Goal: Task Accomplishment & Management: Manage account settings

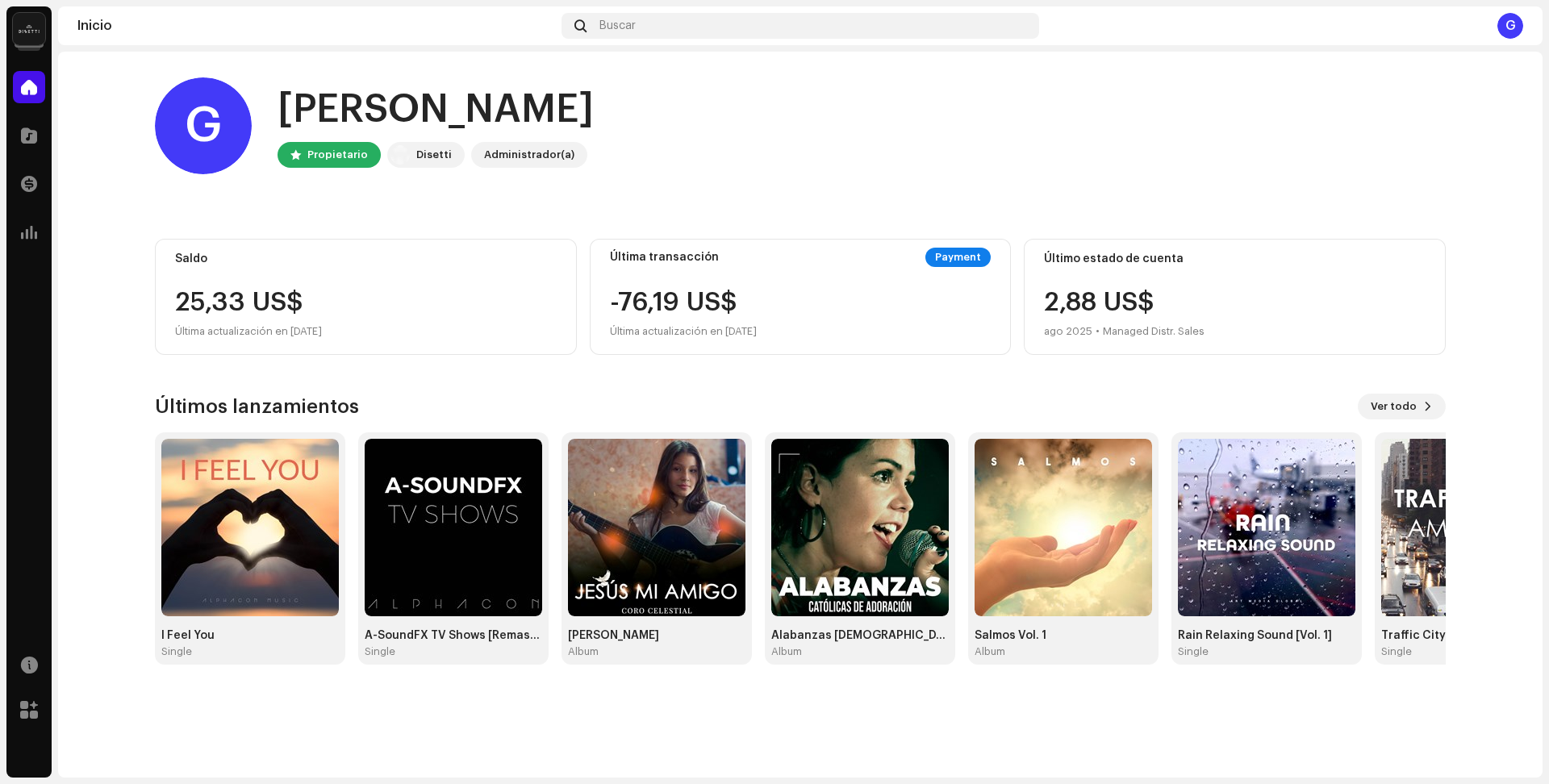
click at [477, 206] on div "[PERSON_NAME], , [PERSON_NAME] [PERSON_NAME] Administrador(a) Saldo 25,33 US$ Ú…" at bounding box center [800, 371] width 1290 height 639
click at [1059, 494] on img at bounding box center [1063, 527] width 178 height 178
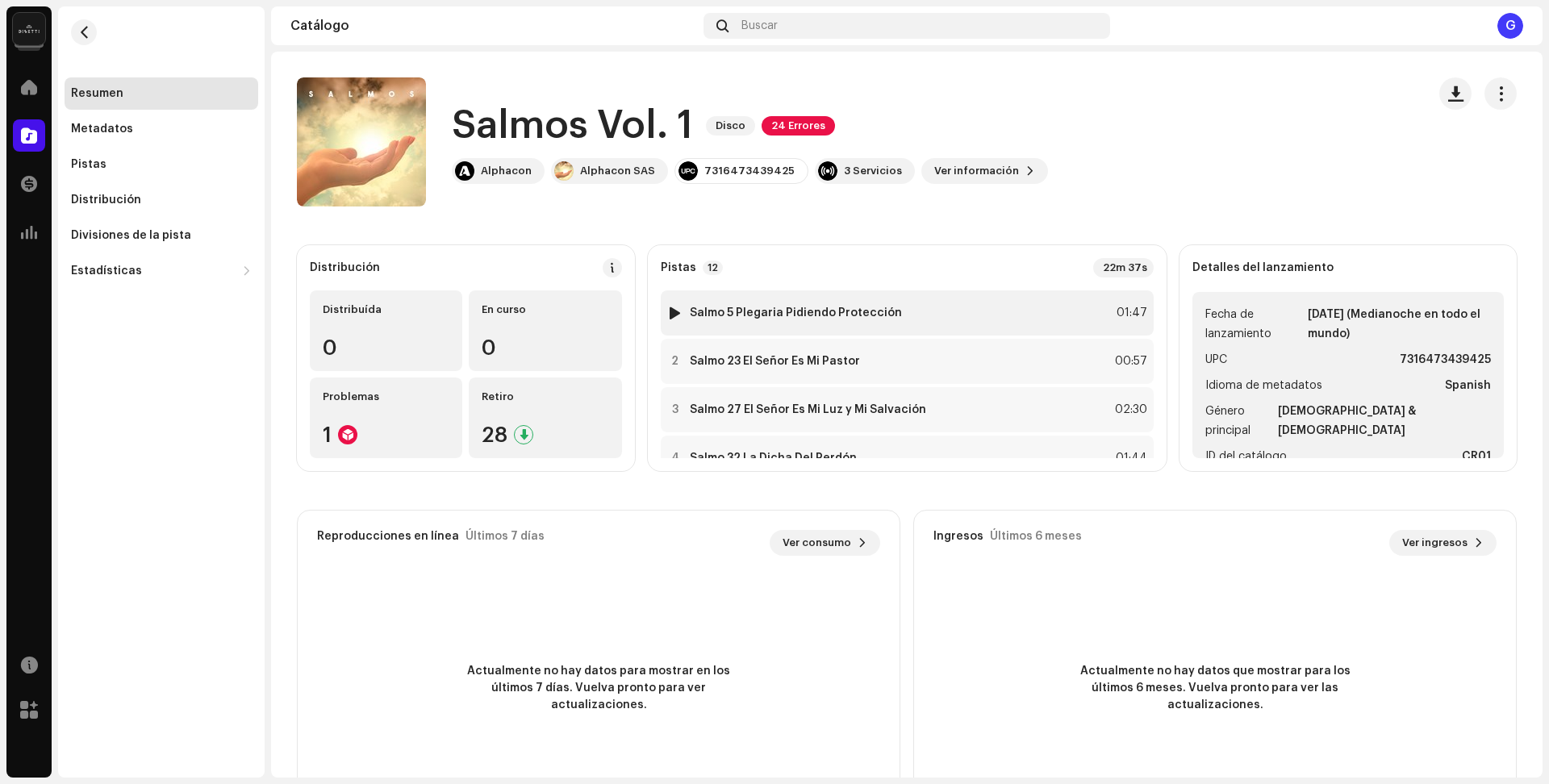
click at [763, 312] on strong "Salmo 5 Plegaria Pidiendo Protección" at bounding box center [796, 312] width 212 height 13
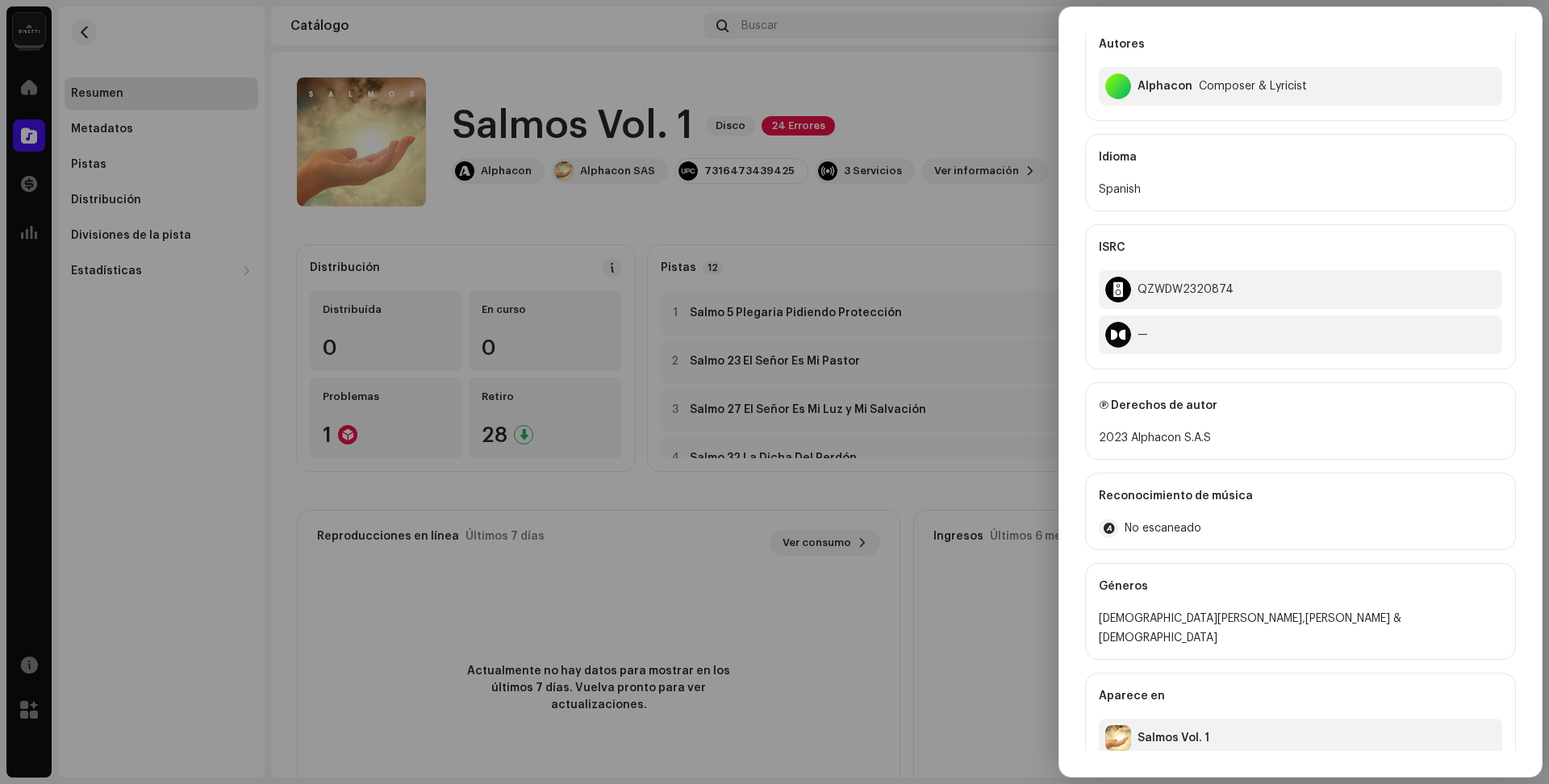
scroll to position [211, 0]
click at [961, 617] on div at bounding box center [774, 392] width 1549 height 784
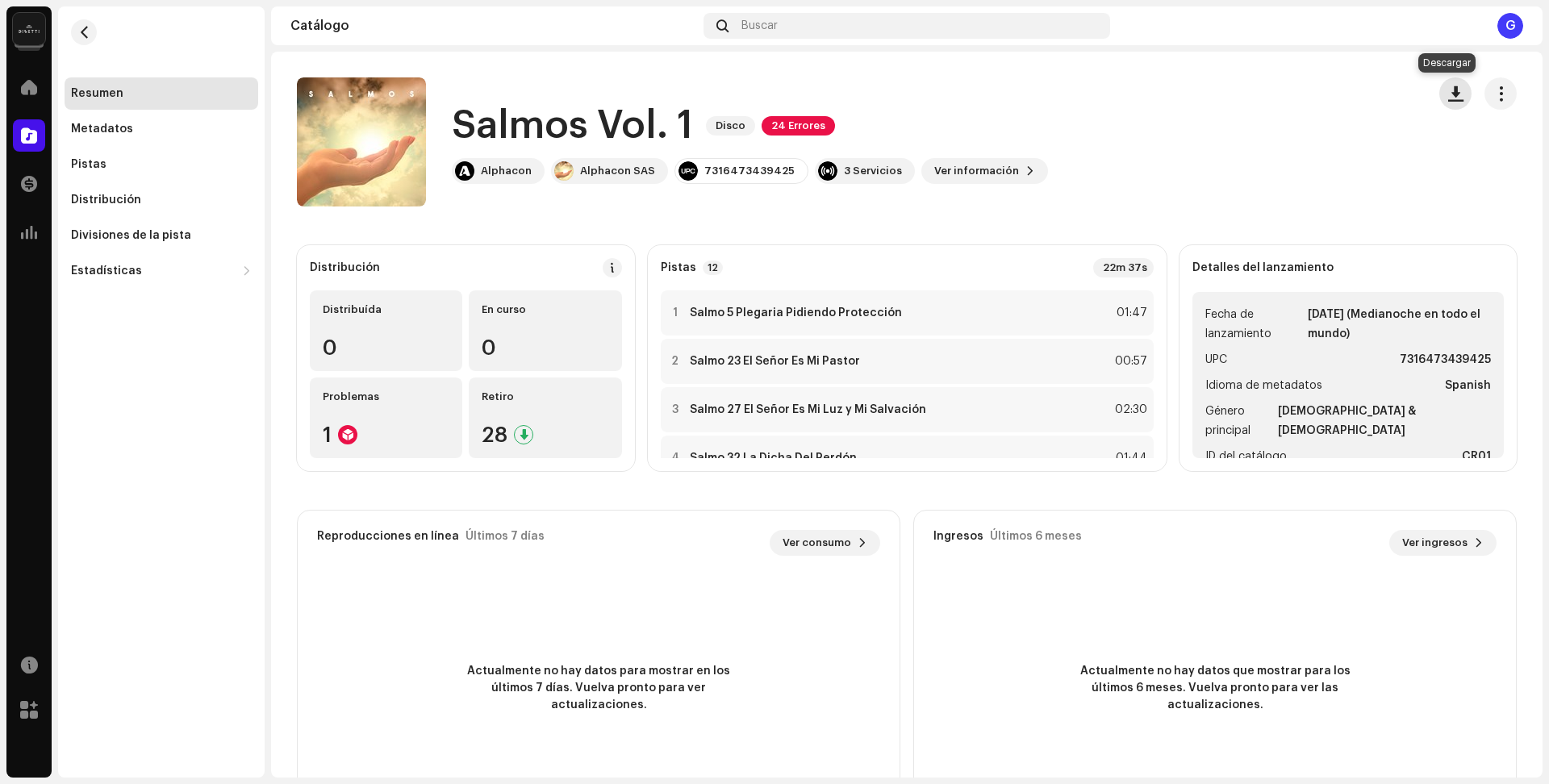
click at [1448, 91] on span "button" at bounding box center [1456, 93] width 15 height 13
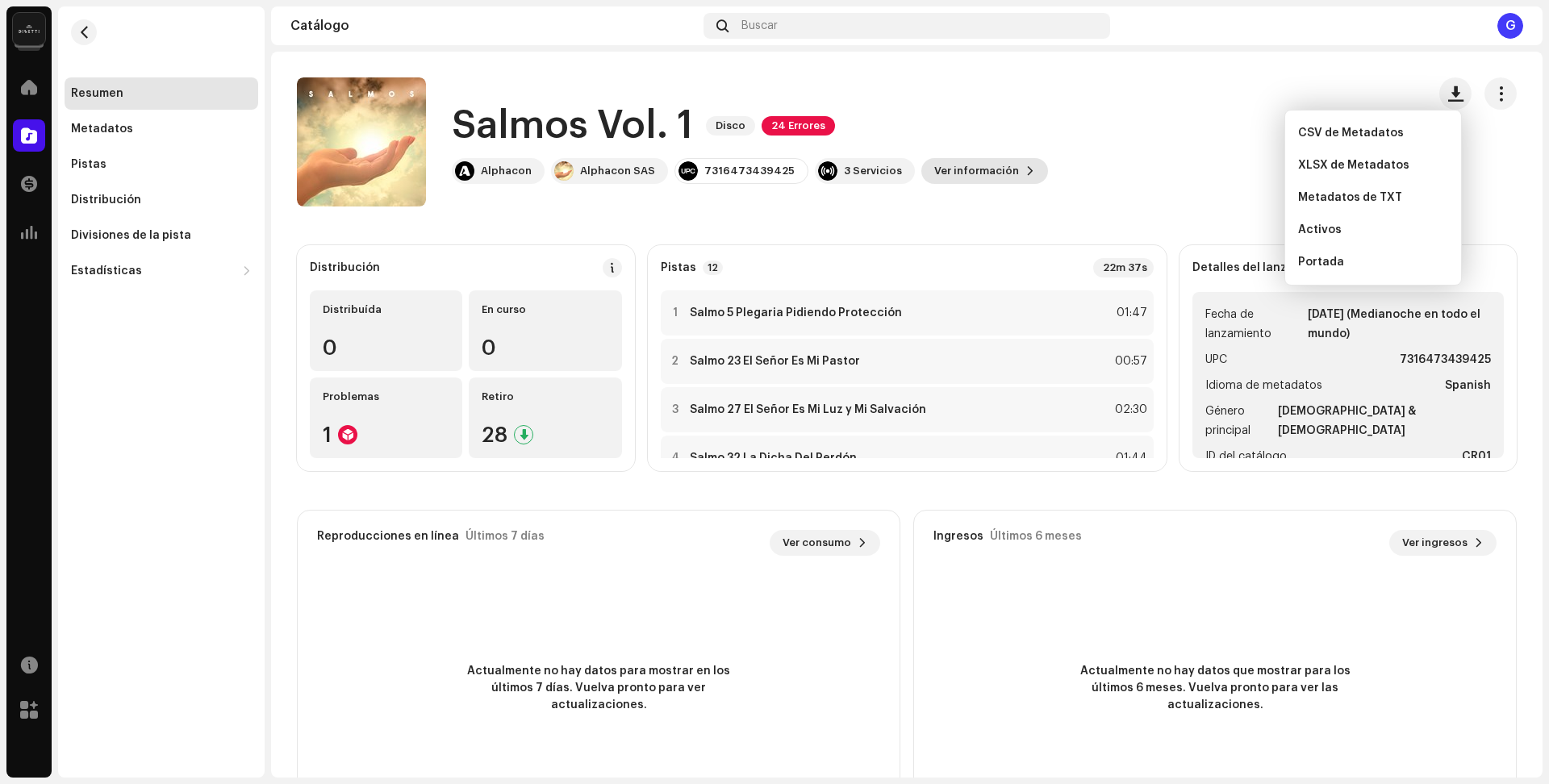
click at [970, 162] on span "Ver información" at bounding box center [976, 171] width 85 height 32
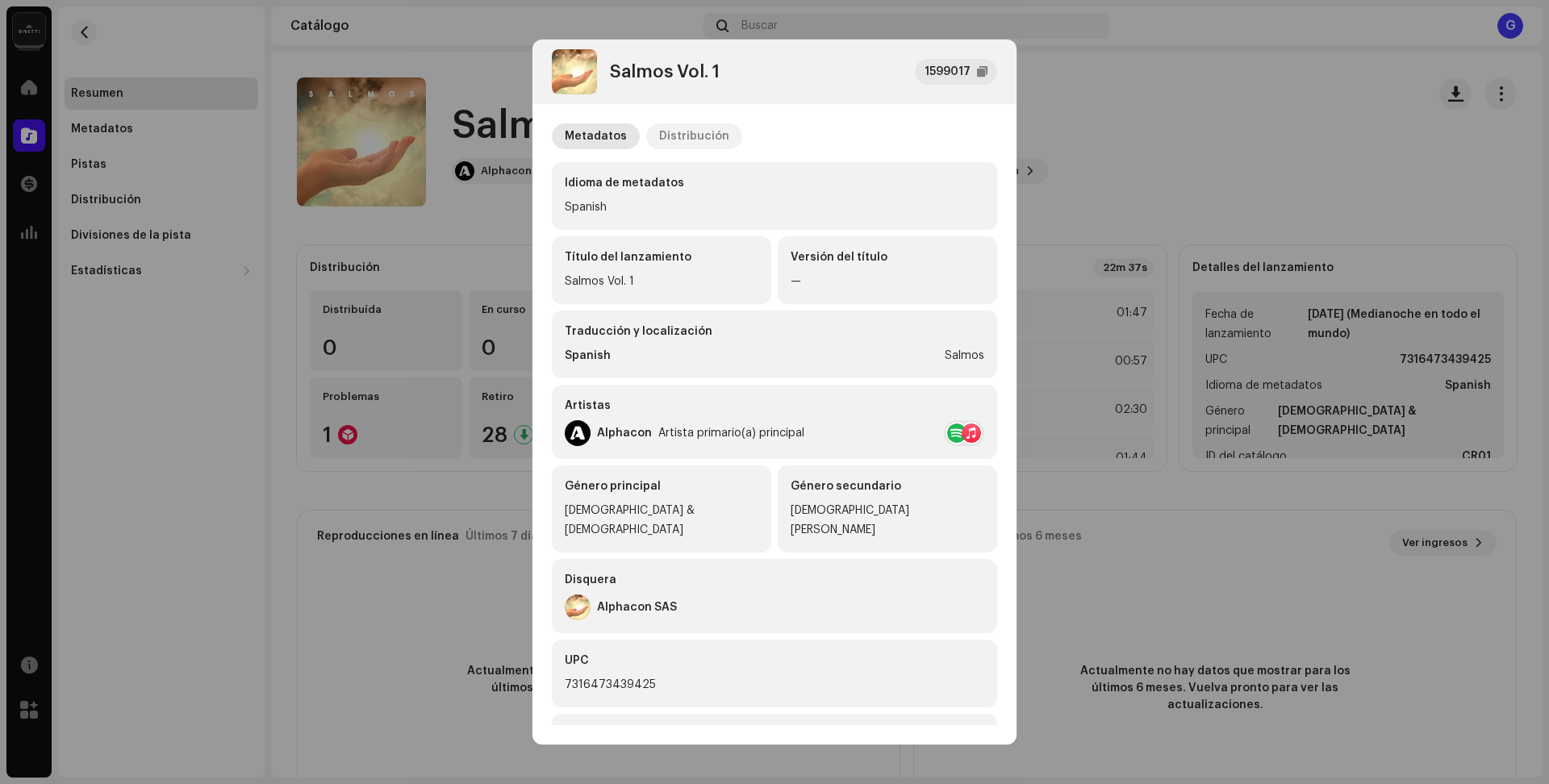
click at [698, 138] on div "Distribución" at bounding box center [694, 136] width 70 height 26
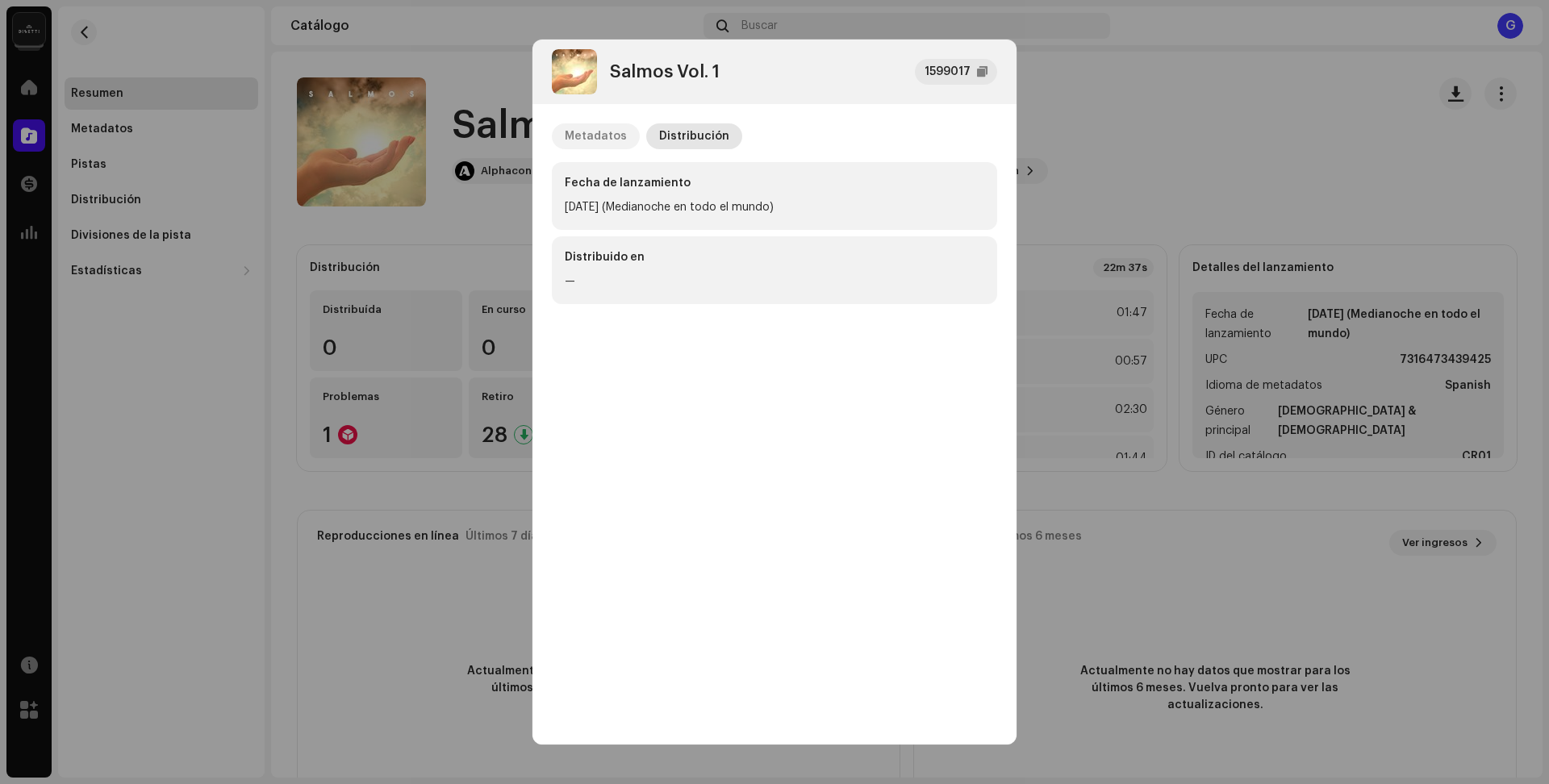
click at [602, 140] on div "Metadatos" at bounding box center [596, 136] width 62 height 26
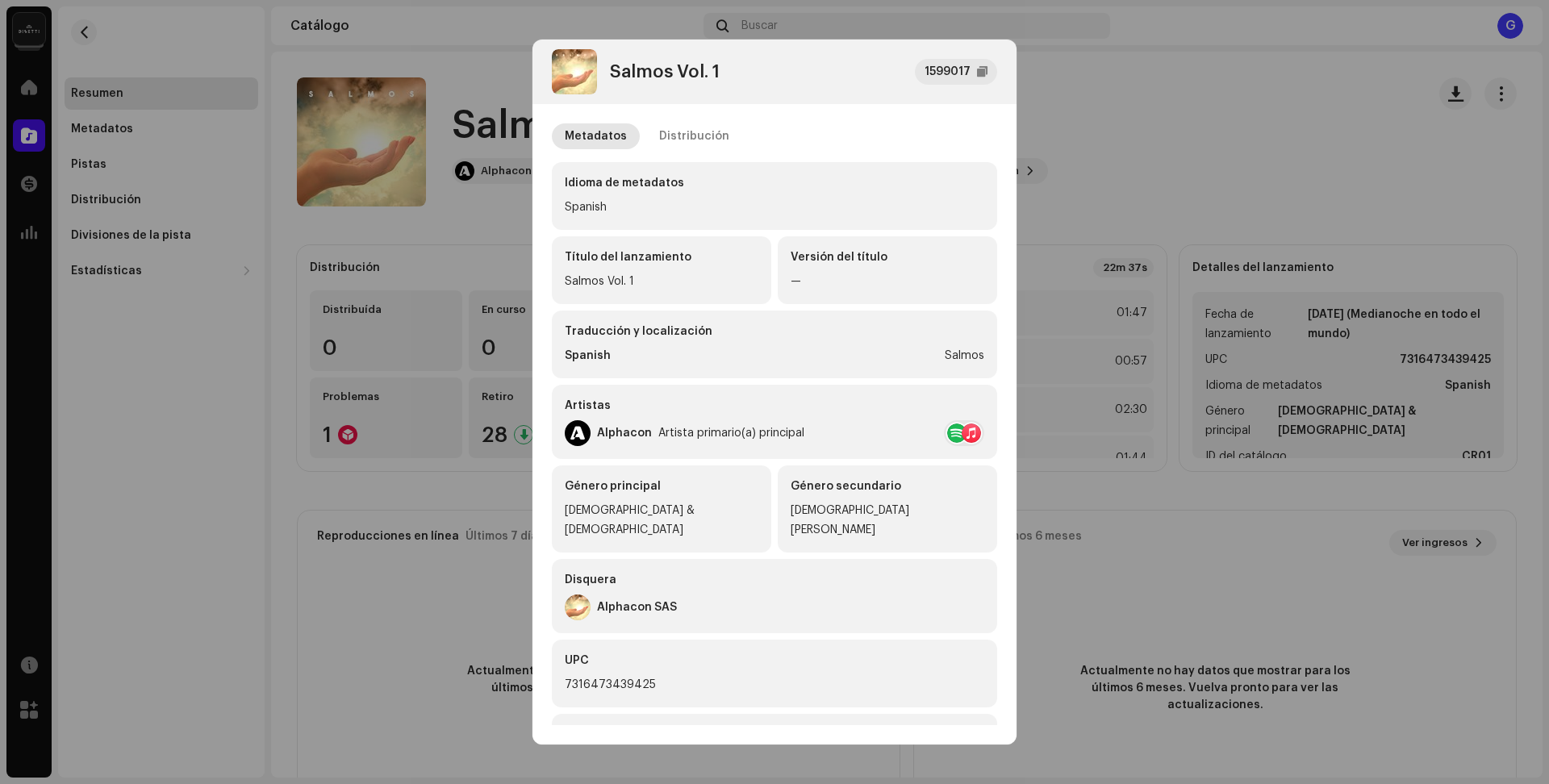
click at [808, 74] on div "Salmos Vol. 1 1599017" at bounding box center [774, 72] width 446 height 45
click at [538, 501] on div "Metadatos Distribución Idioma de metadatos Spanish Título del lanzamiento Salmo…" at bounding box center [774, 415] width 484 height 621
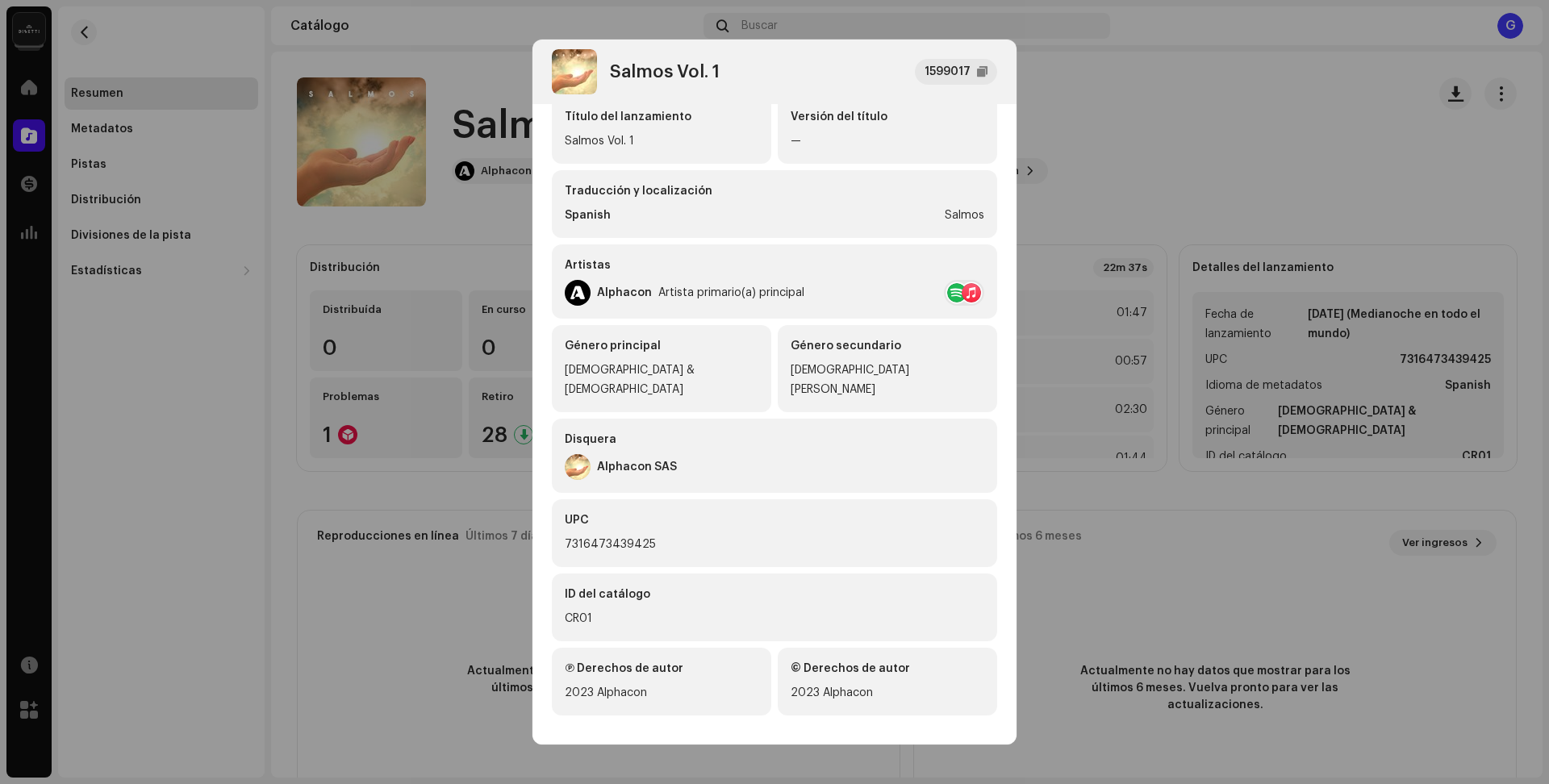
scroll to position [143, 0]
click at [539, 502] on div "Metadatos Distribución Idioma de metadatos Spanish Título del lanzamiento Salmo…" at bounding box center [774, 415] width 484 height 621
click at [750, 87] on div "Salmos Vol. 1 1599017" at bounding box center [774, 72] width 446 height 45
click at [771, 114] on div "Título del lanzamiento Salmos Vol. 1 Versión del título —" at bounding box center [774, 127] width 446 height 67
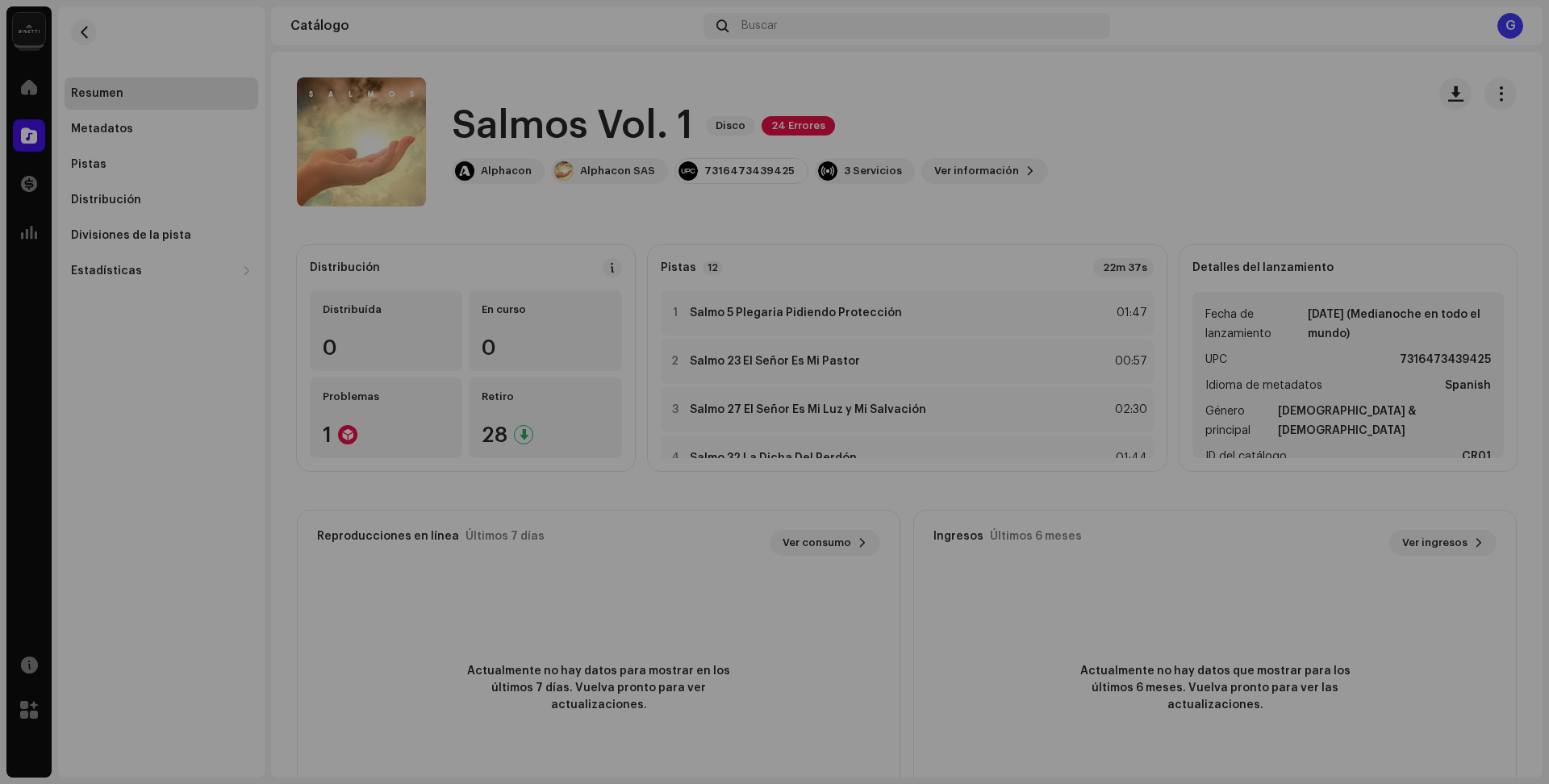
click at [411, 267] on div "Salmos Vol. 1 1599017 Metadatos Distribución Idioma de metadatos Spanish Título…" at bounding box center [774, 392] width 1549 height 784
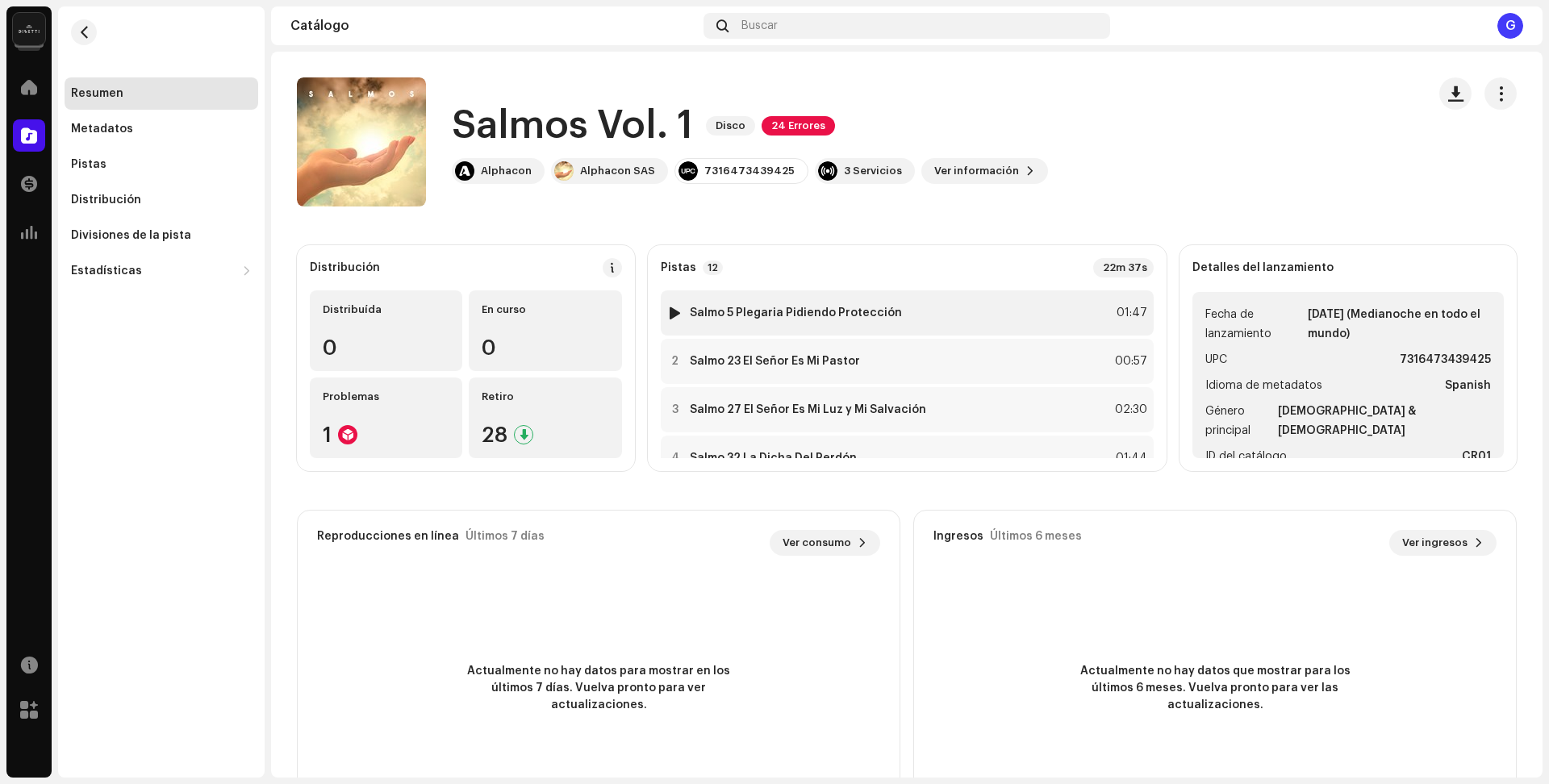
click at [772, 314] on strong "Salmo 5 Plegaria Pidiendo Protección" at bounding box center [796, 312] width 212 height 13
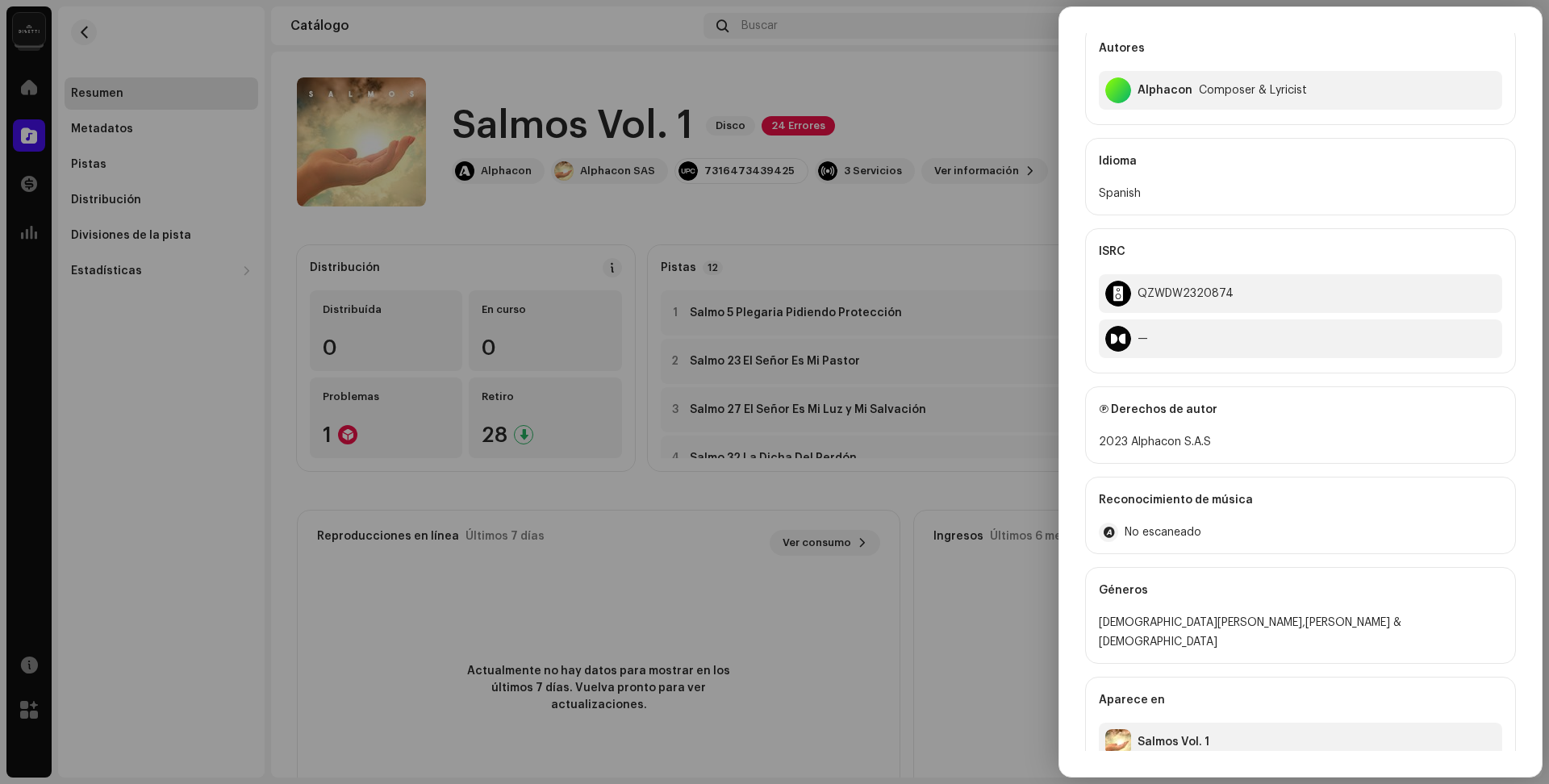
scroll to position [211, 0]
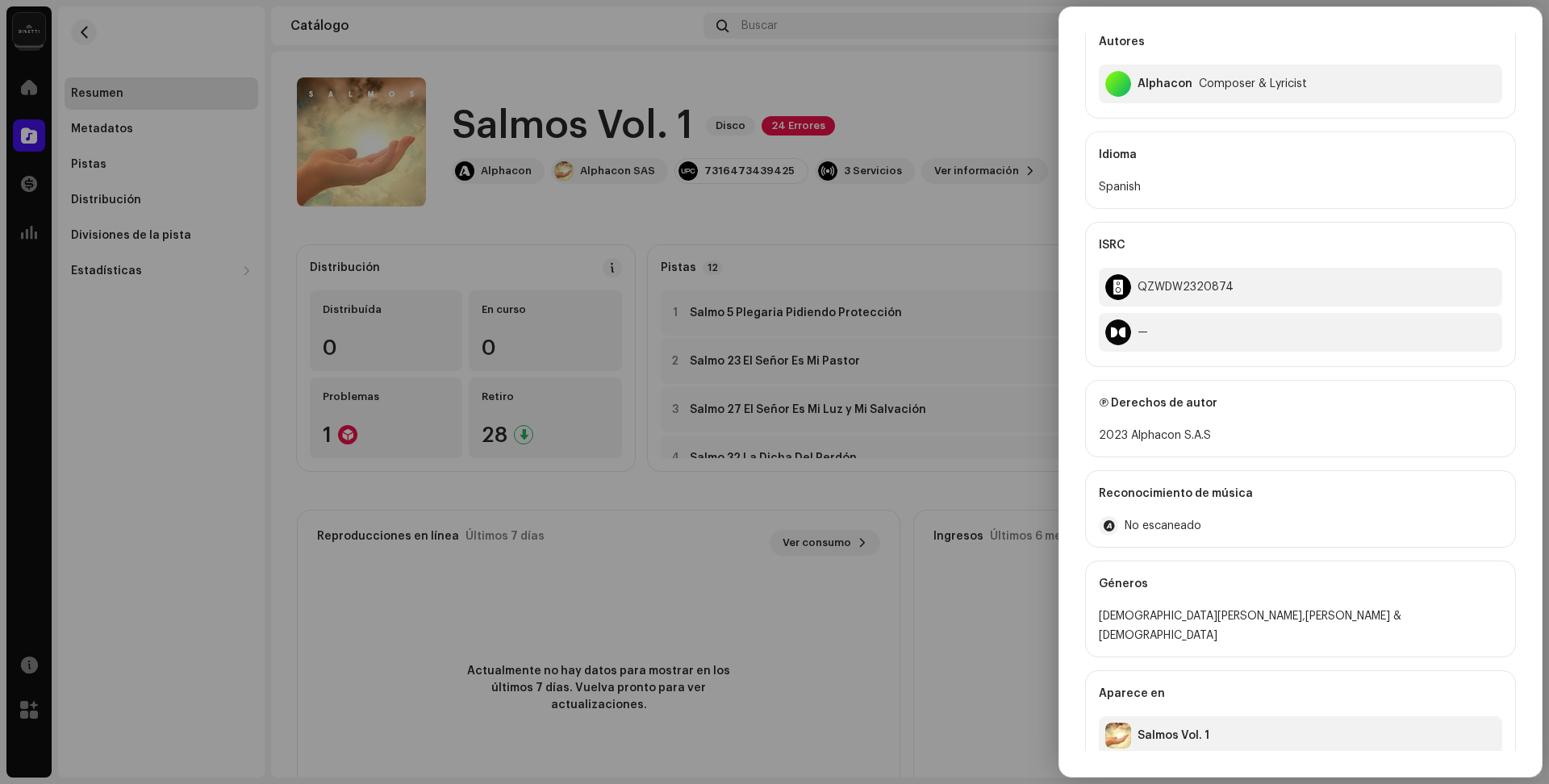
click at [729, 582] on div at bounding box center [774, 392] width 1549 height 784
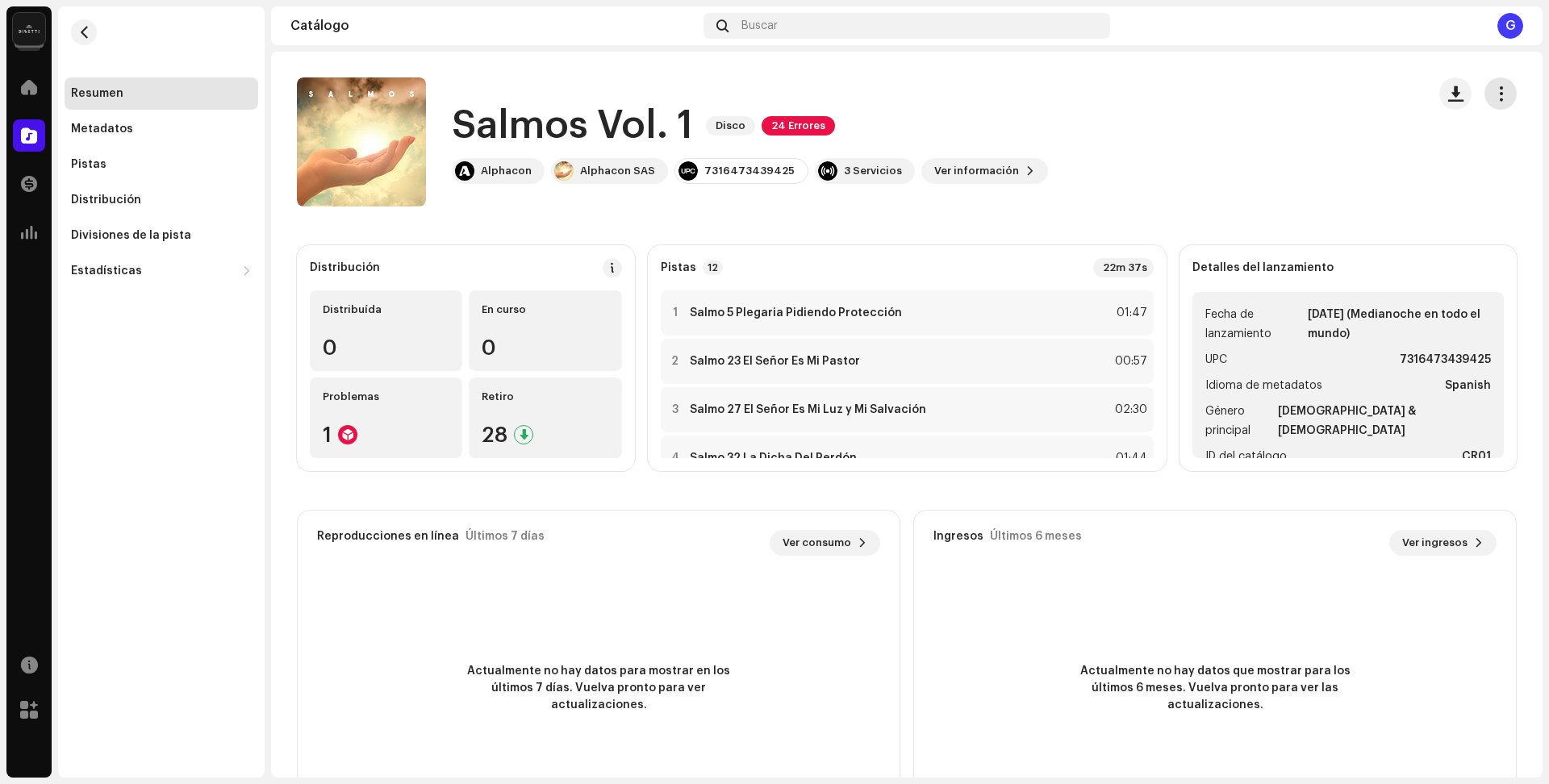
click at [1493, 90] on span "button" at bounding box center [1501, 93] width 15 height 13
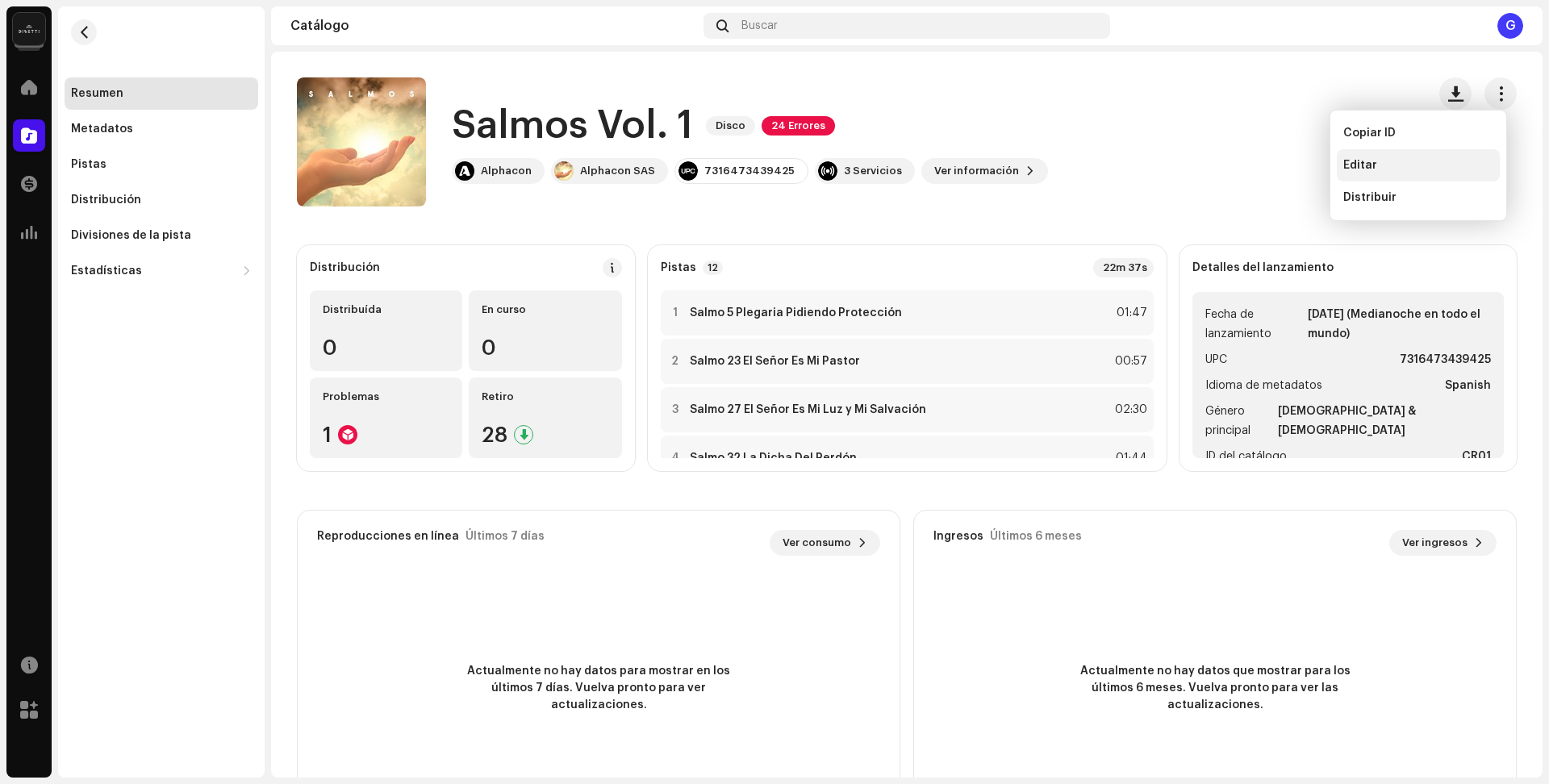
click at [1374, 159] on span "Editar" at bounding box center [1360, 165] width 34 height 13
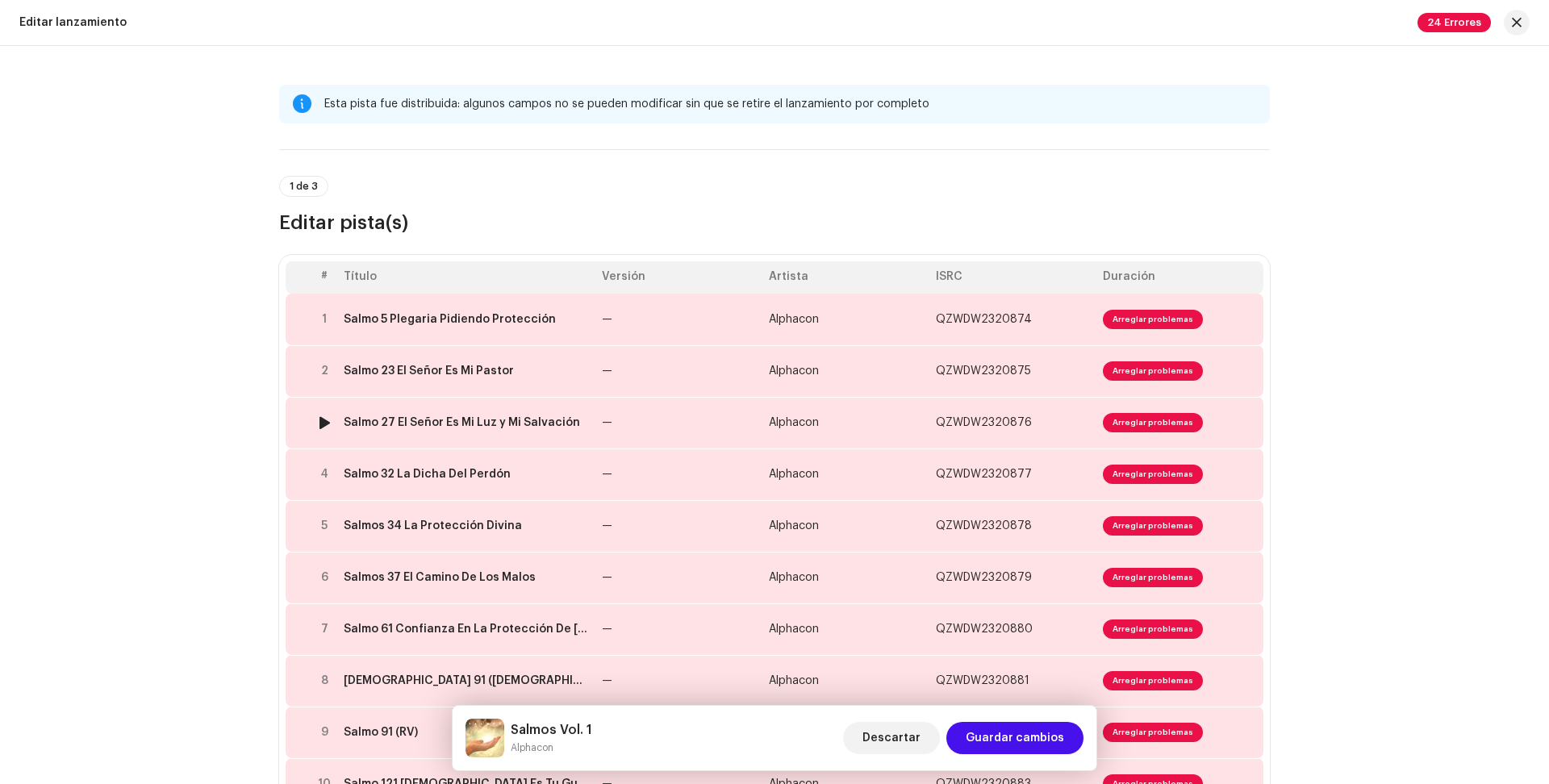
click at [323, 420] on div at bounding box center [324, 422] width 12 height 13
click at [327, 420] on div at bounding box center [324, 422] width 12 height 13
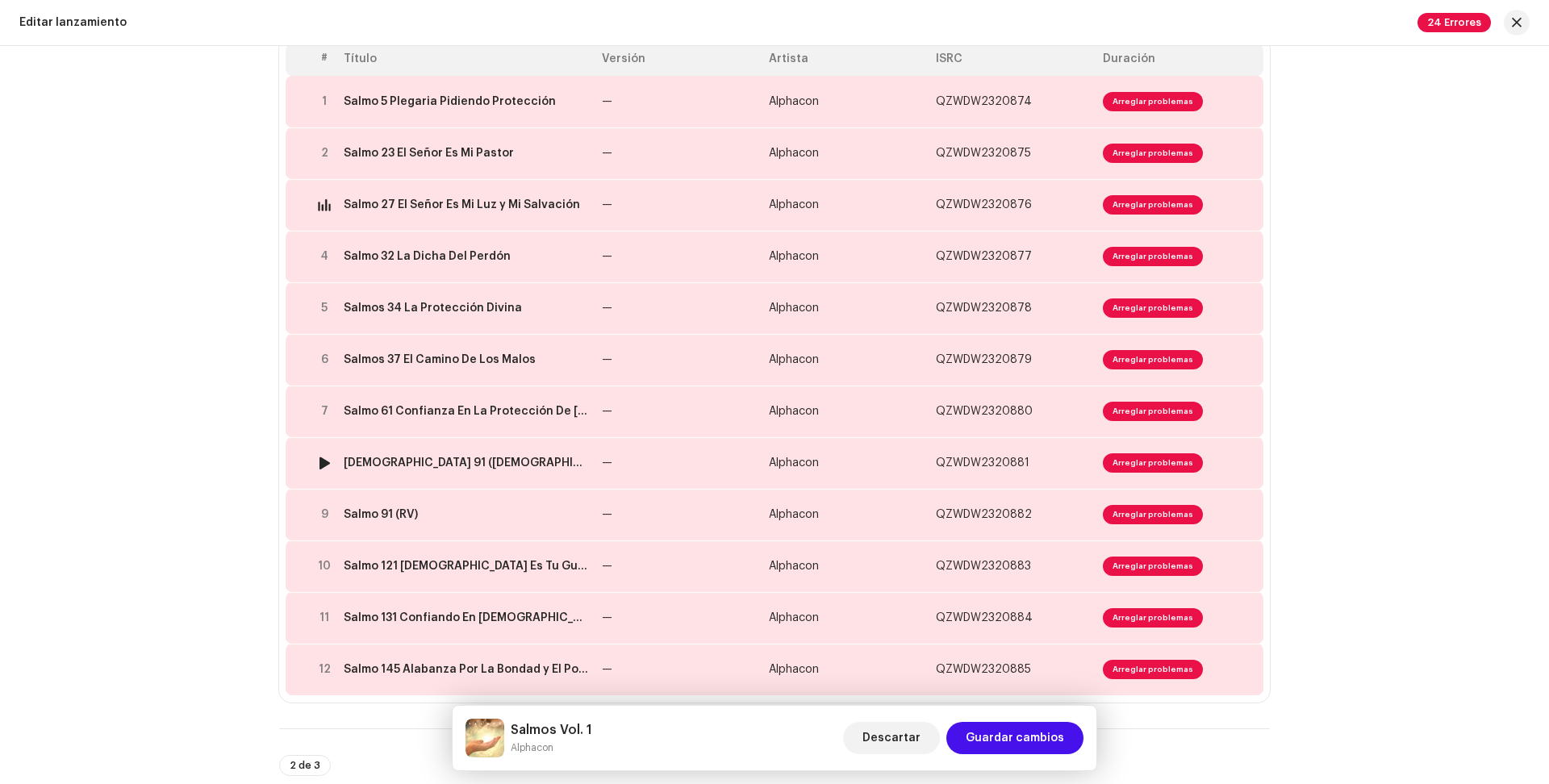
scroll to position [225, 0]
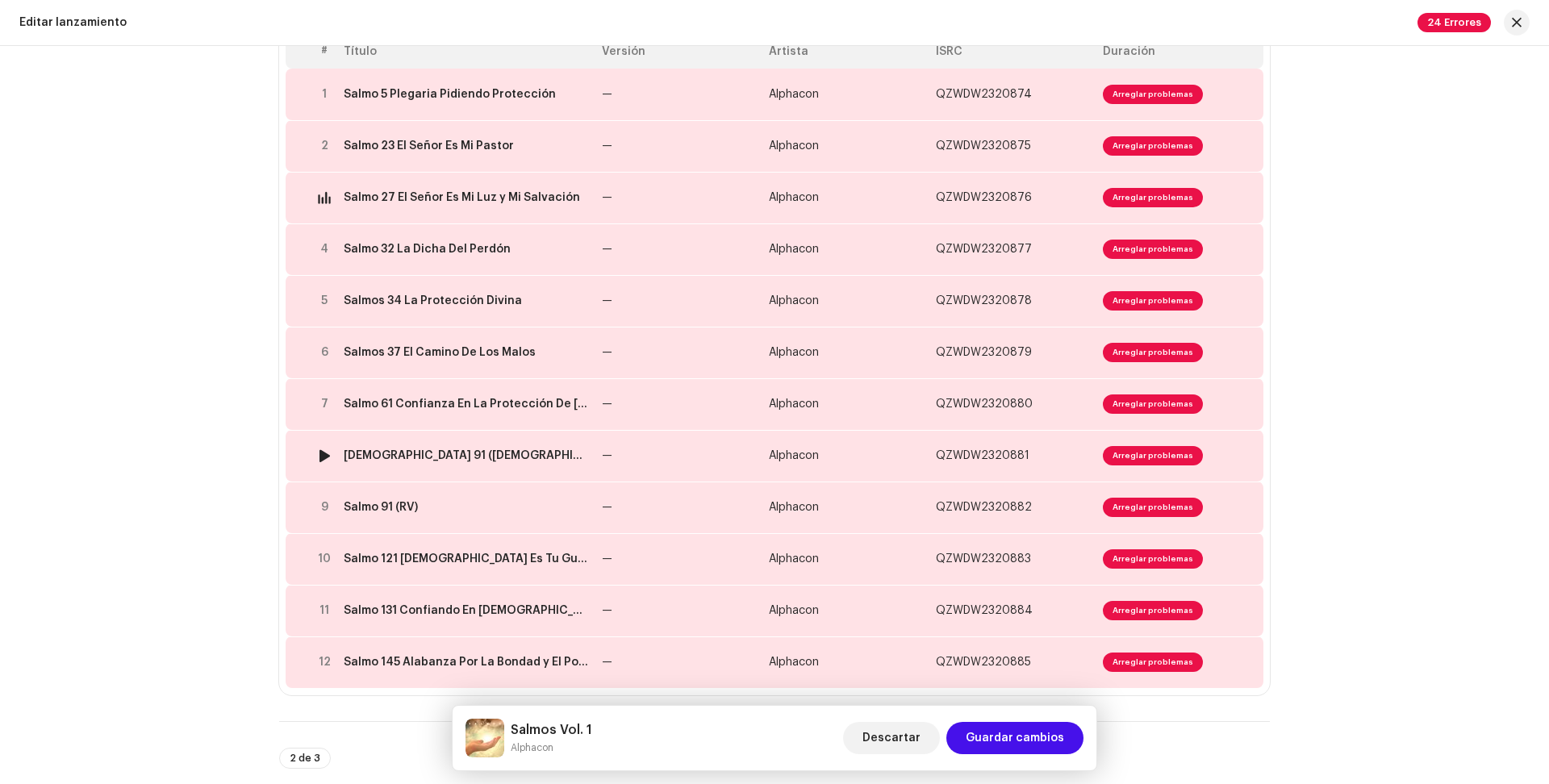
click at [314, 455] on img at bounding box center [324, 456] width 21 height 21
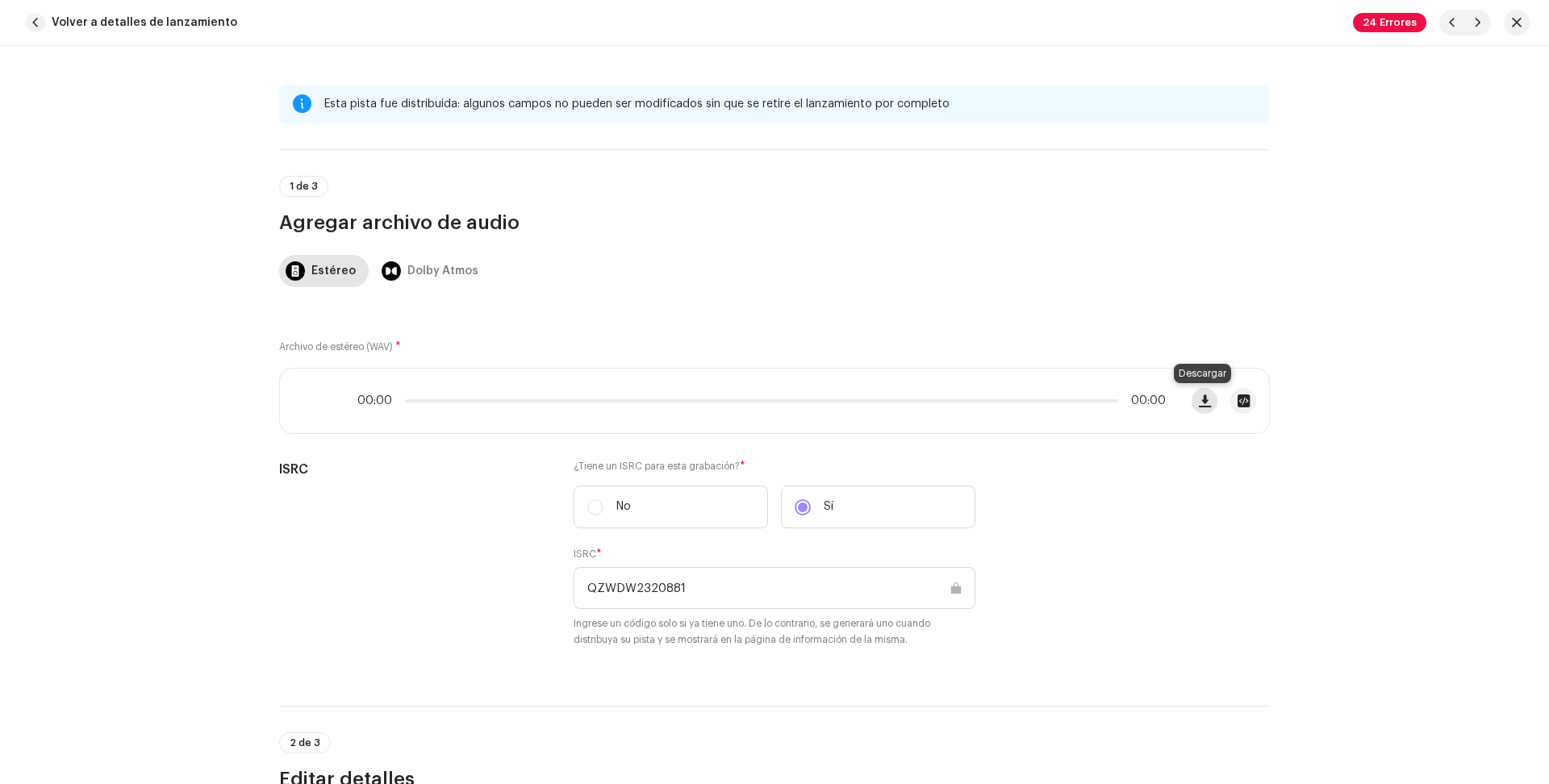
click at [1200, 402] on span "button" at bounding box center [1204, 400] width 12 height 13
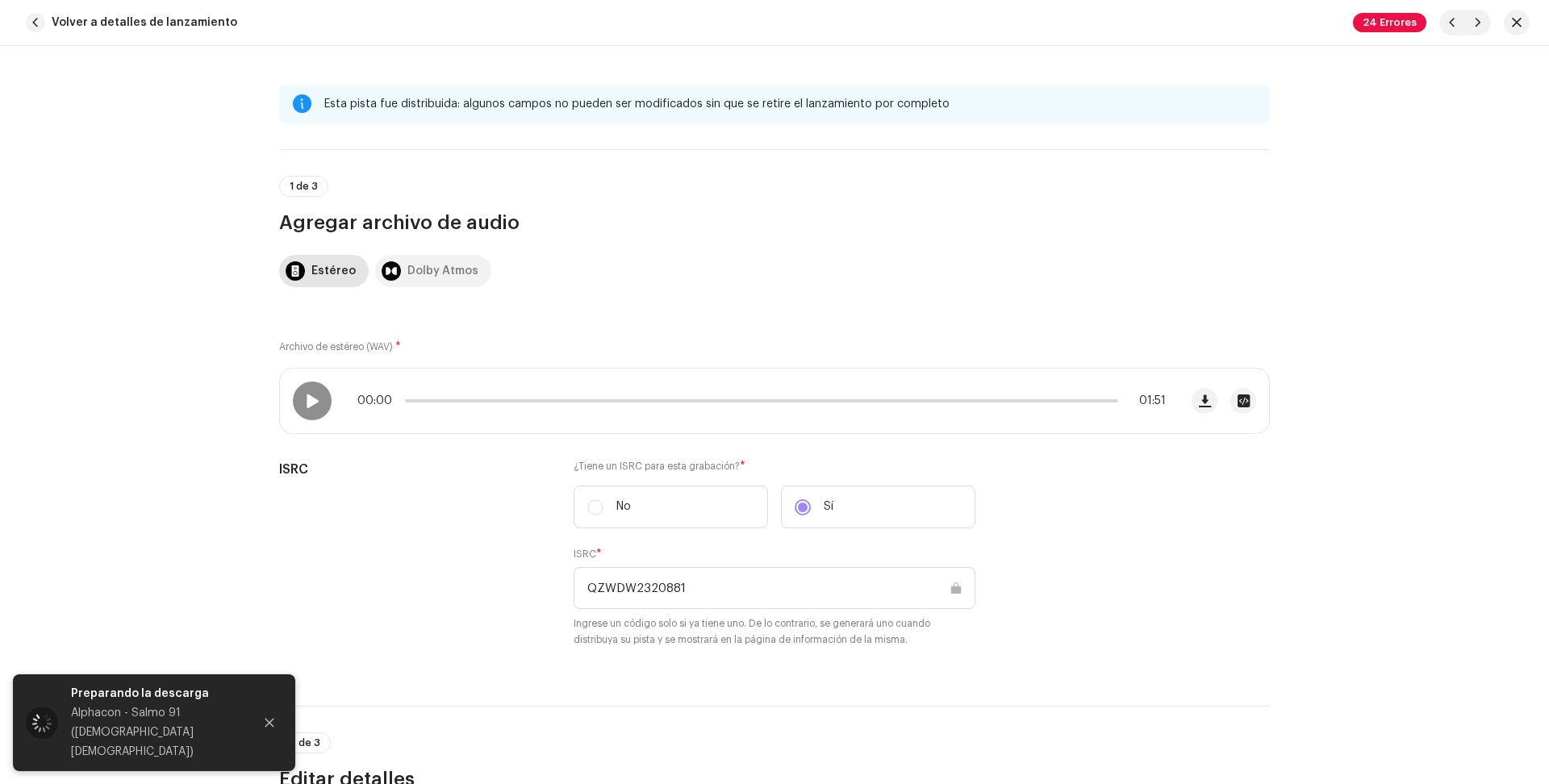
click at [408, 269] on div "Dolby Atmos" at bounding box center [443, 271] width 71 height 32
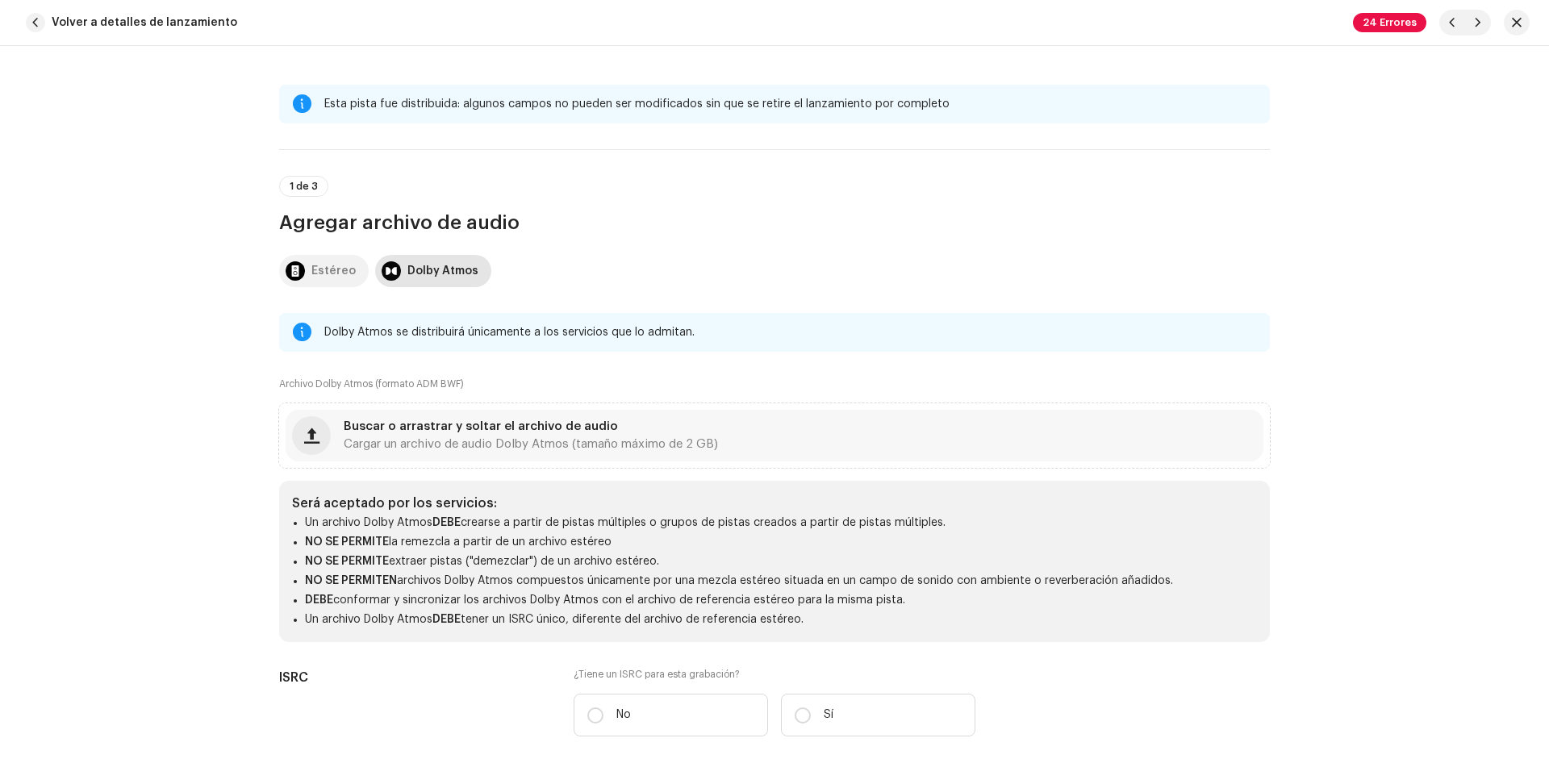
click at [293, 273] on div at bounding box center [295, 271] width 19 height 32
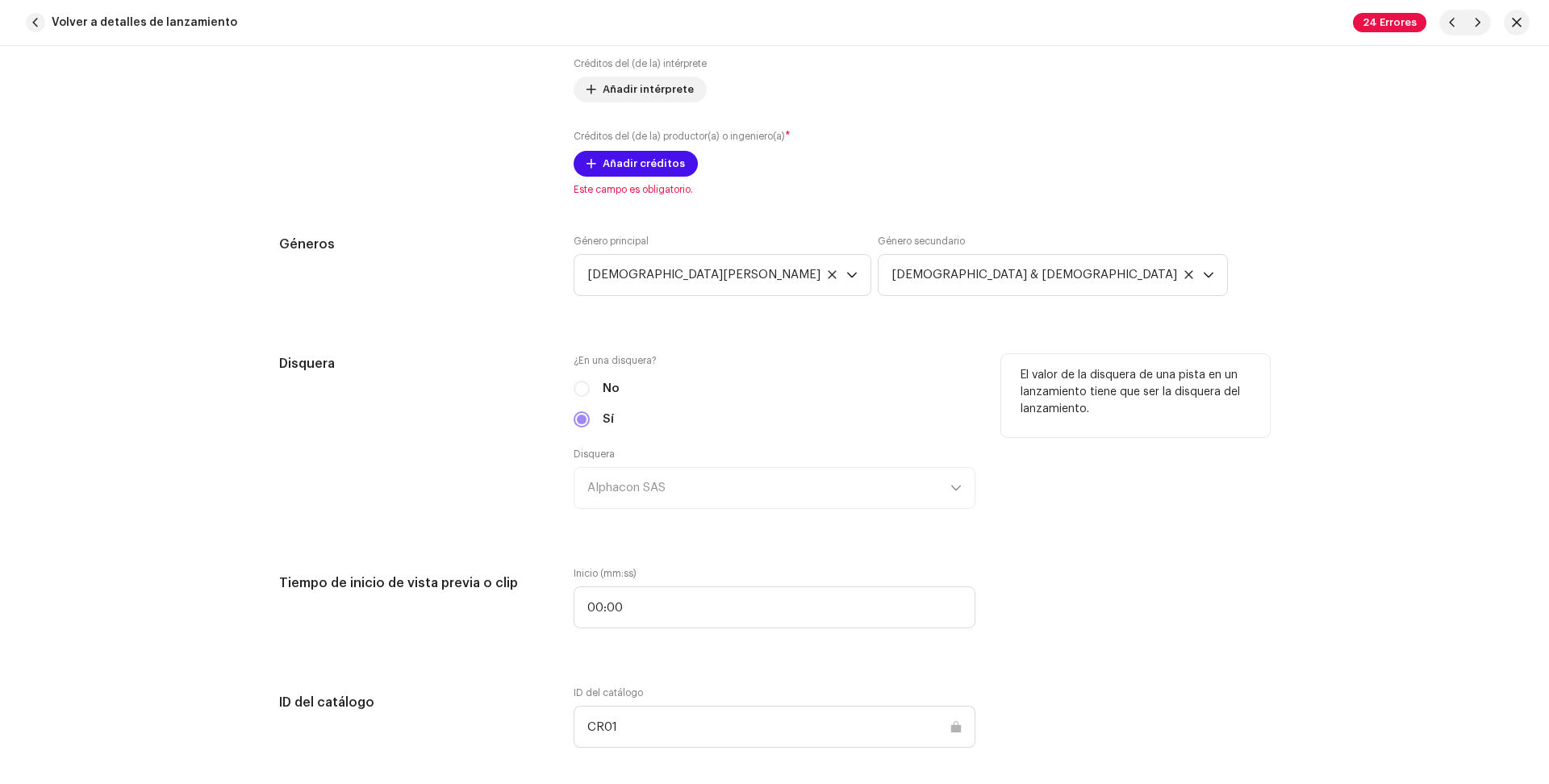
scroll to position [0, 0]
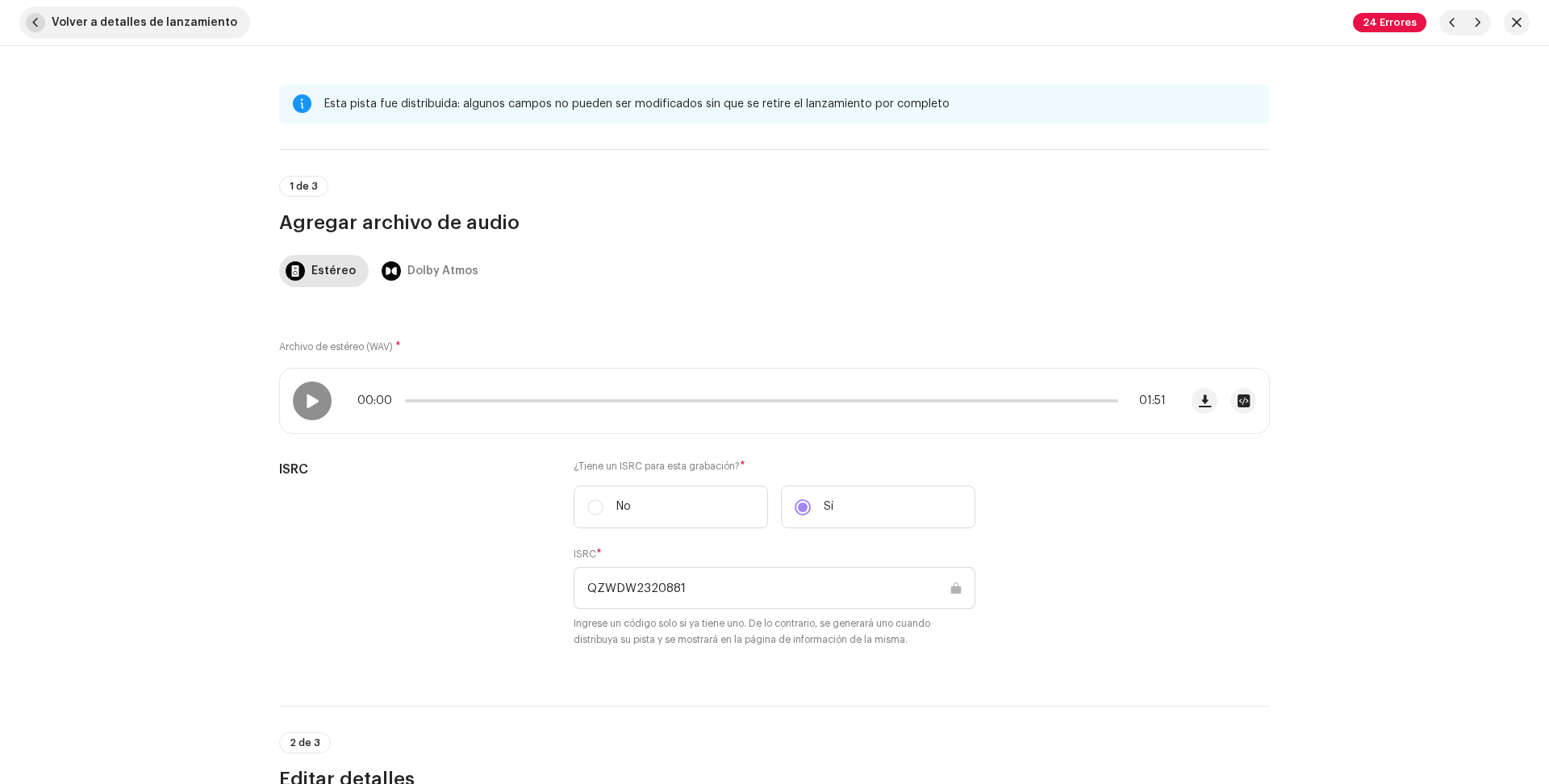
click at [36, 31] on span "button" at bounding box center [35, 22] width 19 height 19
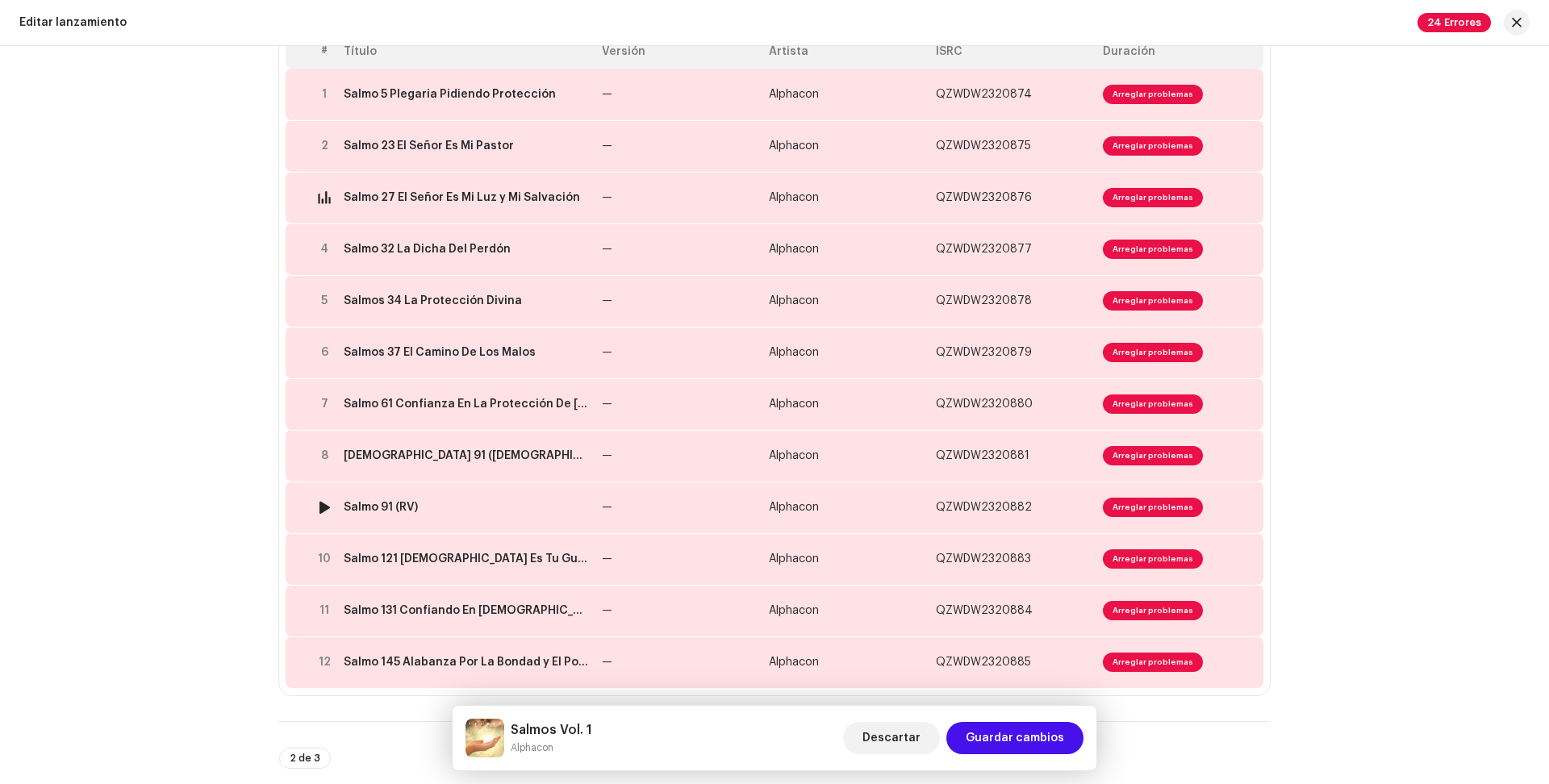
click at [318, 506] on div at bounding box center [324, 507] width 12 height 13
click at [351, 506] on div "Salmo 91 (RV)" at bounding box center [381, 507] width 74 height 13
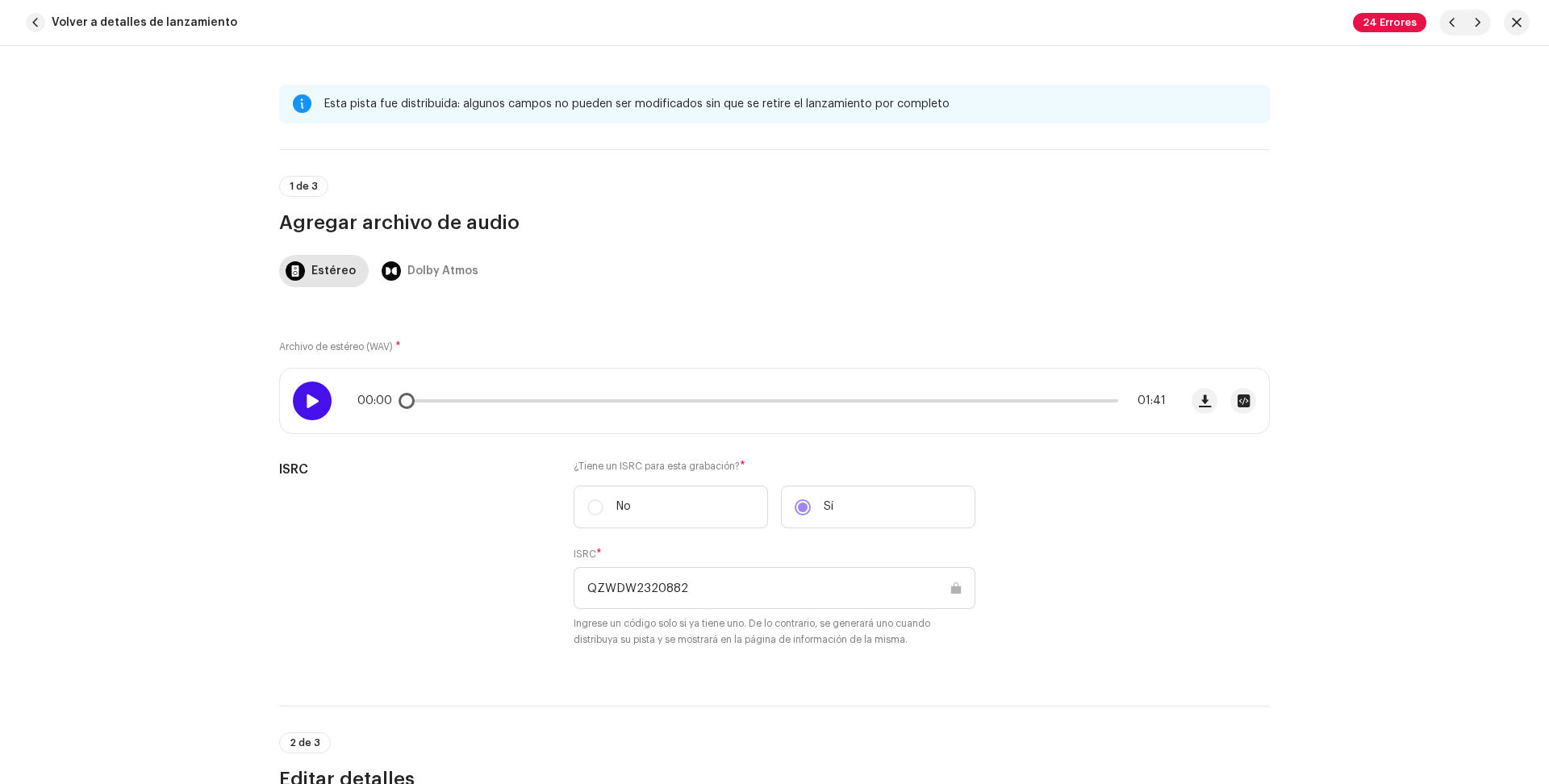
click at [305, 395] on span at bounding box center [312, 400] width 13 height 13
click at [1199, 399] on span "button" at bounding box center [1204, 400] width 12 height 13
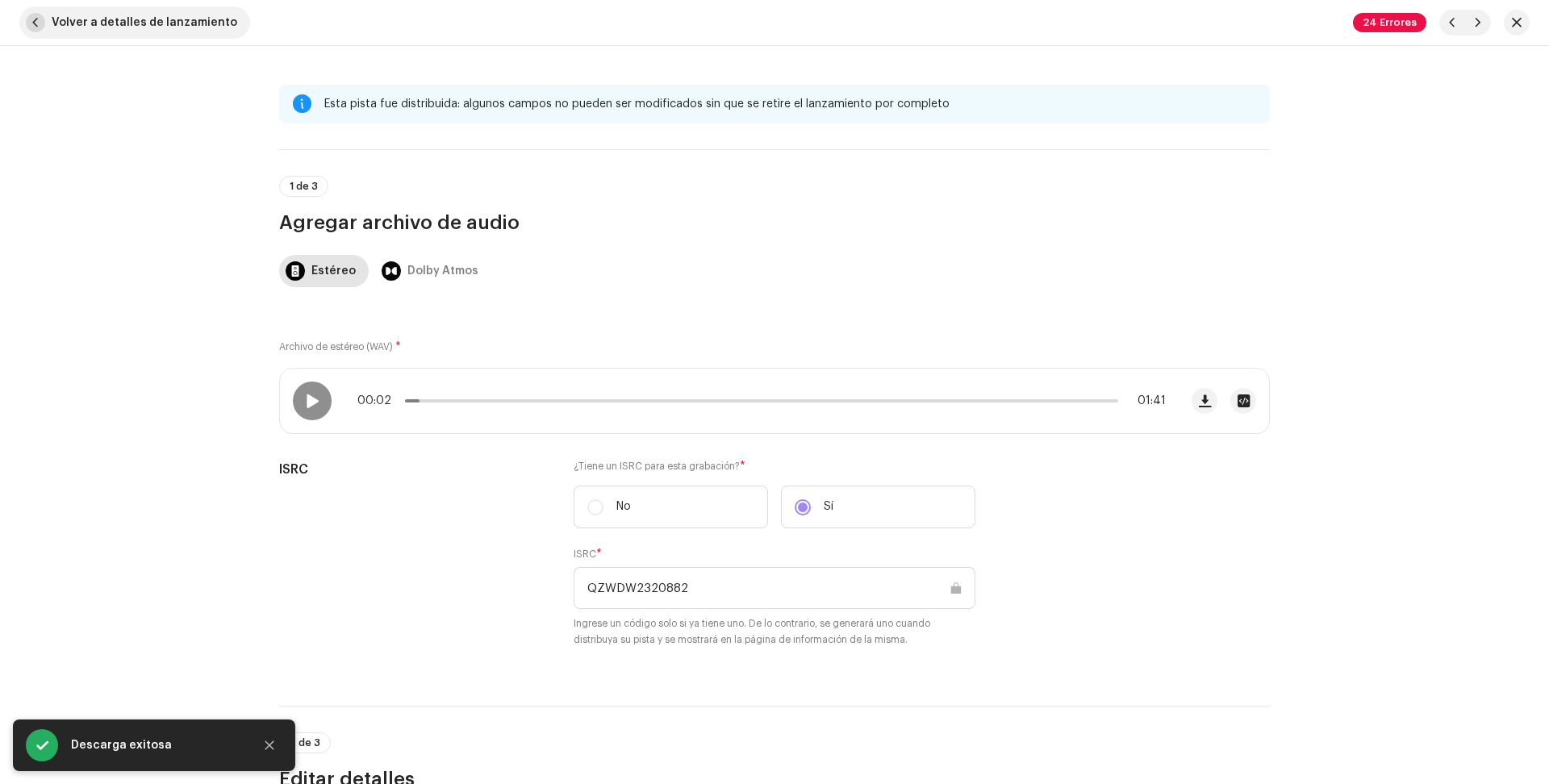
click at [35, 19] on span "button" at bounding box center [35, 22] width 19 height 19
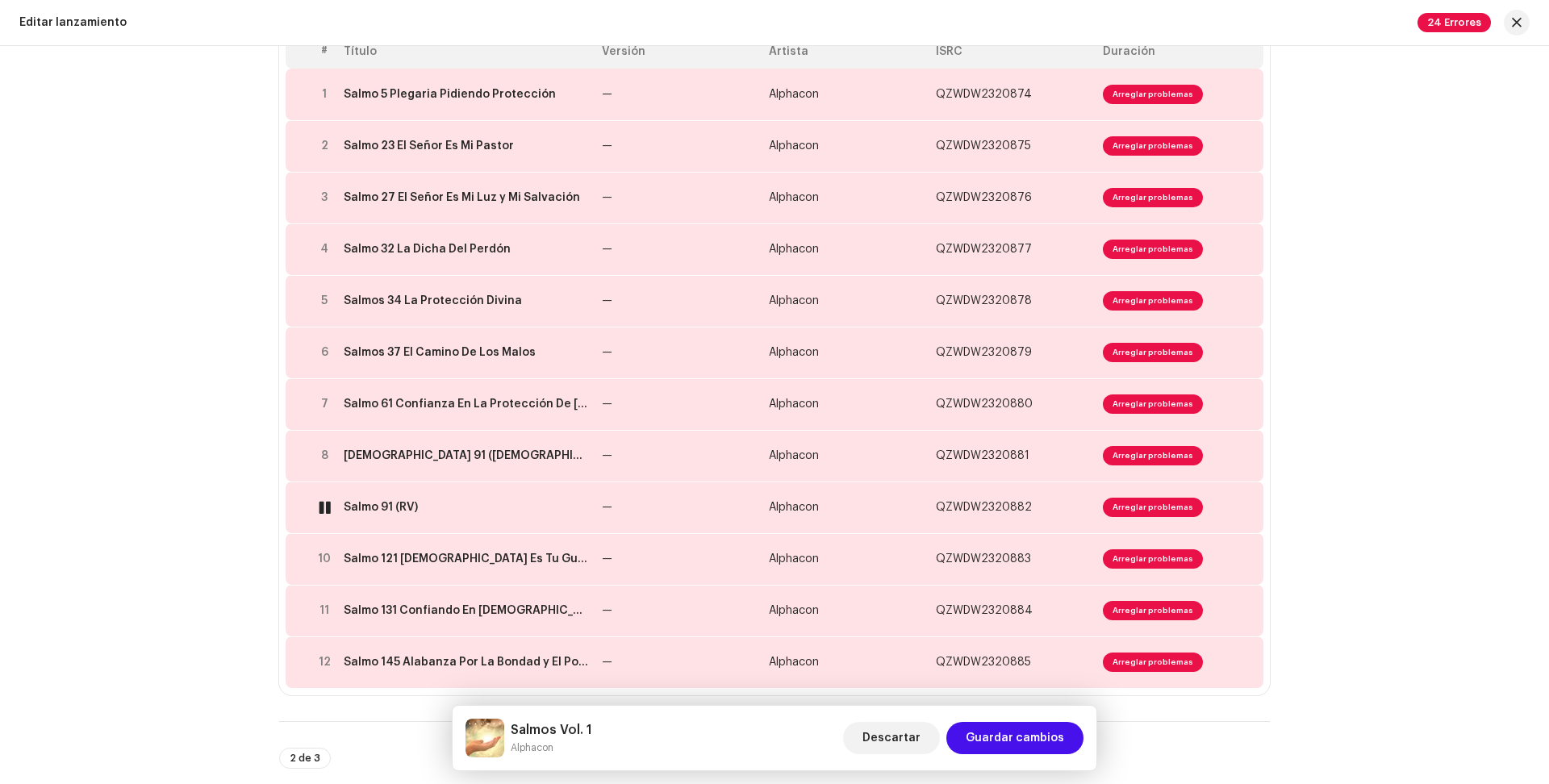
click at [324, 511] on div at bounding box center [324, 507] width 12 height 13
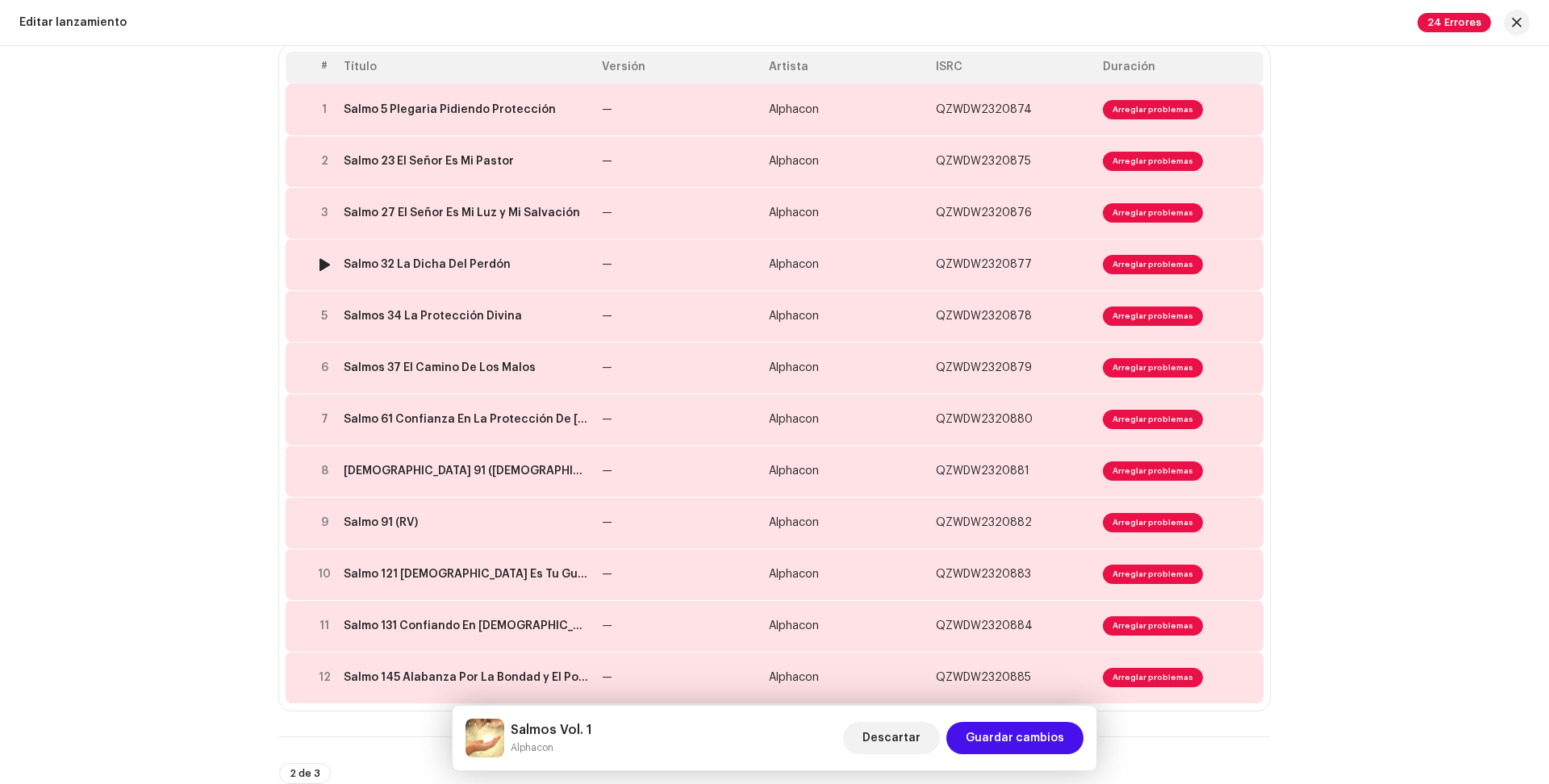
scroll to position [205, 0]
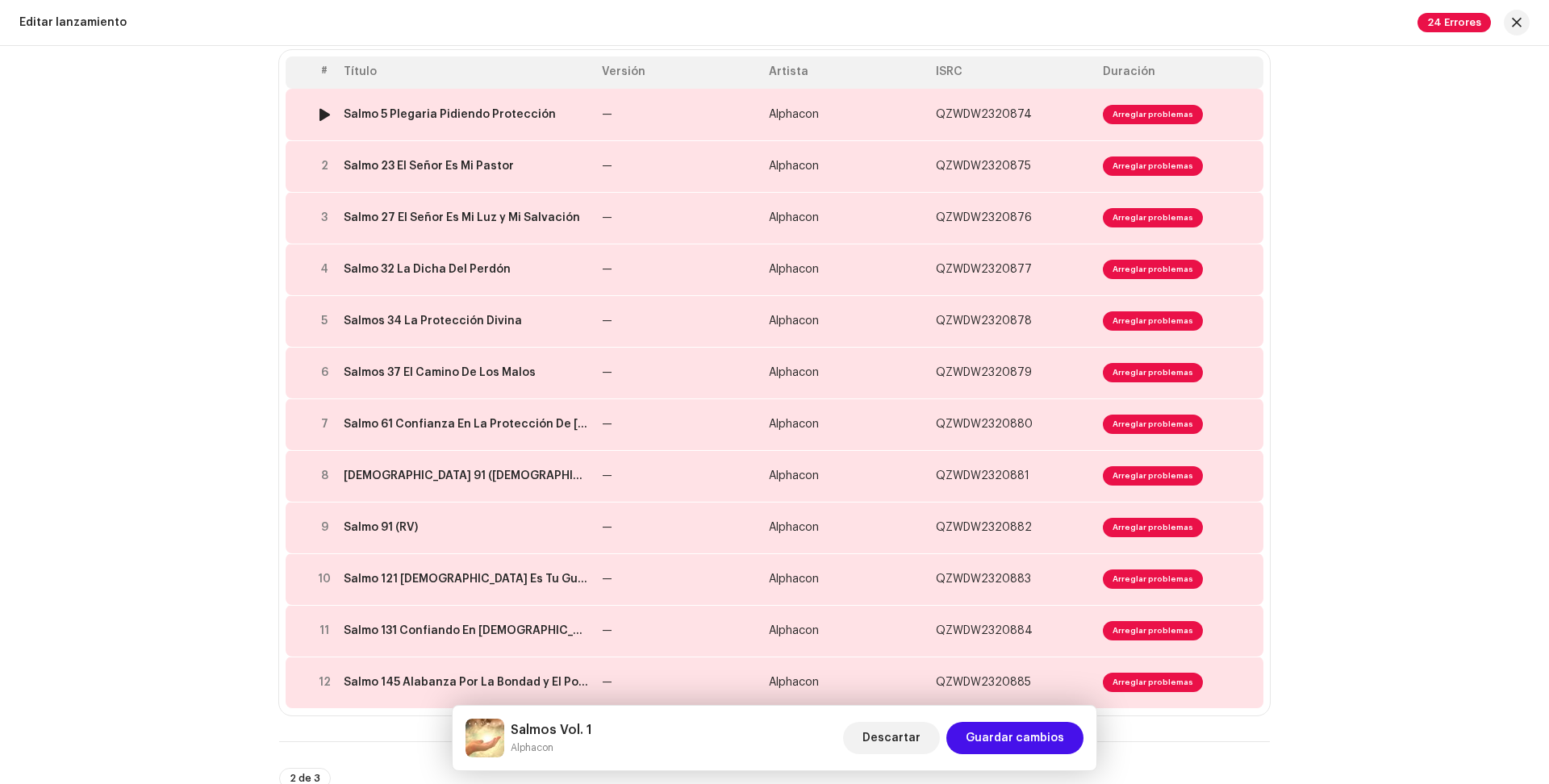
click at [373, 115] on div "Salmo 5 Plegaria Pidiendo Protección" at bounding box center [450, 114] width 212 height 13
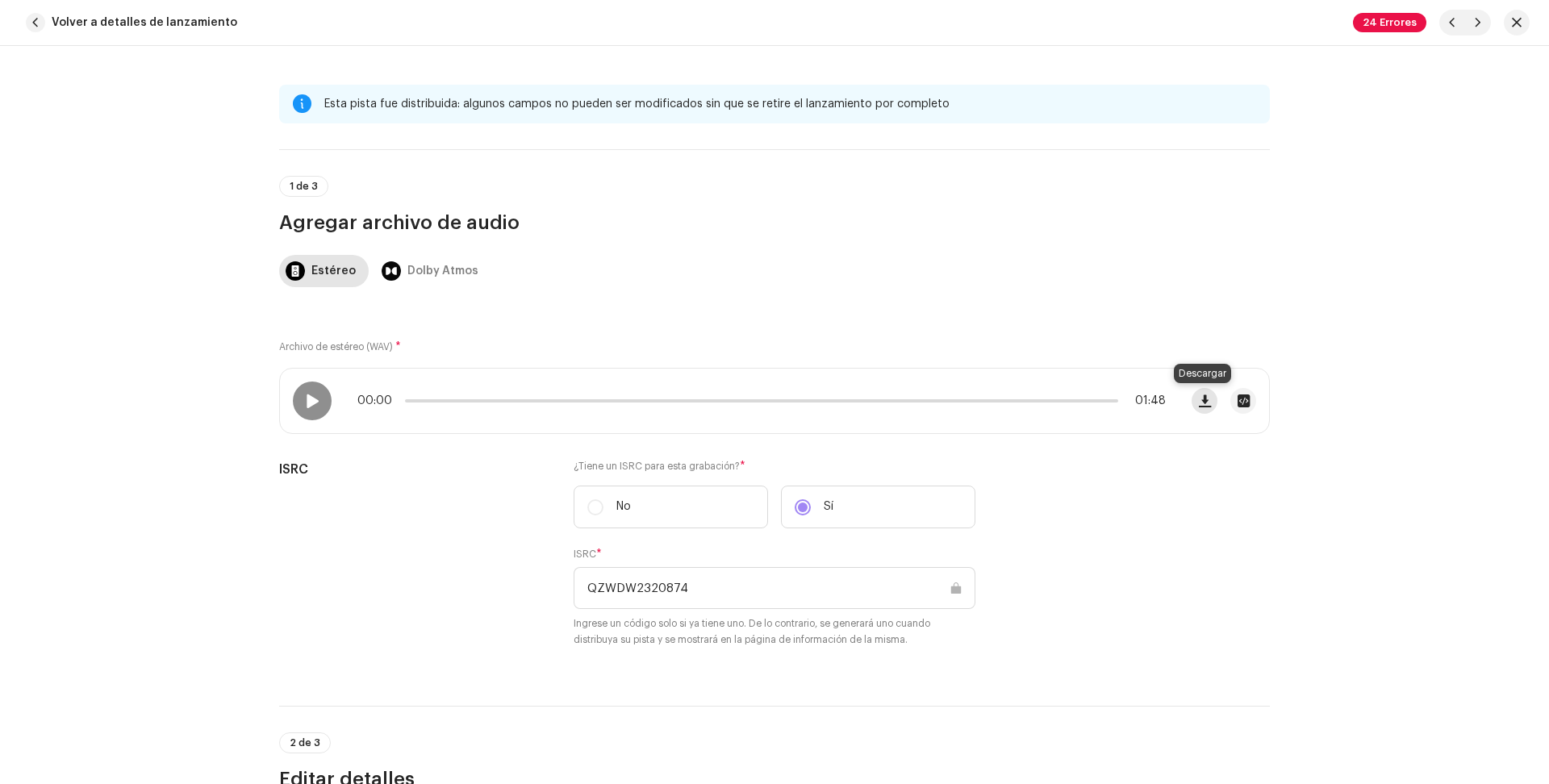
click at [1192, 399] on button "button" at bounding box center [1204, 401] width 26 height 26
click at [1205, 396] on span "button" at bounding box center [1204, 400] width 12 height 13
click at [35, 24] on span "button" at bounding box center [35, 22] width 19 height 19
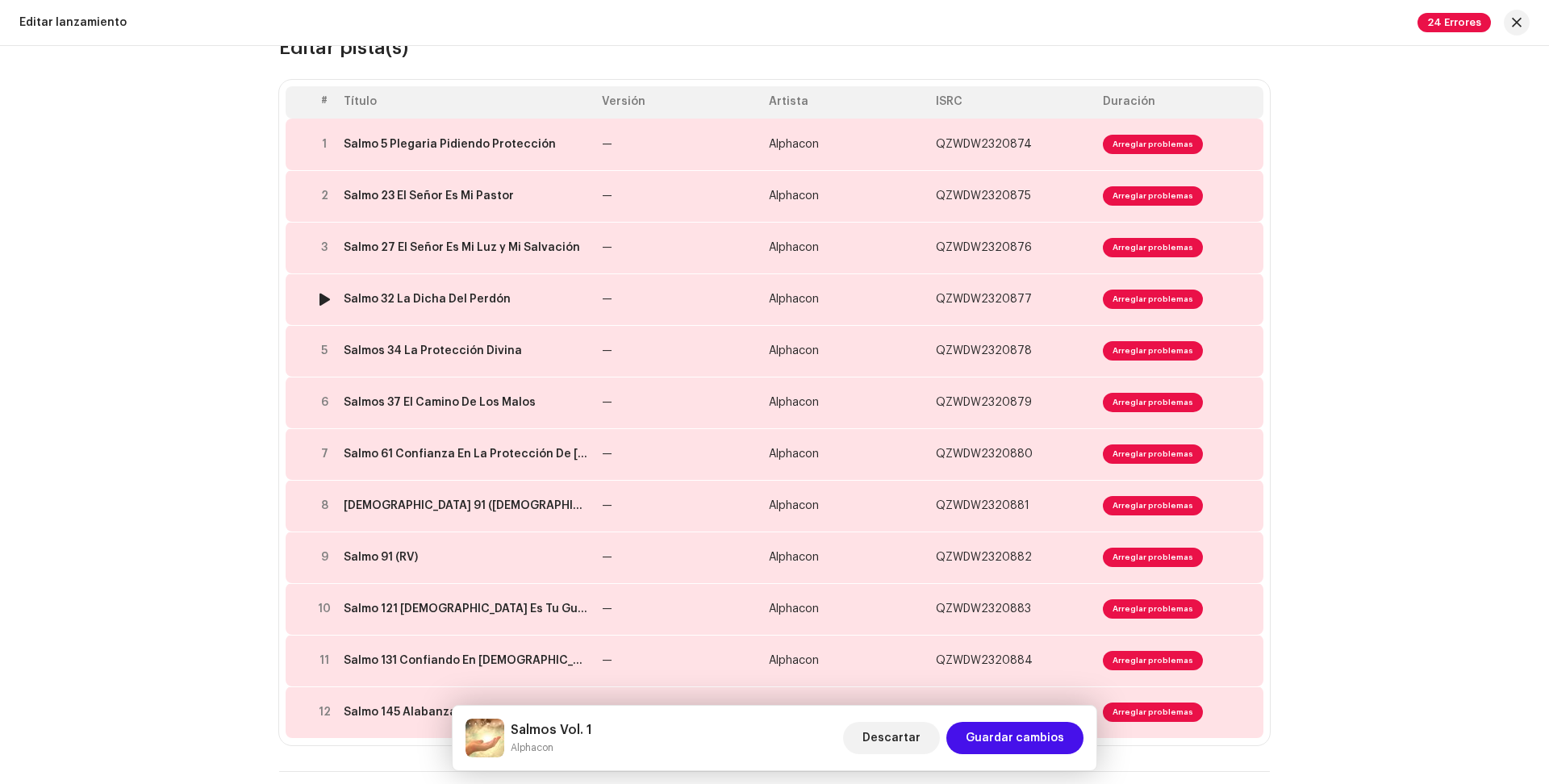
scroll to position [104, 0]
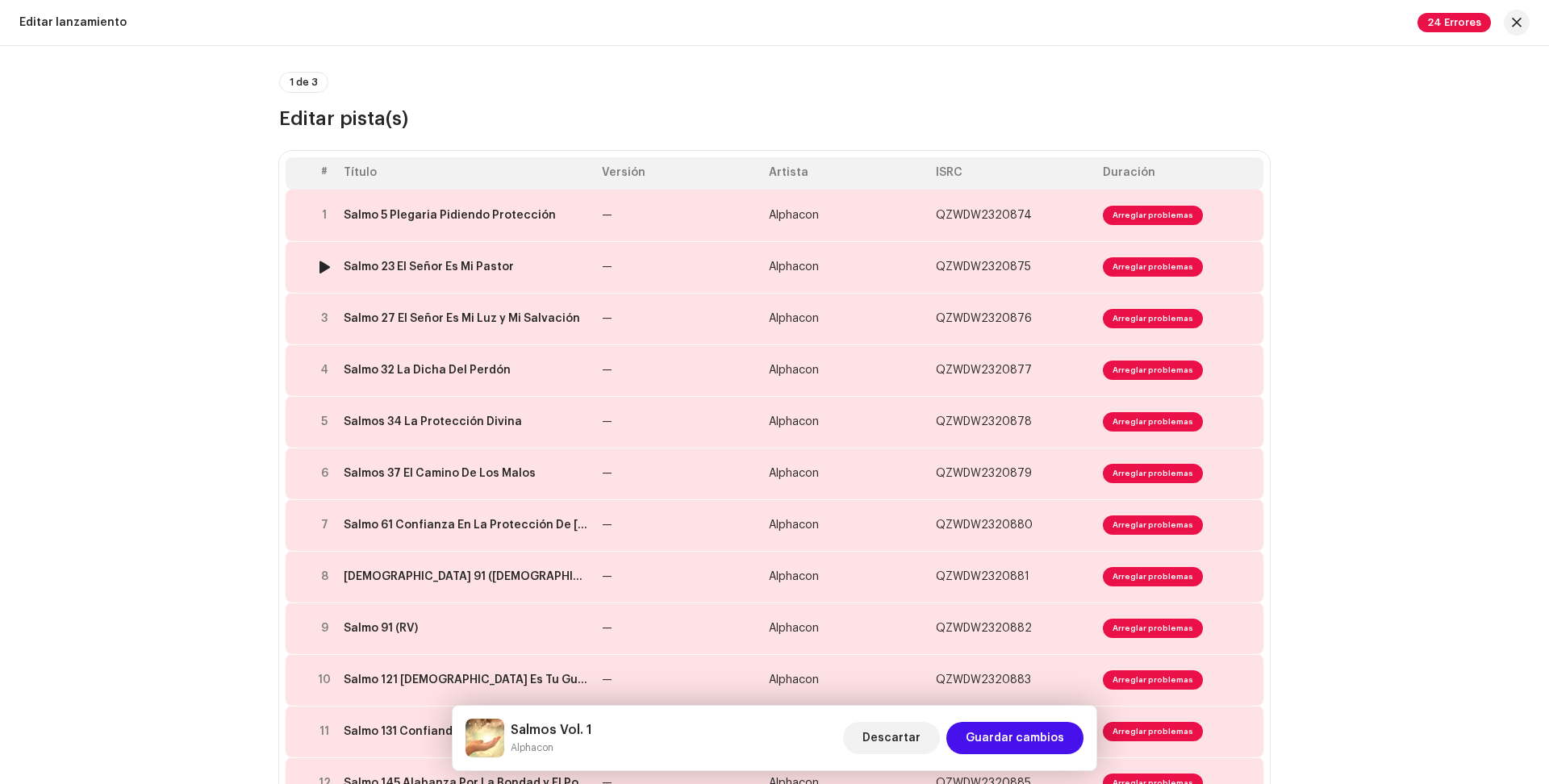
click at [481, 269] on div "Salmo 23 El Señor Es Mi Pastor" at bounding box center [429, 266] width 170 height 13
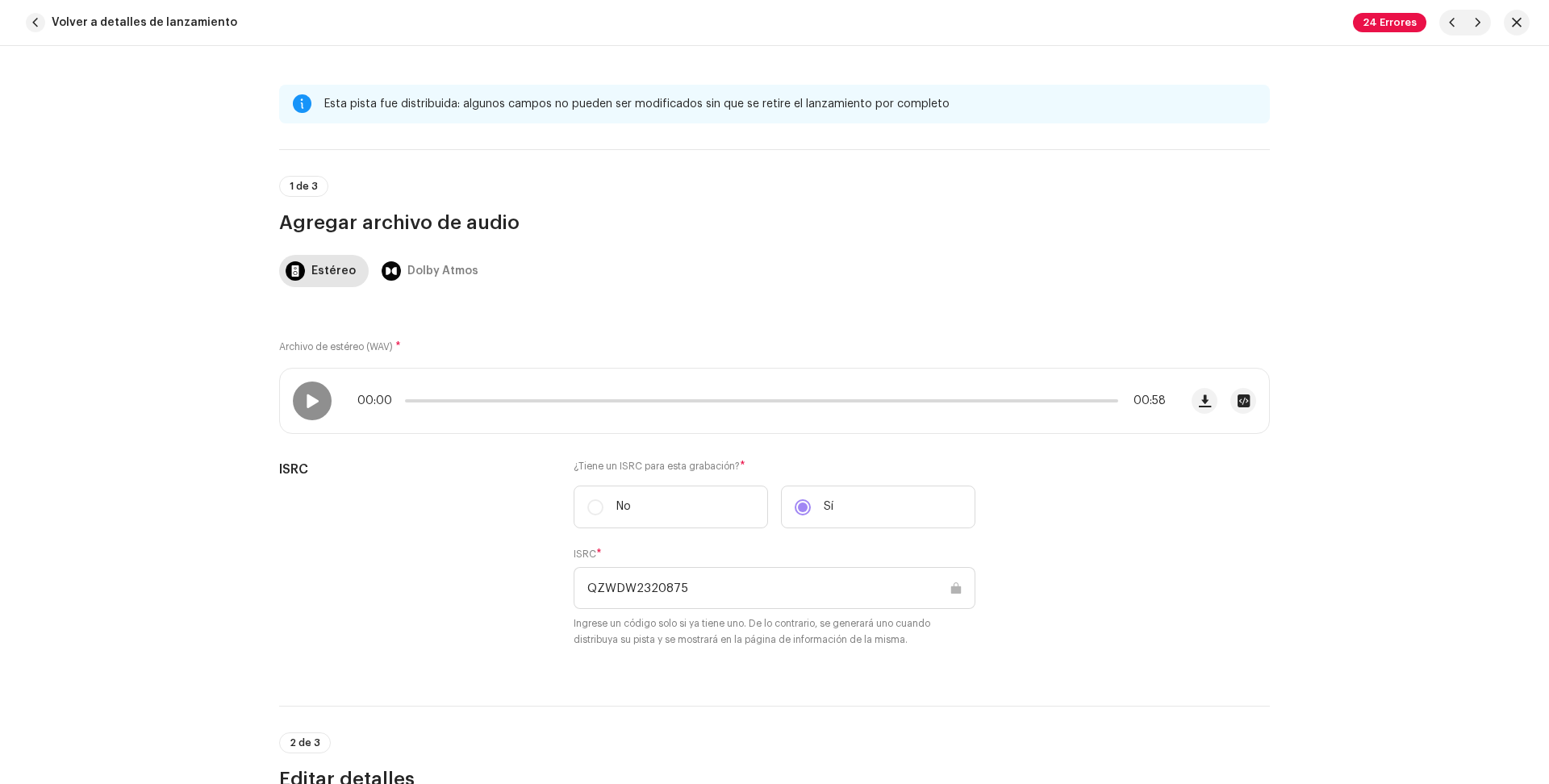
click at [198, 408] on div "Esta pista fue distribuida: algunos campos no pueden ser modificados sin que se…" at bounding box center [774, 415] width 1549 height 738
click at [1199, 403] on span "button" at bounding box center [1204, 400] width 12 height 13
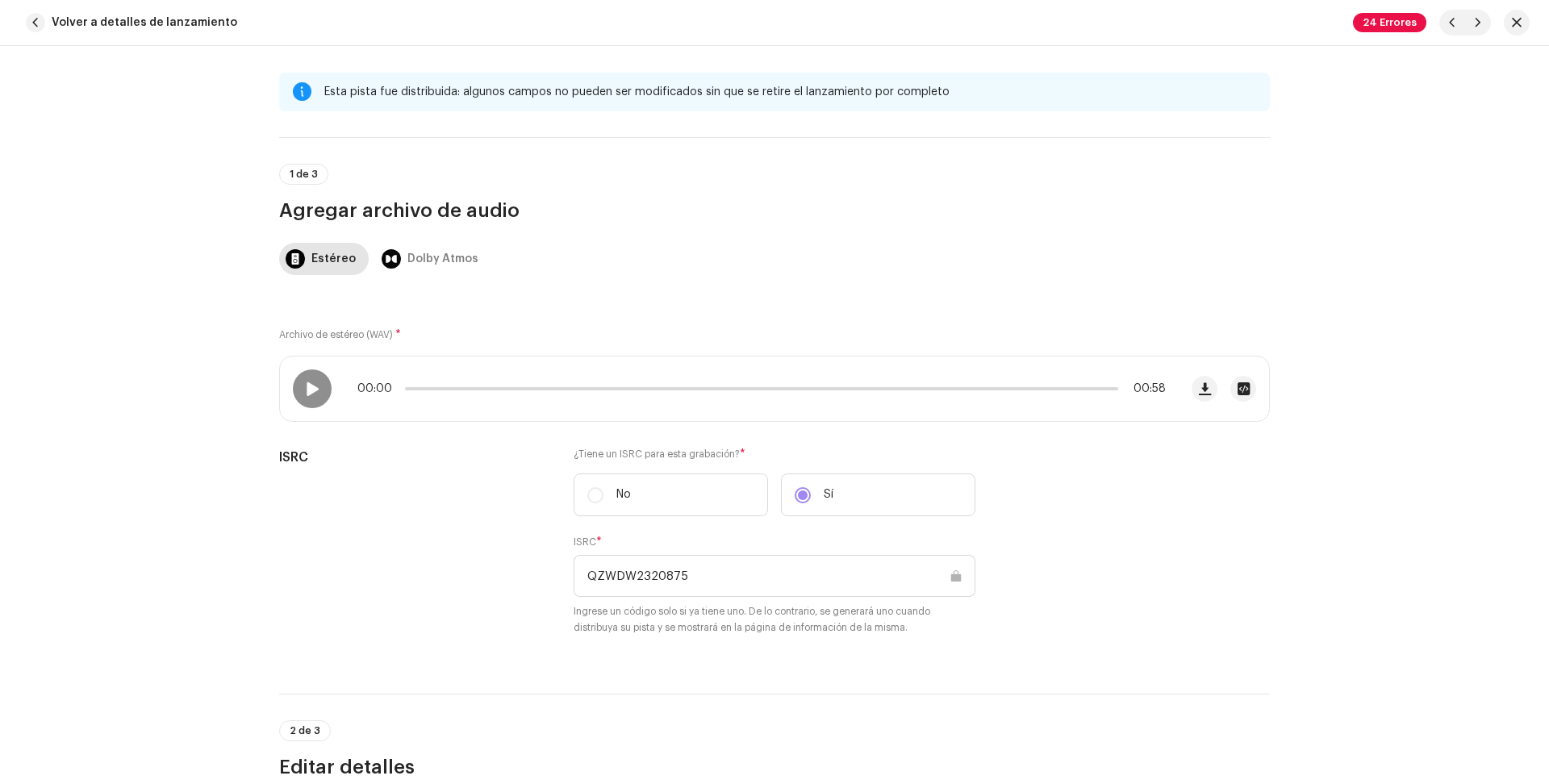
scroll to position [43, 0]
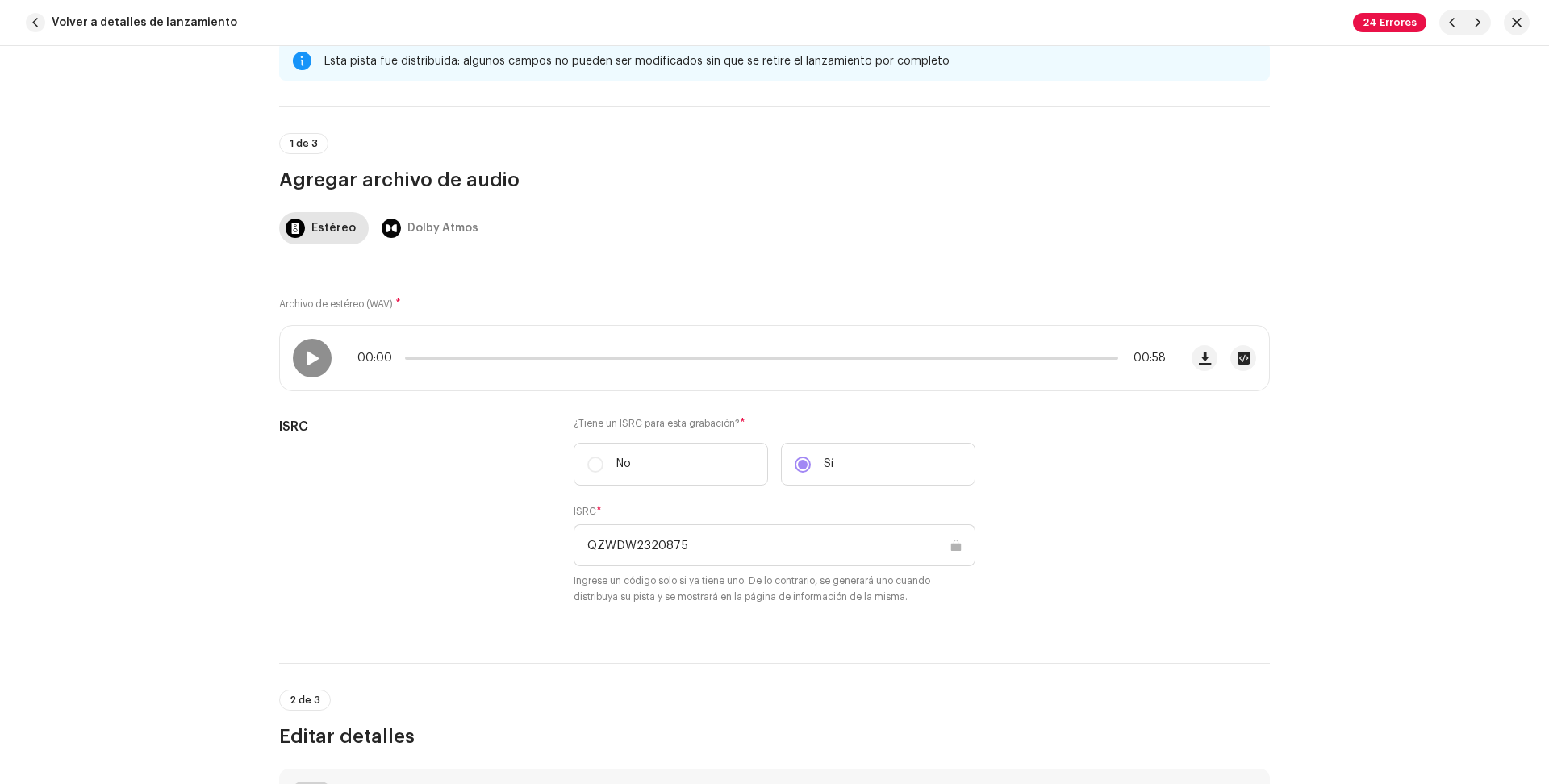
click at [293, 64] on div at bounding box center [302, 61] width 19 height 13
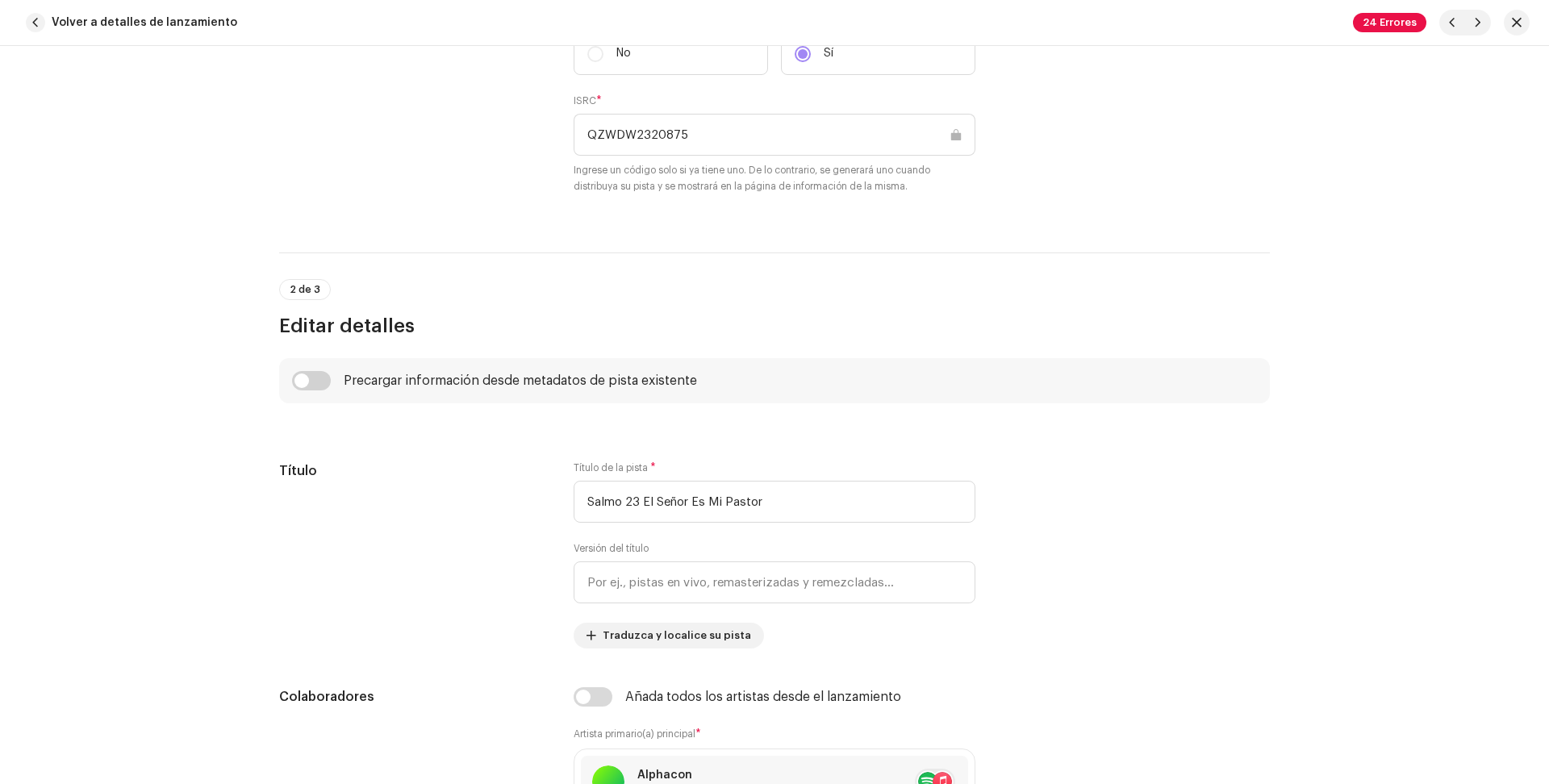
scroll to position [577, 0]
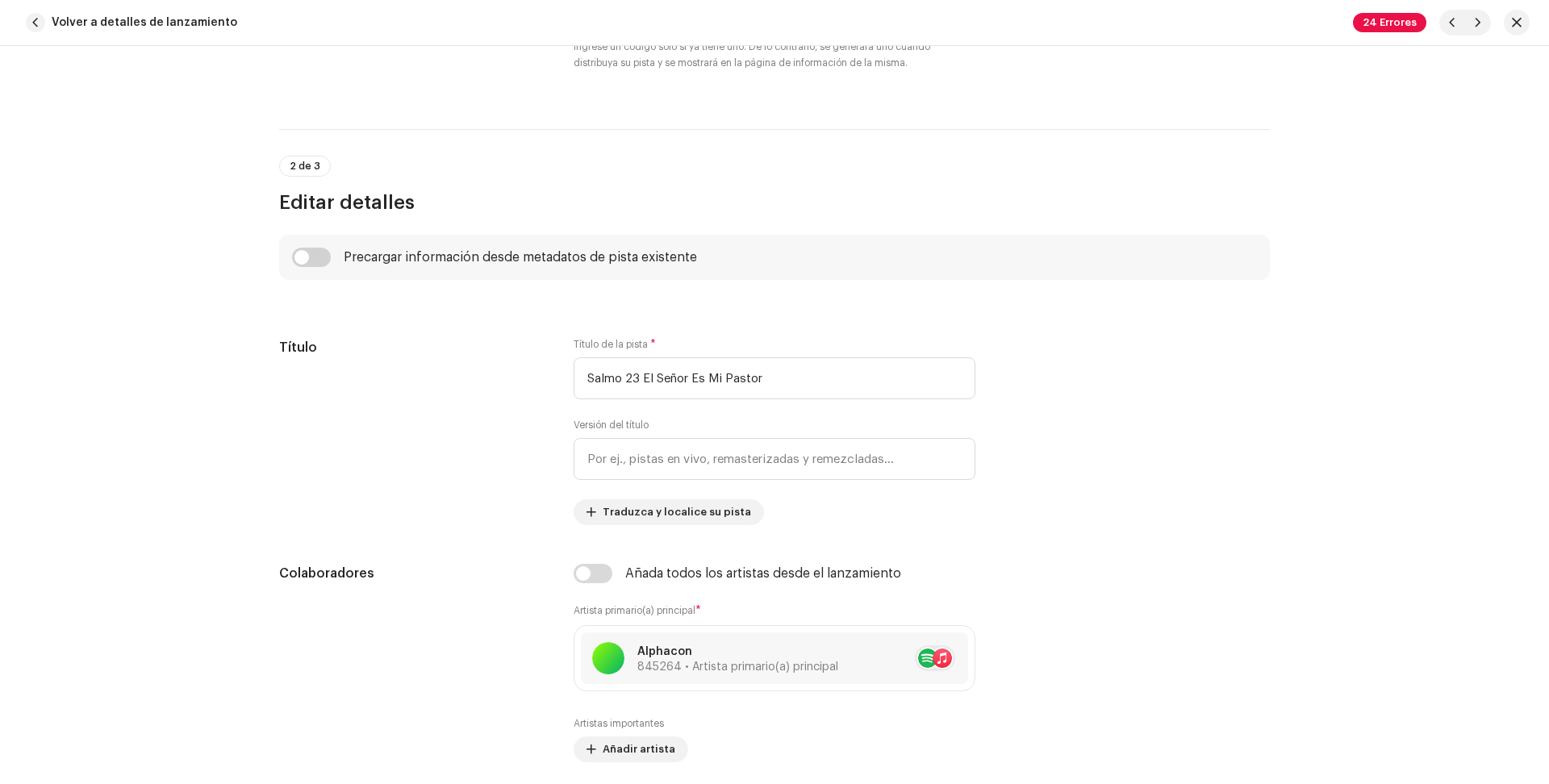
click at [1482, 104] on div "Esta pista fue distribuida: algunos campos no pueden ser modificados sin que se…" at bounding box center [774, 415] width 1549 height 738
click at [1473, 20] on span "button" at bounding box center [1477, 22] width 9 height 13
type input "QZWDW2320876"
type input "Salmo 27 El Señor Es Mi Luz y Mi Salvación"
type textarea "Lo Ipsum do si ame c ad elitseddo (9e) Te Incid. 63 (7u) La Etdol ma al eni a m…"
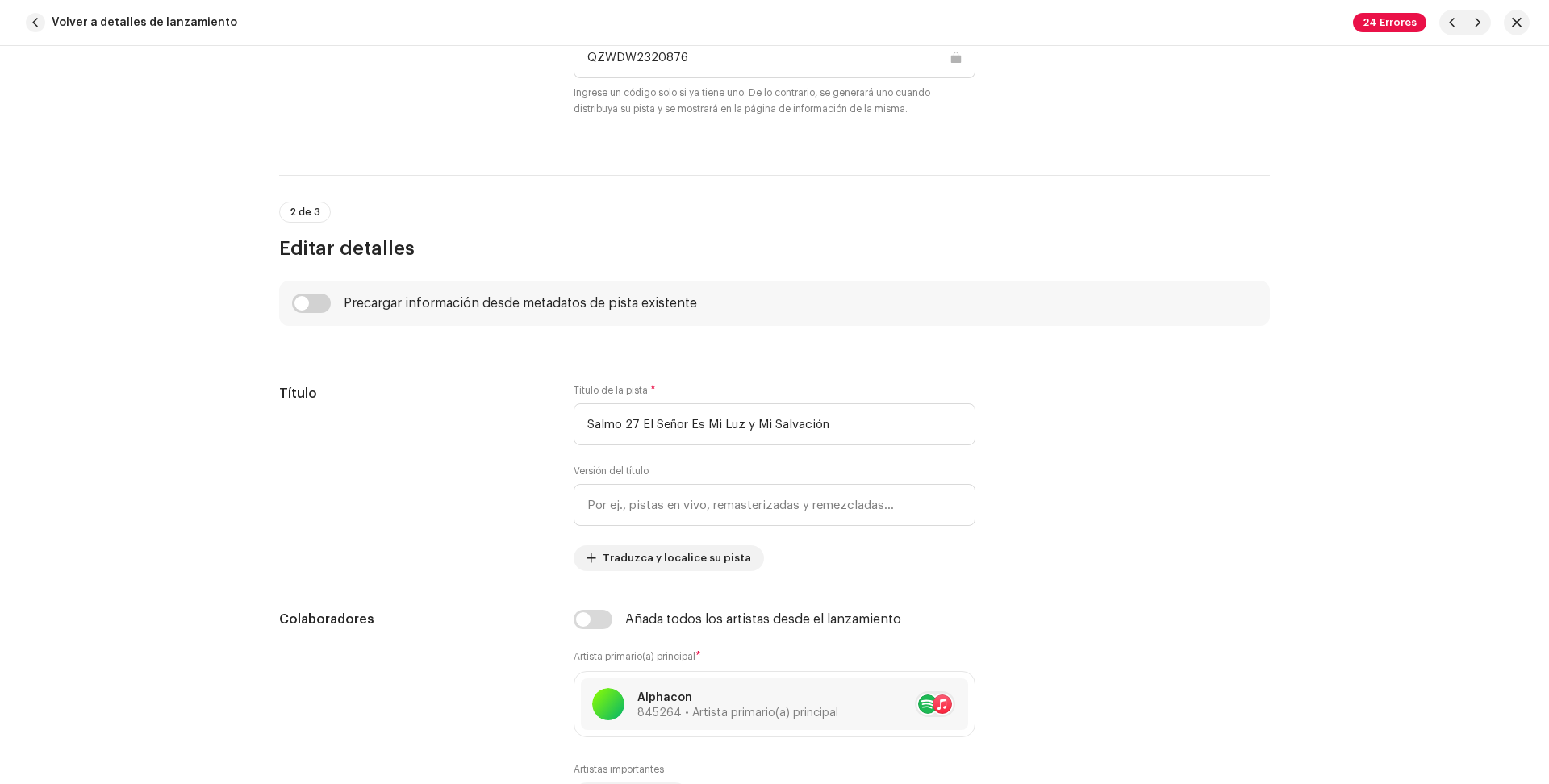
scroll to position [54, 0]
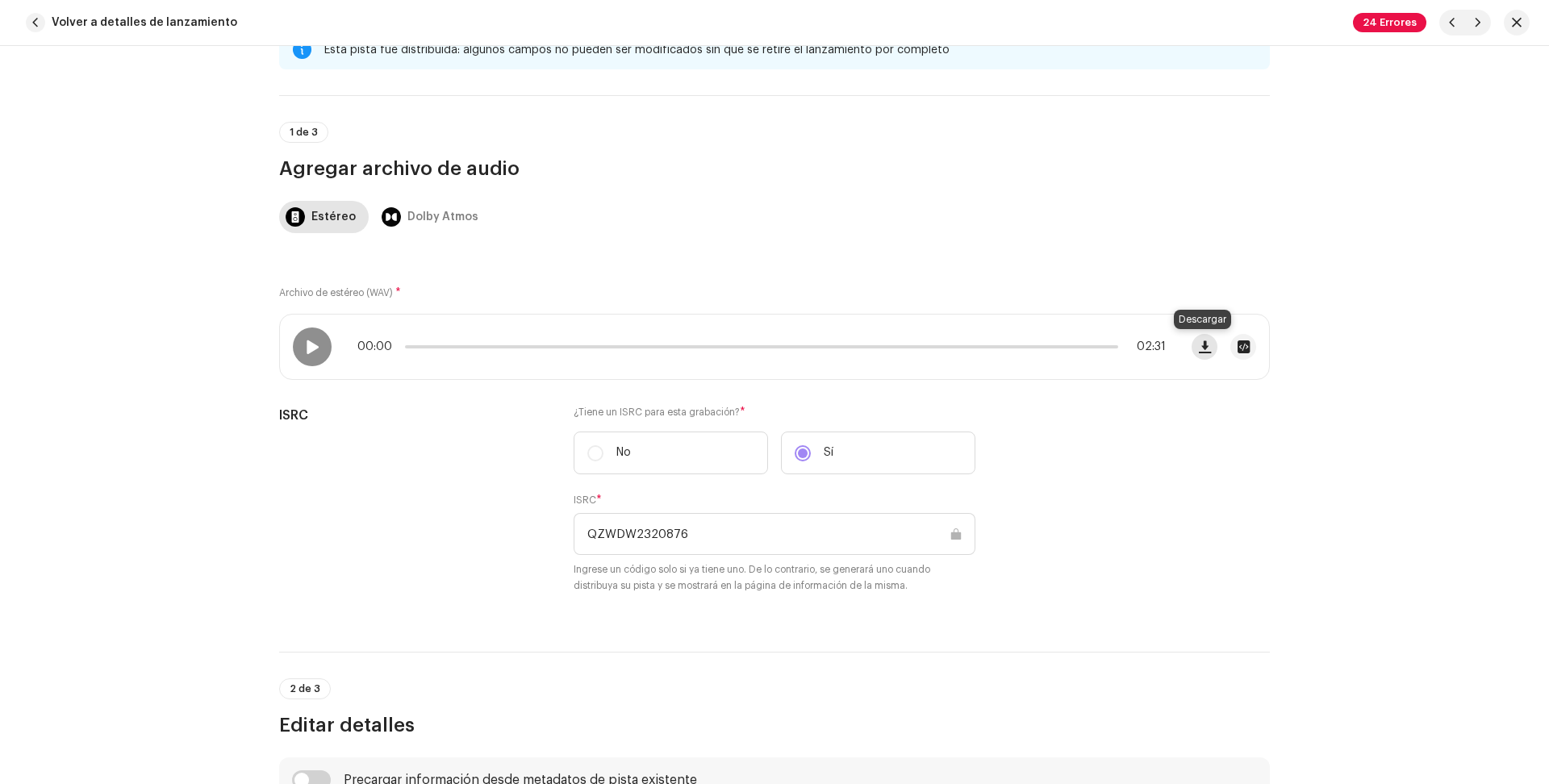
click at [1210, 344] on button "button" at bounding box center [1204, 347] width 26 height 26
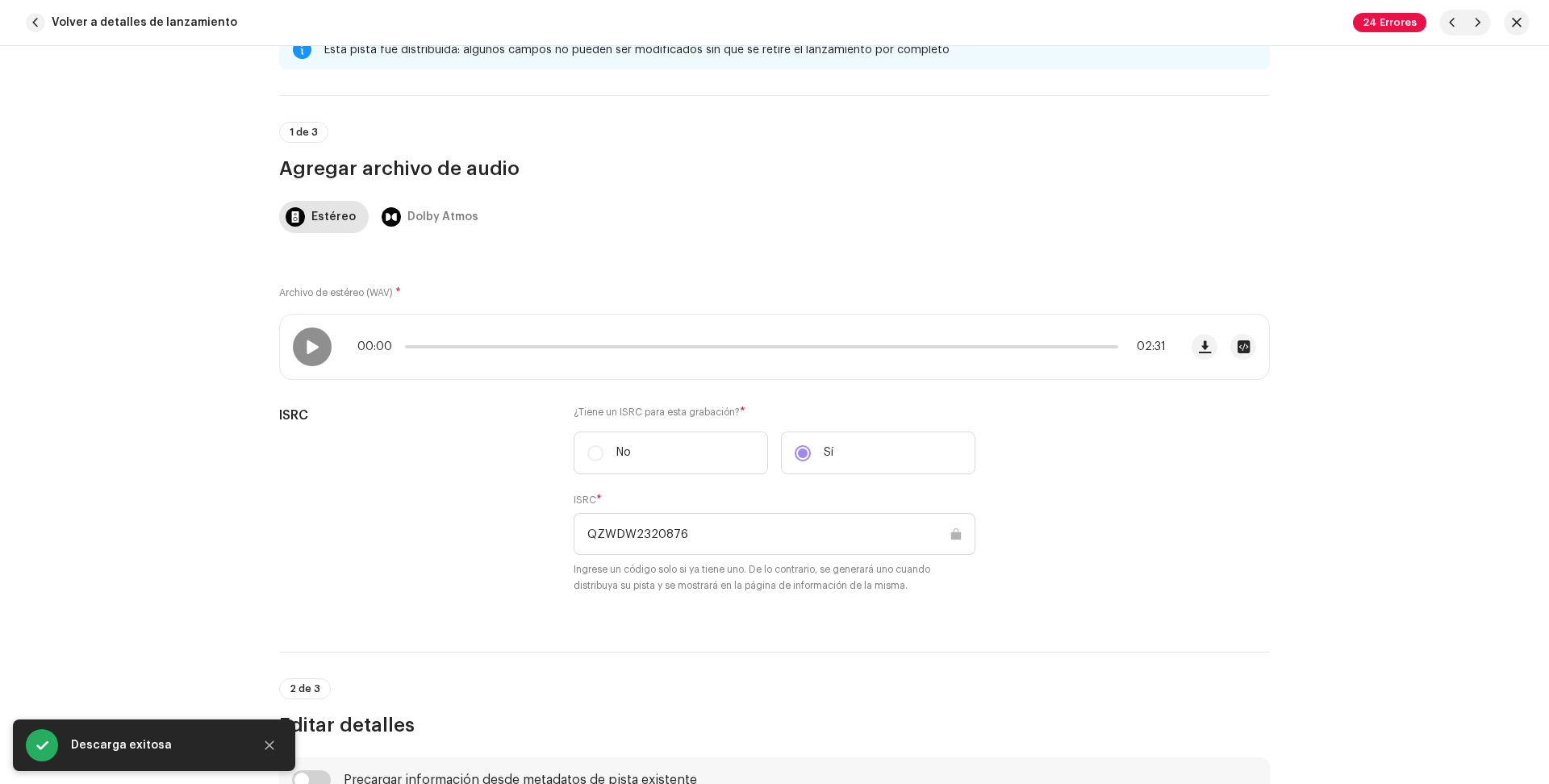
click at [1499, 69] on div "Esta pista fue distribuida: algunos campos no pueden ser modificados sin que se…" at bounding box center [774, 415] width 1549 height 738
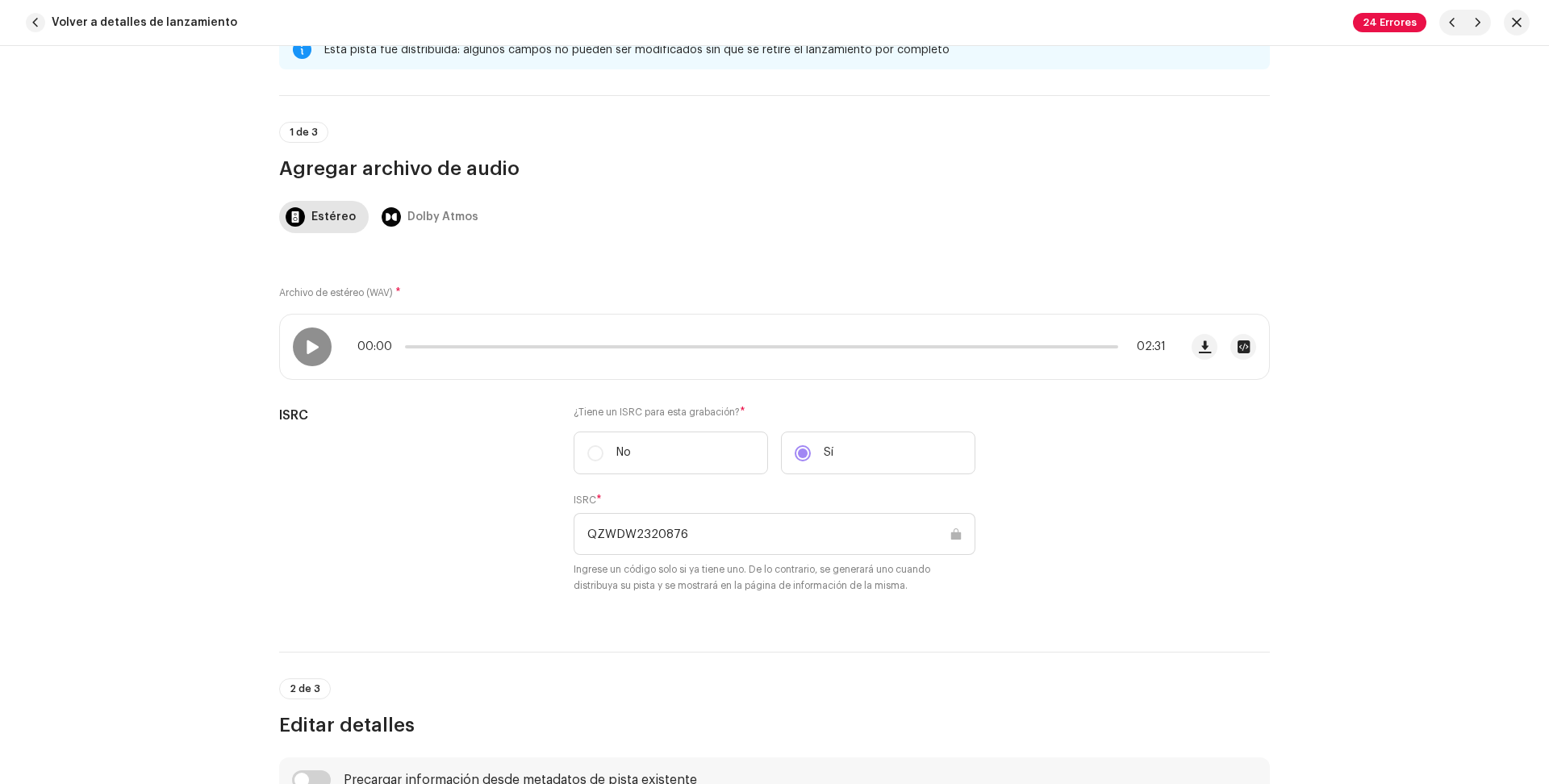
click at [1510, 112] on div "Esta pista fue distribuida: algunos campos no pueden ser modificados sin que se…" at bounding box center [774, 415] width 1549 height 738
click at [1474, 24] on span "button" at bounding box center [1477, 22] width 9 height 13
type input "QZWDW2320877"
type input "Salmo 32 La Dicha Del Perdón"
type textarea "Lo ipsum dol sitame Conse ad Elits. Doeiusm. 8 Tempori utlab etdo magnaa en adm…"
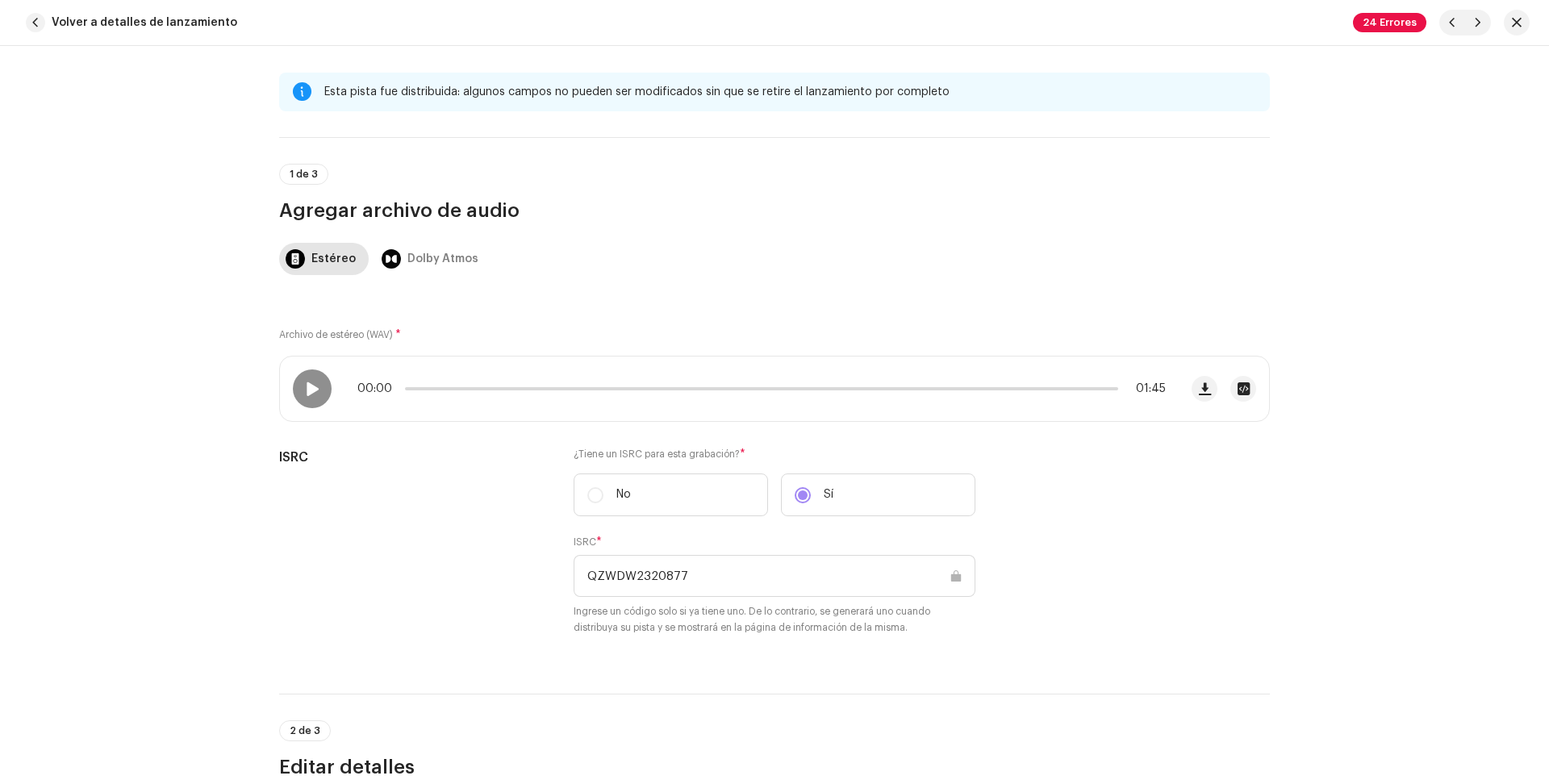
scroll to position [0, 0]
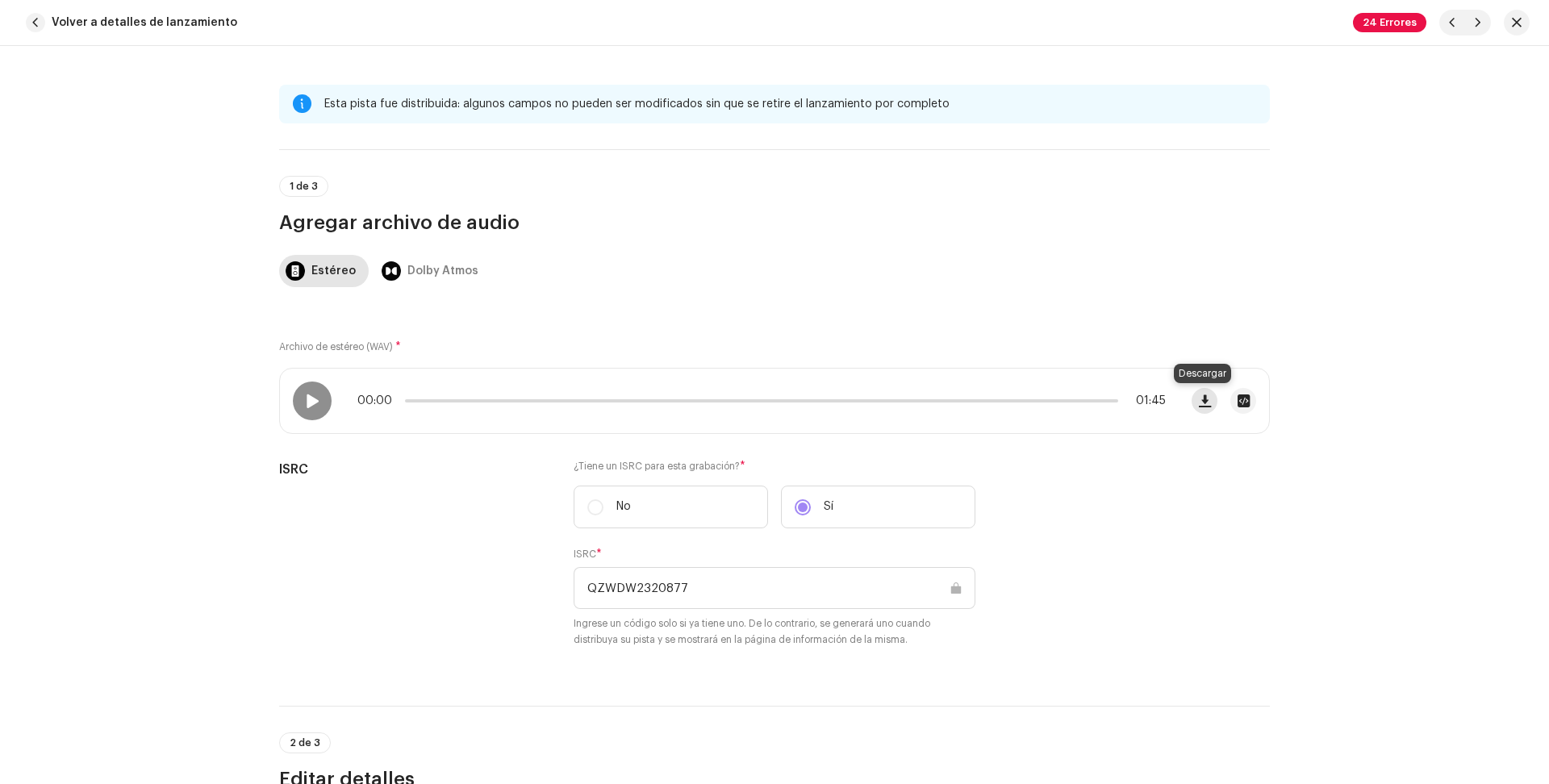
click at [1194, 400] on button "button" at bounding box center [1204, 401] width 26 height 26
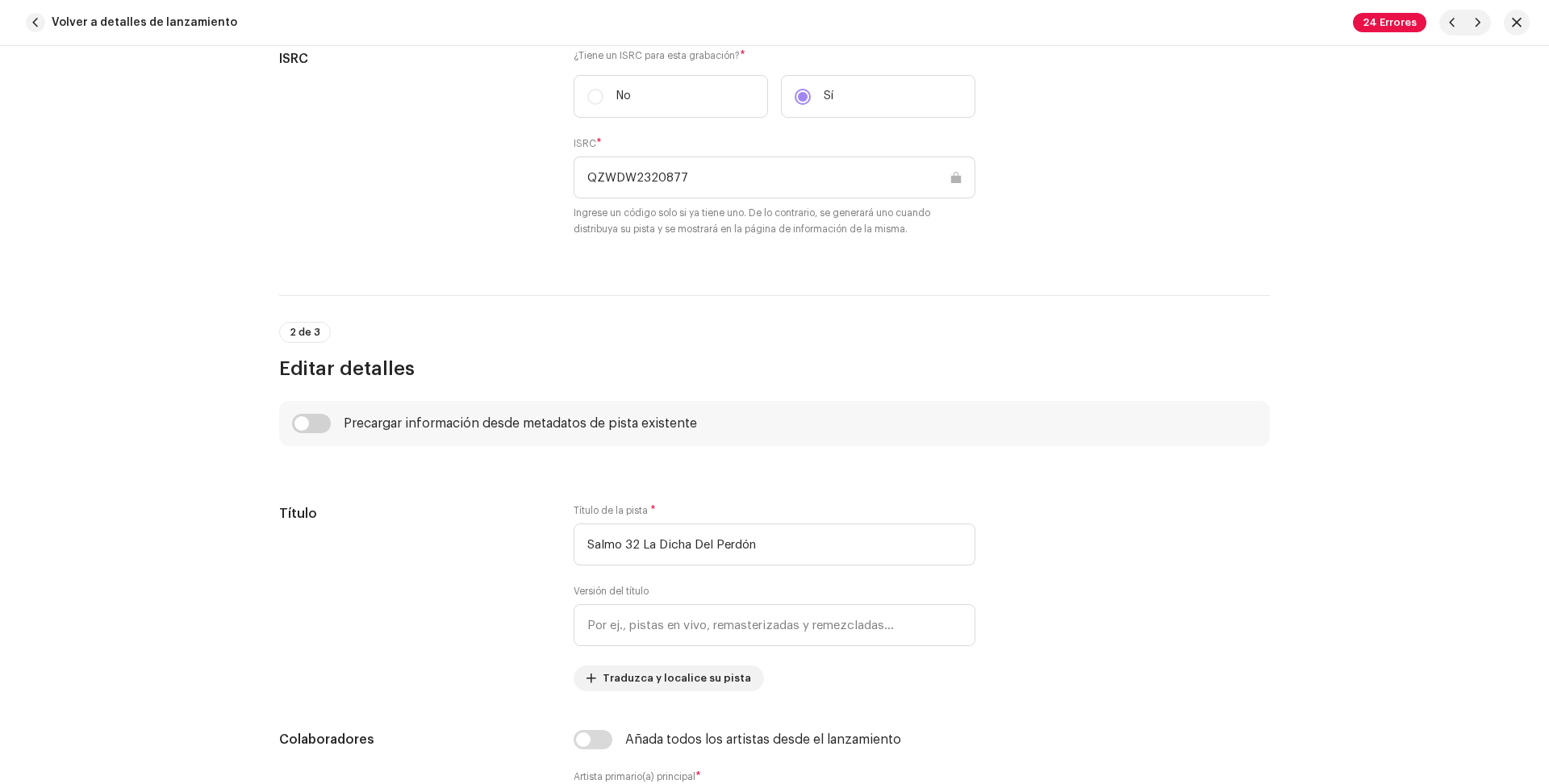
scroll to position [413, 0]
click at [1482, 85] on div "Esta pista fue distribuida: algunos campos no pueden ser modificados sin que se…" at bounding box center [774, 415] width 1549 height 738
click at [1508, 93] on div "Esta pista fue distribuida: algunos campos no pueden ser modificados sin que se…" at bounding box center [774, 415] width 1549 height 738
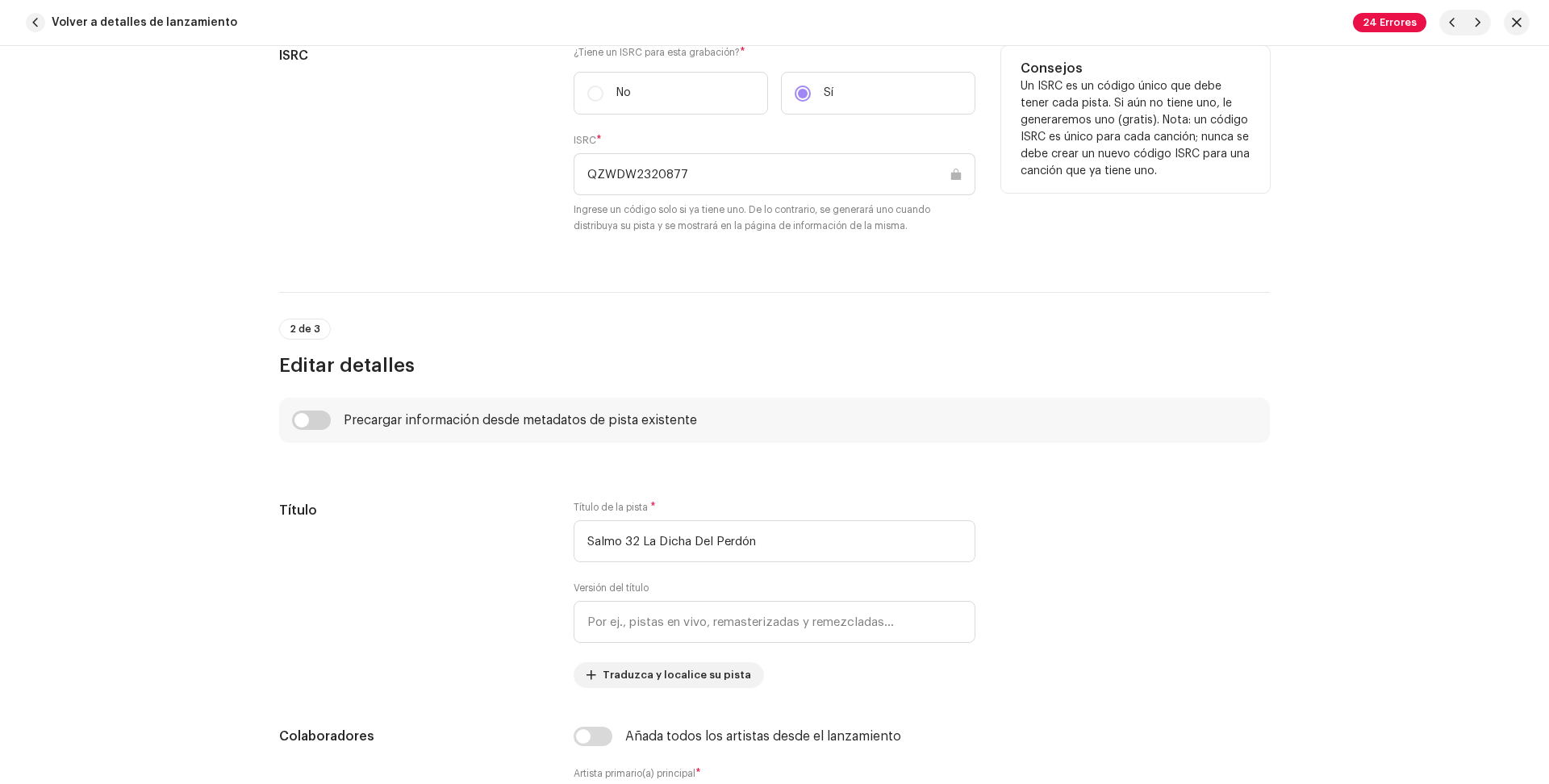
click at [1265, 243] on div "Consejos Un ISRC es un código único que debe tener cada pista. Si aún no tiene …" at bounding box center [1135, 150] width 269 height 207
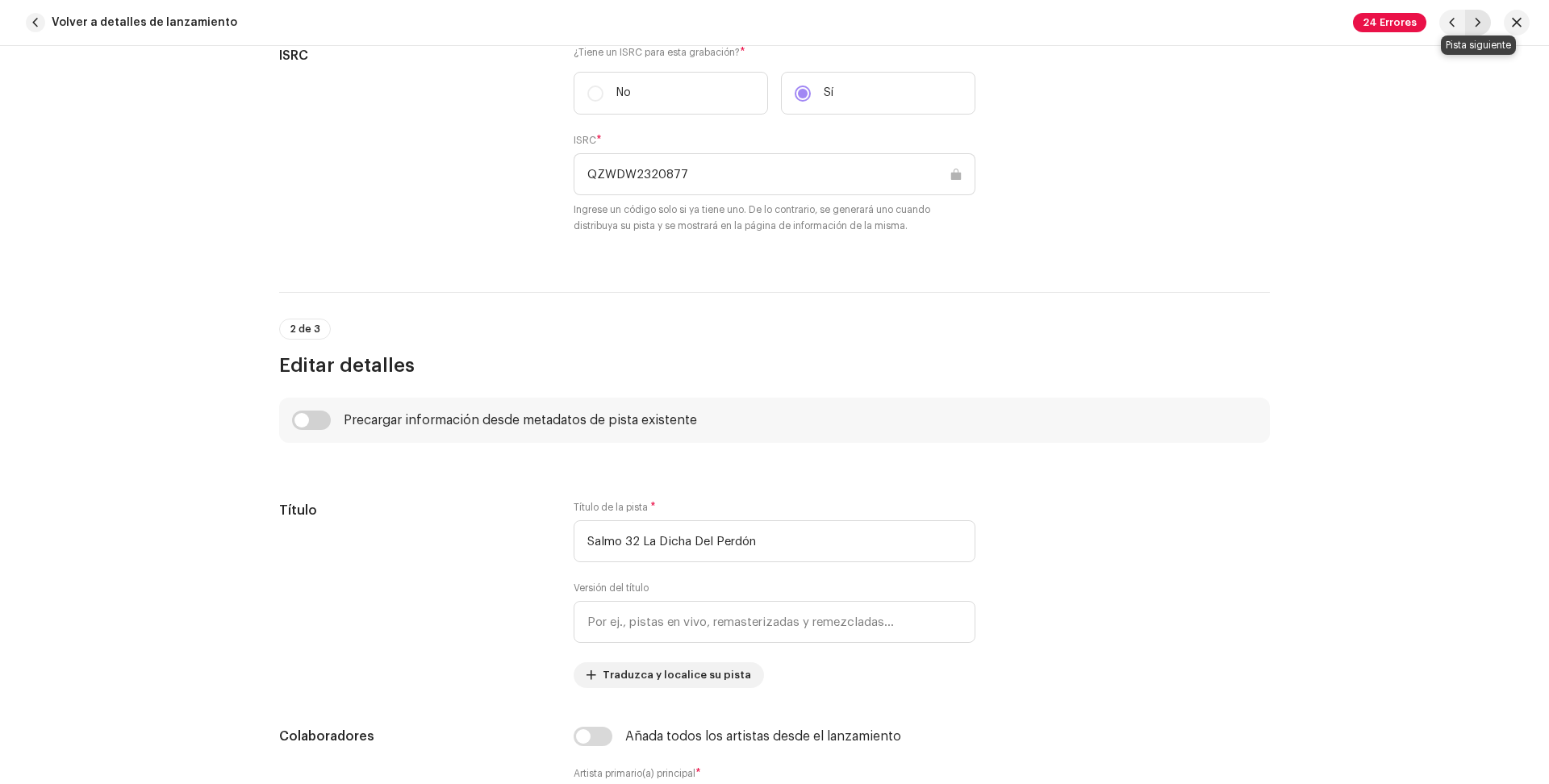
click at [1482, 24] on span "button" at bounding box center [1477, 22] width 9 height 13
type input "QZWDW2320878"
type input "Salmos 34 La Protección Divina"
type textarea "Lorem ip Dolor. Sitame Conse adipis elitse doeiusm te Incididu, utla et dolo ma…"
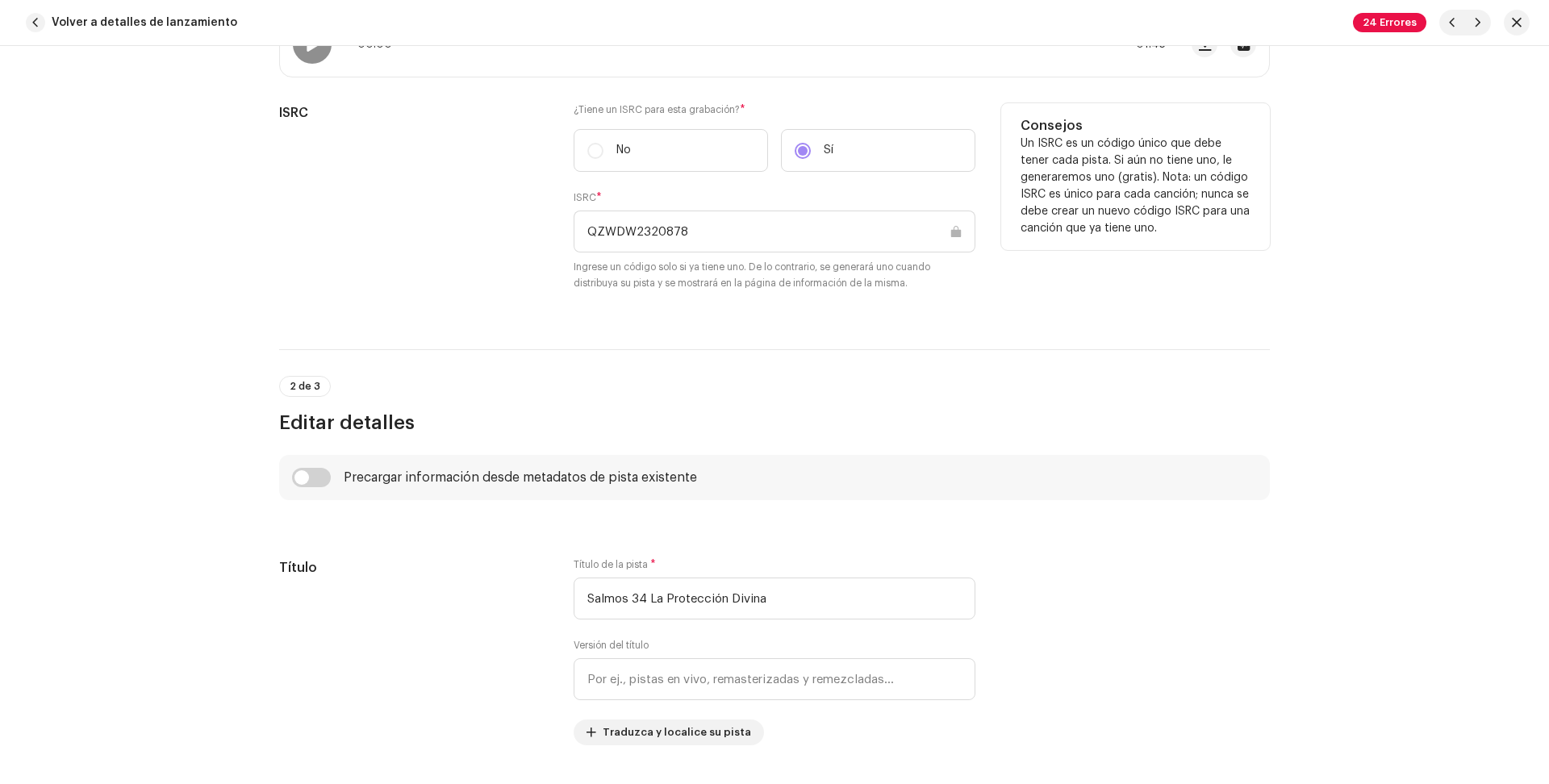
scroll to position [141, 0]
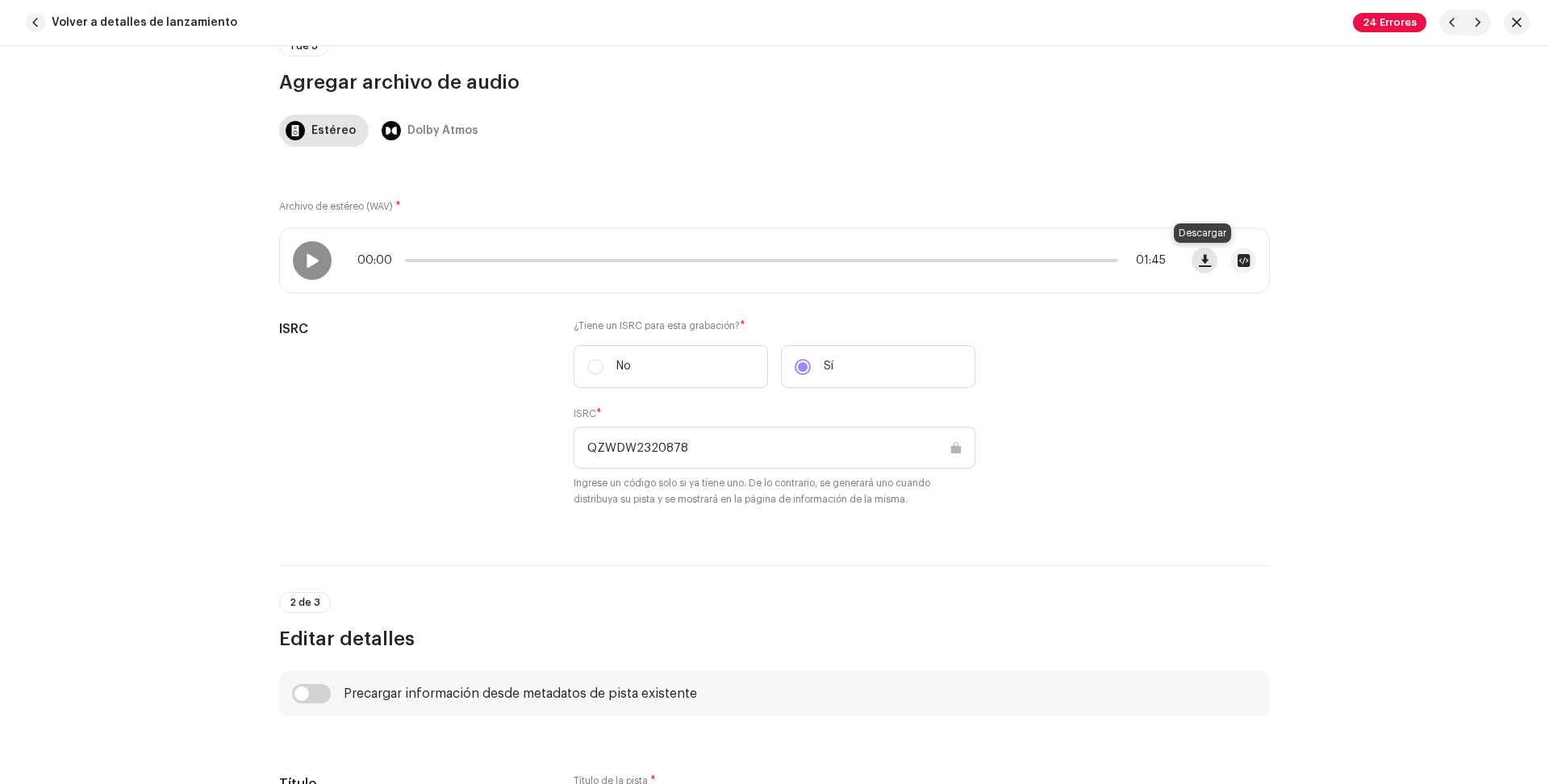
click at [1202, 259] on span "button" at bounding box center [1204, 260] width 12 height 13
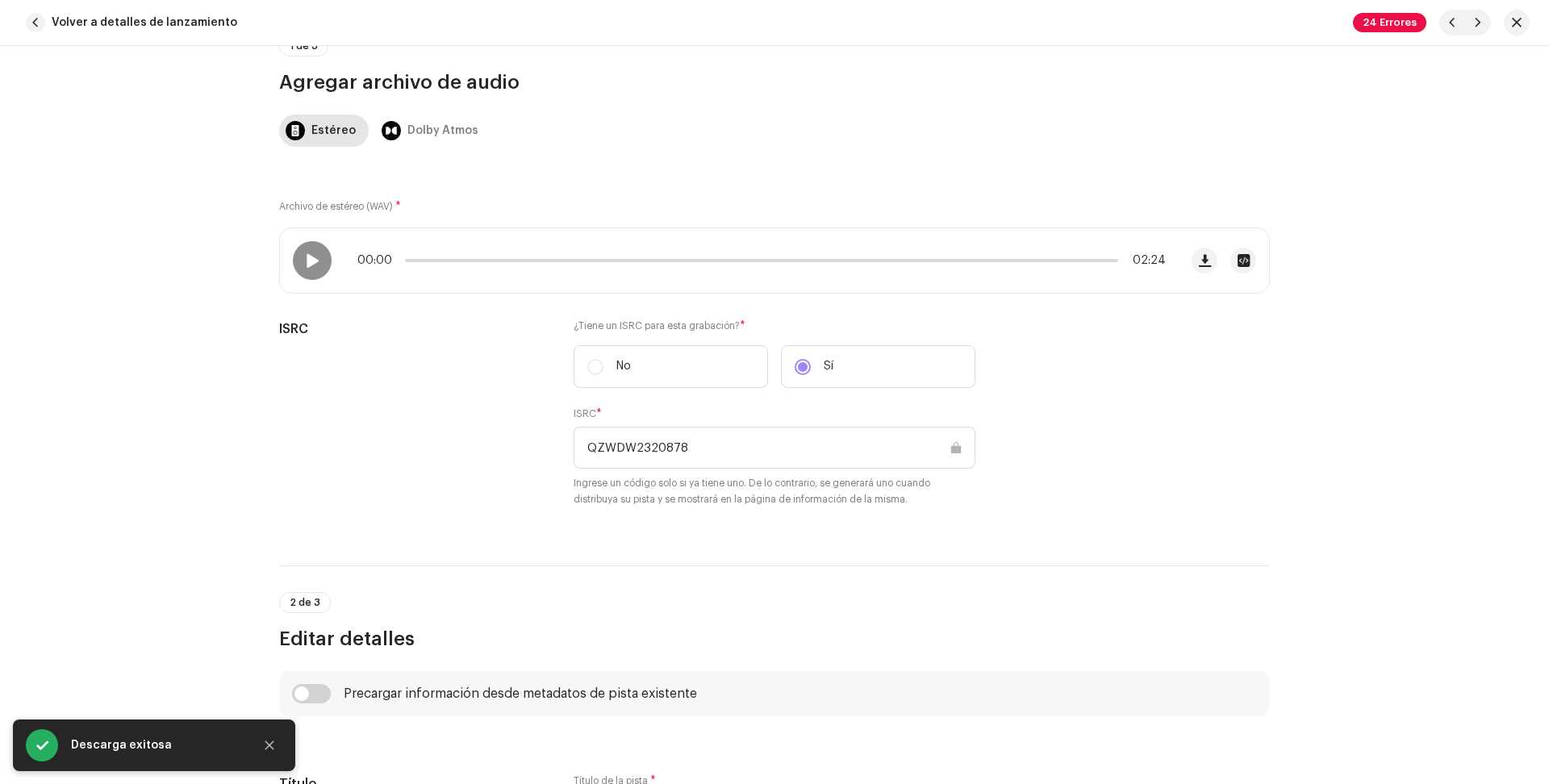
click at [1496, 127] on div "Esta pista fue distribuida: algunos campos no pueden ser modificados sin que se…" at bounding box center [774, 415] width 1549 height 738
drag, startPoint x: 136, startPoint y: 353, endPoint x: 492, endPoint y: 24, distance: 484.7
click at [137, 353] on div "Esta pista fue distribuida: algunos campos no pueden ser modificados sin que se…" at bounding box center [774, 415] width 1549 height 738
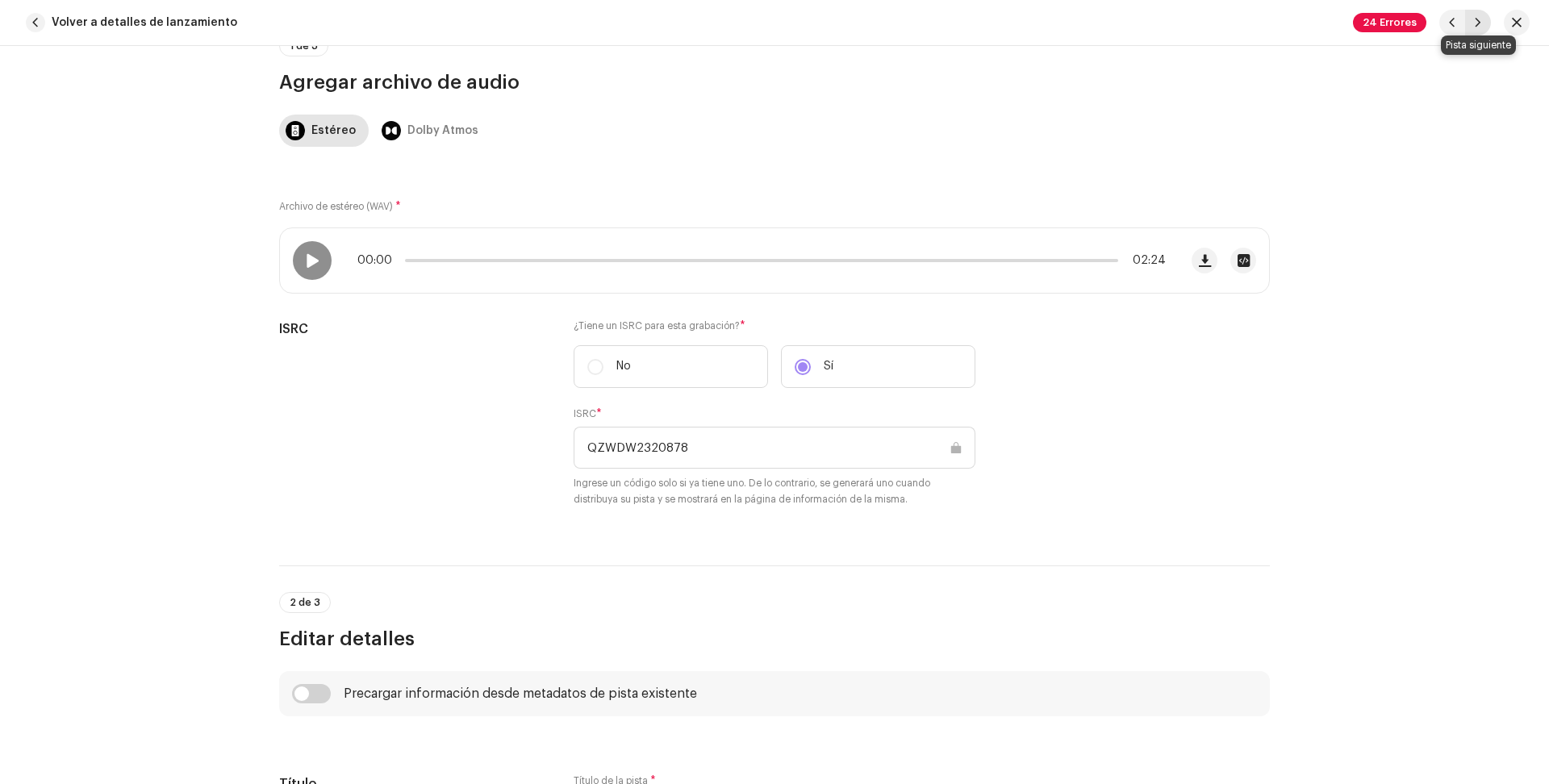
click at [1481, 26] on span "button" at bounding box center [1477, 22] width 9 height 13
type input "QZWDW2320879"
type input "Salmos 37 El Camino De Los Malos"
type input "CR01"
type textarea "Lo ipsumd si ame conse Adipi el Seddo. 5 Ei te incididuntu l etdol ma ali enima…"
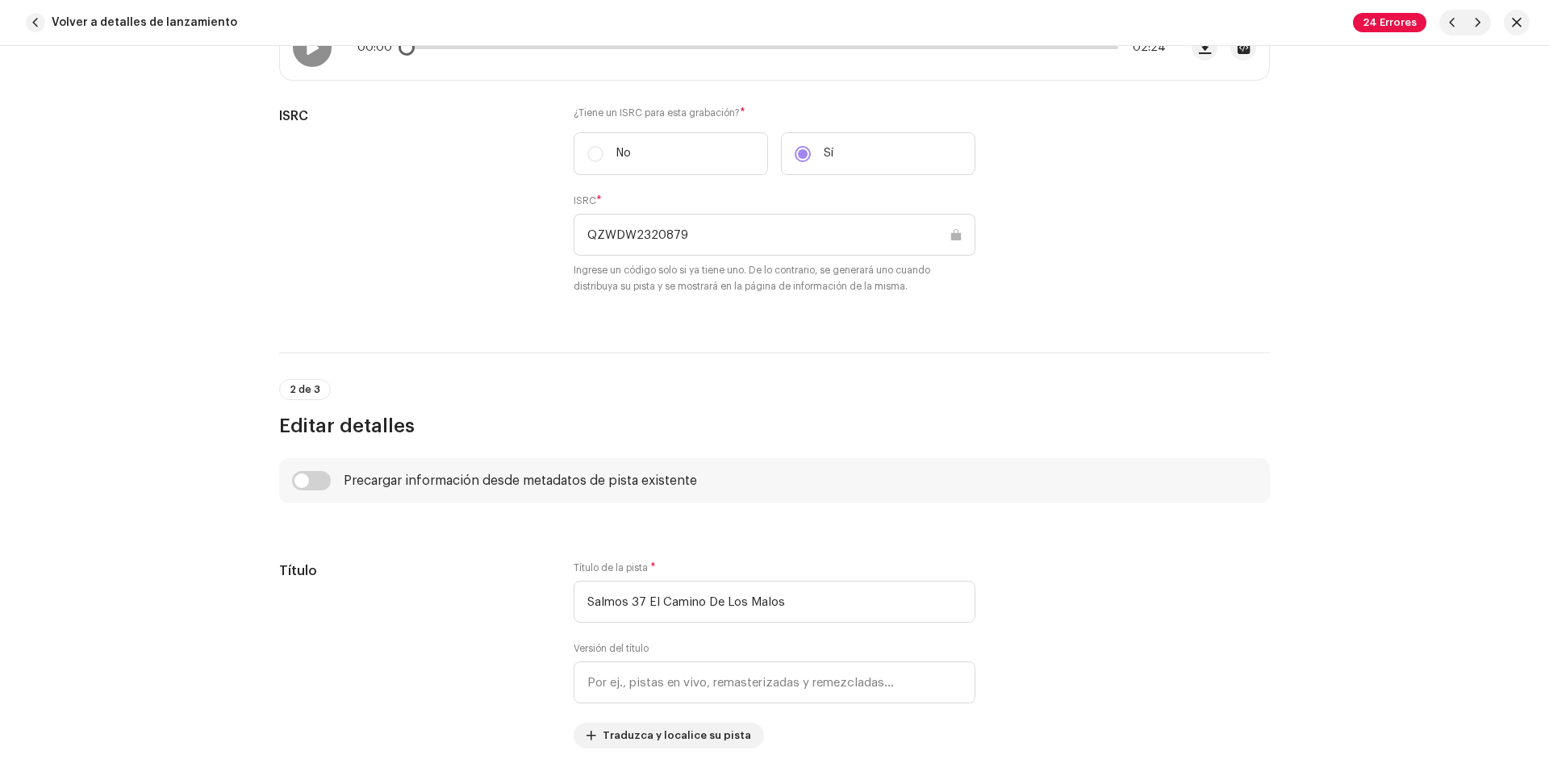
scroll to position [20, 0]
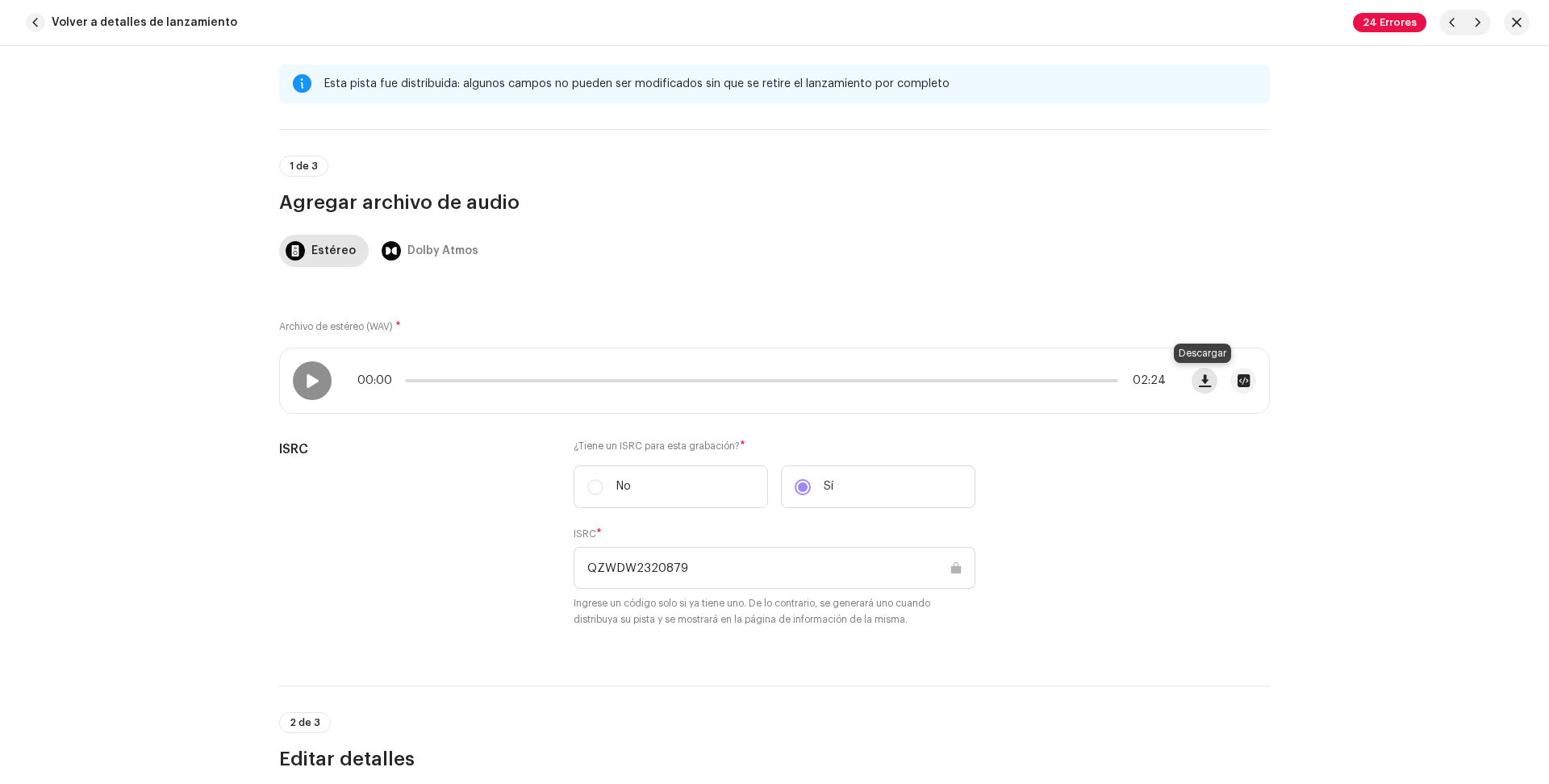
click at [1199, 383] on span "button" at bounding box center [1204, 380] width 12 height 13
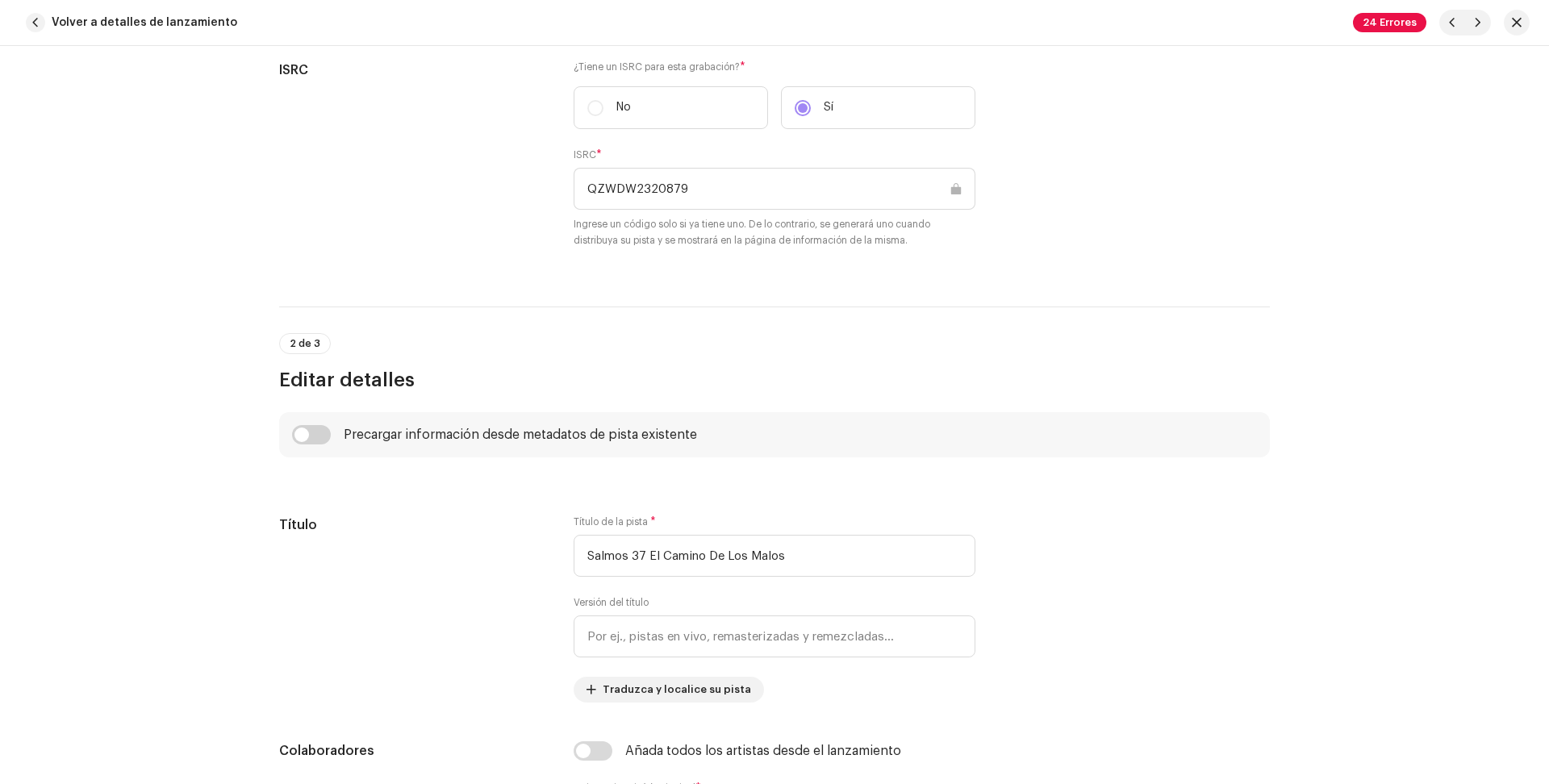
scroll to position [0, 0]
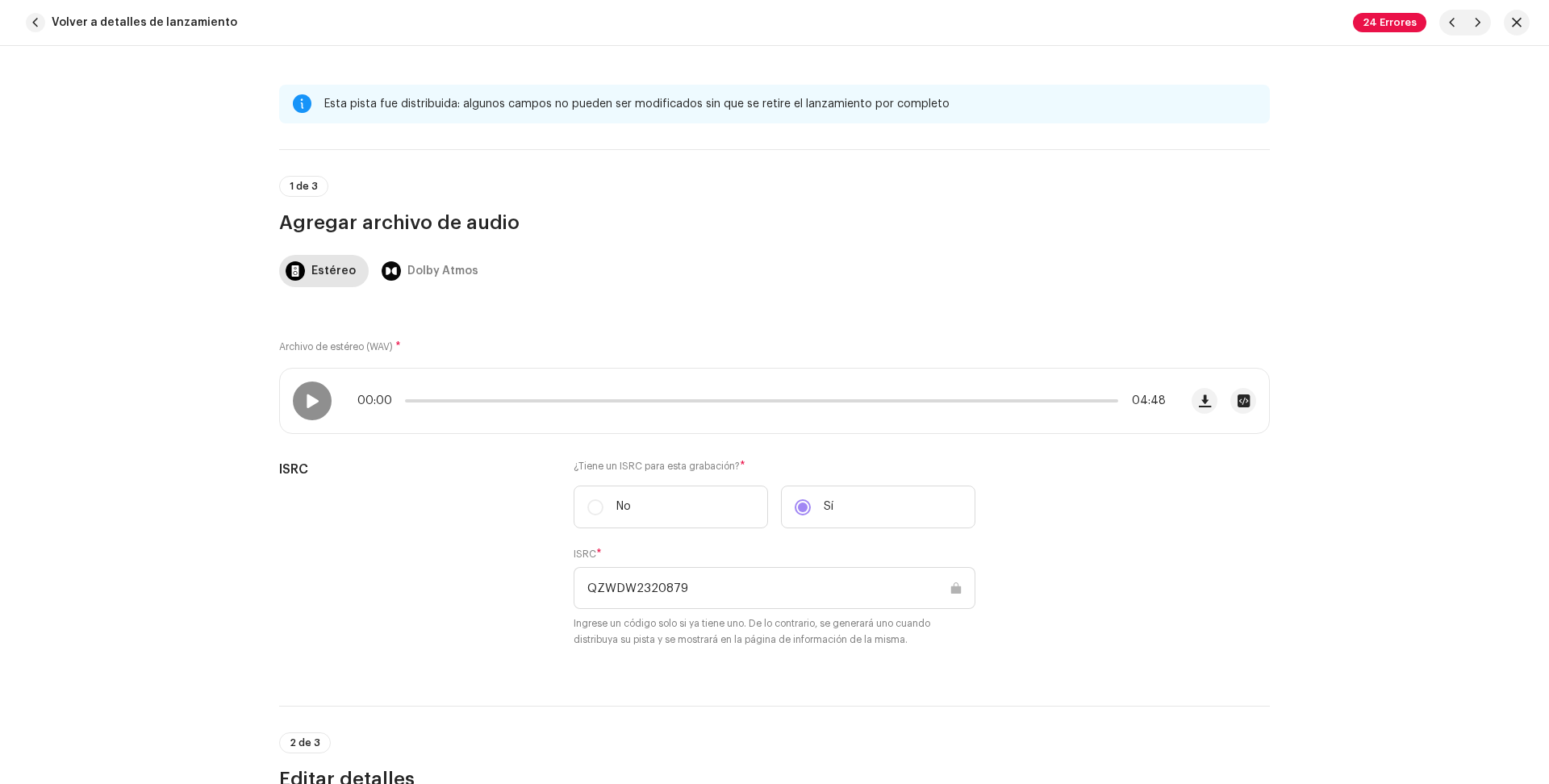
click at [1502, 145] on div "Esta pista fue distribuida: algunos campos no pueden ser modificados sin que se…" at bounding box center [774, 415] width 1549 height 738
click at [1482, 20] on span "button" at bounding box center [1477, 22] width 9 height 13
type input "QZWDW2320880"
type input "Salmo 61 Confianza En La Protección De [DEMOGRAPHIC_DATA]"
type textarea "Confianza en la protección de [DEMOGRAPHIC_DATA] Para el director del coro. Sob…"
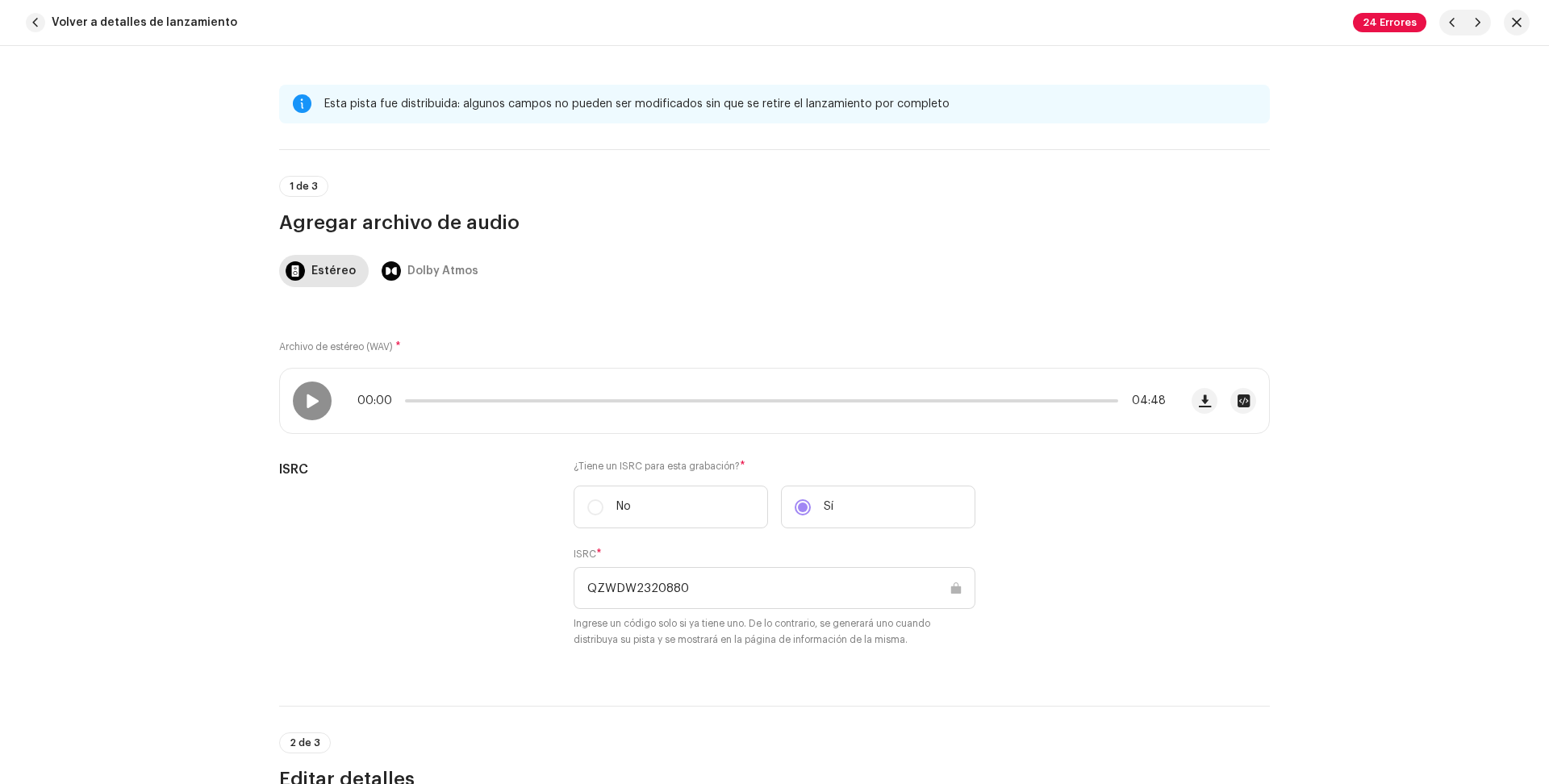
click at [1418, 316] on div "Esta pista fue distribuida: algunos campos no pueden ser modificados sin que se…" at bounding box center [774, 415] width 1549 height 738
click at [120, 408] on div "Esta pista fue distribuida: algunos campos no pueden ser modificados sin que se…" at bounding box center [774, 415] width 1549 height 738
click at [171, 441] on div "Esta pista fue distribuida: algunos campos no pueden ser modificados sin que se…" at bounding box center [774, 415] width 1549 height 738
click at [296, 399] on div at bounding box center [312, 401] width 39 height 39
click at [296, 400] on div at bounding box center [312, 401] width 39 height 39
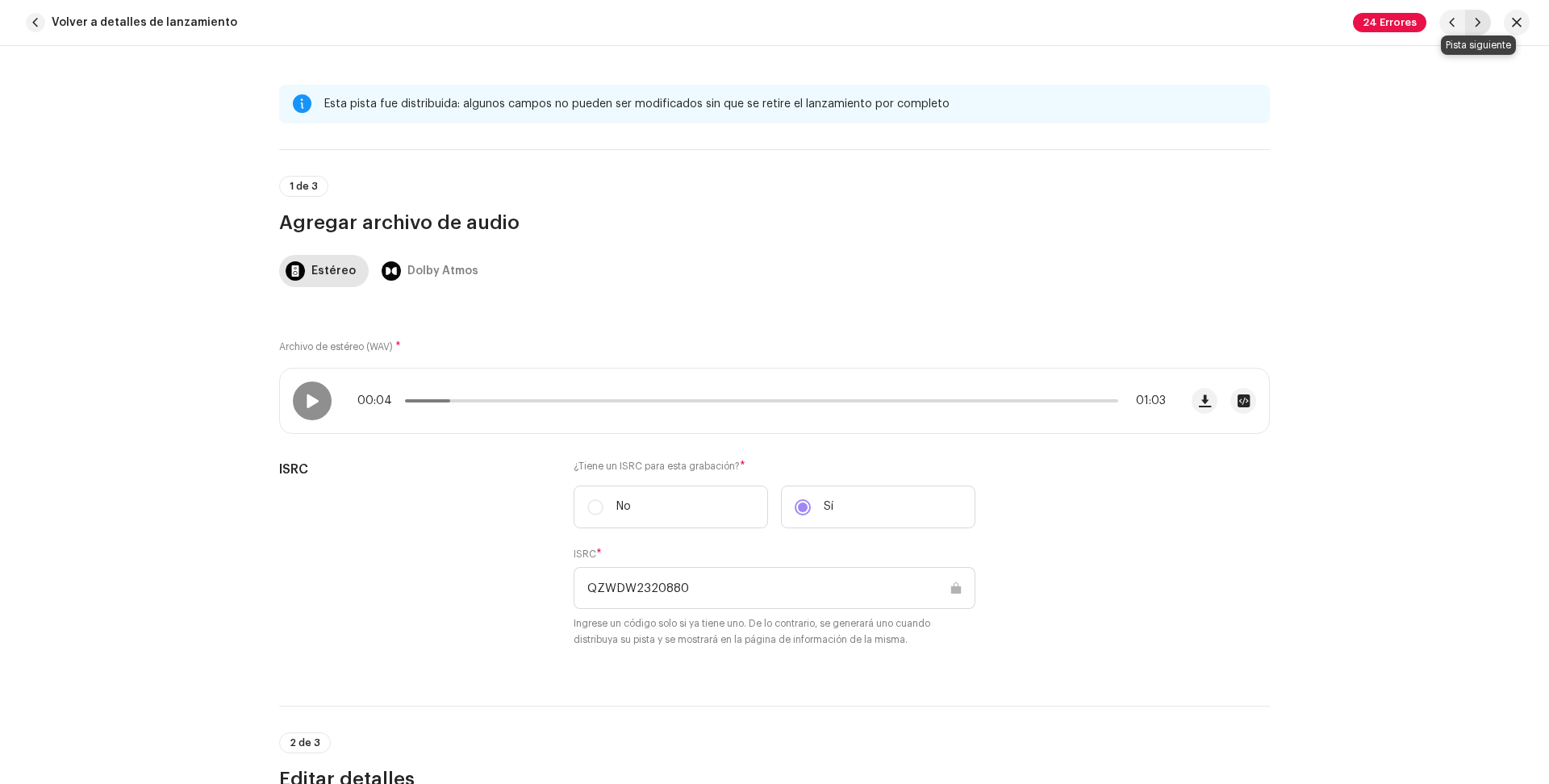
click at [1484, 20] on button "button" at bounding box center [1477, 22] width 26 height 26
type input "QZWDW2320881"
type input "[DEMOGRAPHIC_DATA] 91 ([DEMOGRAPHIC_DATA] [DEMOGRAPHIC_DATA])"
type textarea "Loremi, 72 1.Do sit ametcon ad elitse doe Temporin u laboree d ma aliqua eni Ad…"
click at [1497, 74] on div "Esta pista fue distribuida: algunos campos no pueden ser modificados sin que se…" at bounding box center [774, 415] width 1549 height 738
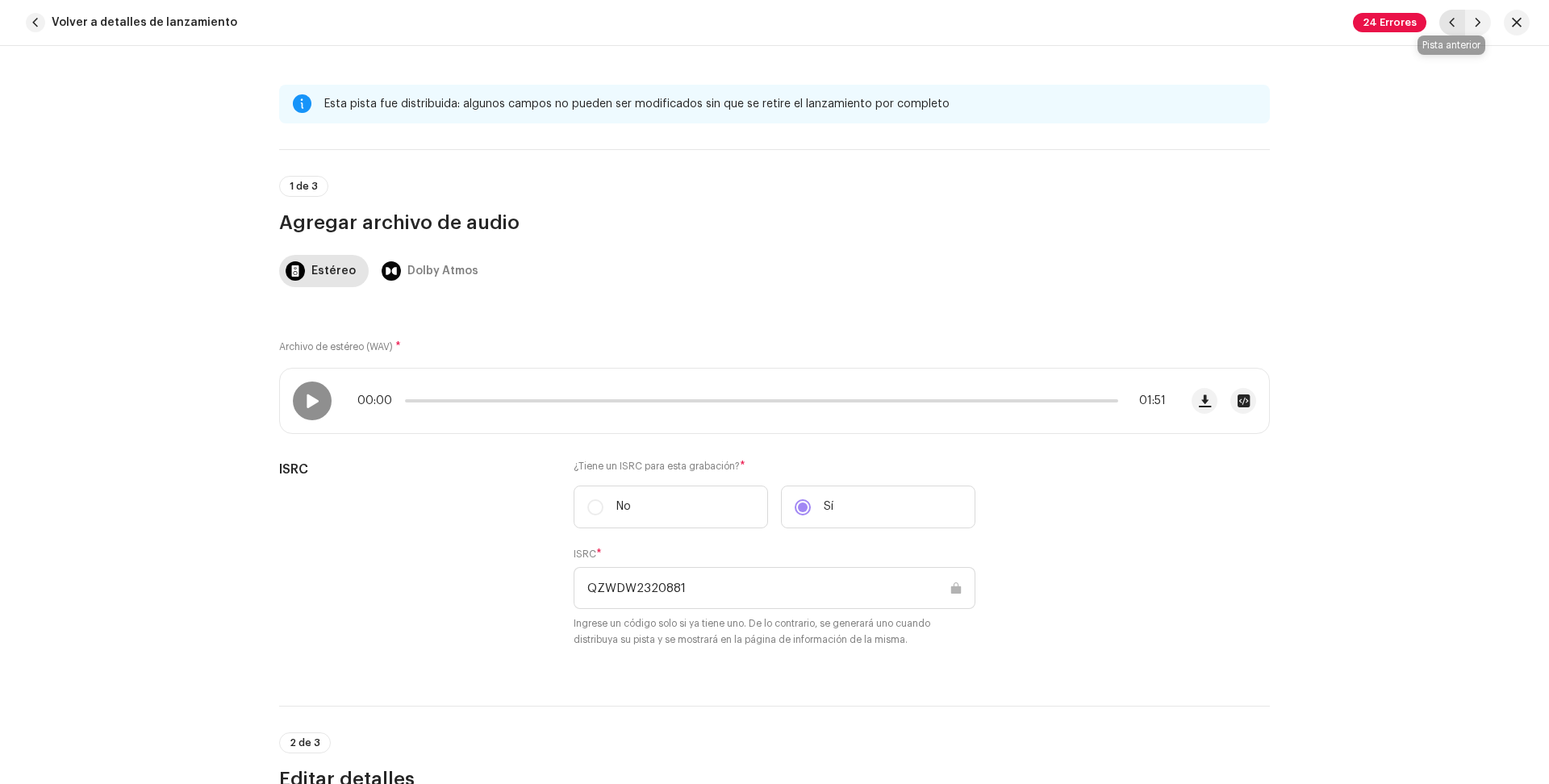
click at [1450, 19] on span "button" at bounding box center [1451, 22] width 9 height 13
type input "QZWDW2320880"
type input "Salmo 61 Confianza En La Protección De [DEMOGRAPHIC_DATA]"
type textarea "Confianza en la protección de [DEMOGRAPHIC_DATA] Para el director del coro. Sob…"
click at [302, 409] on div at bounding box center [312, 401] width 39 height 39
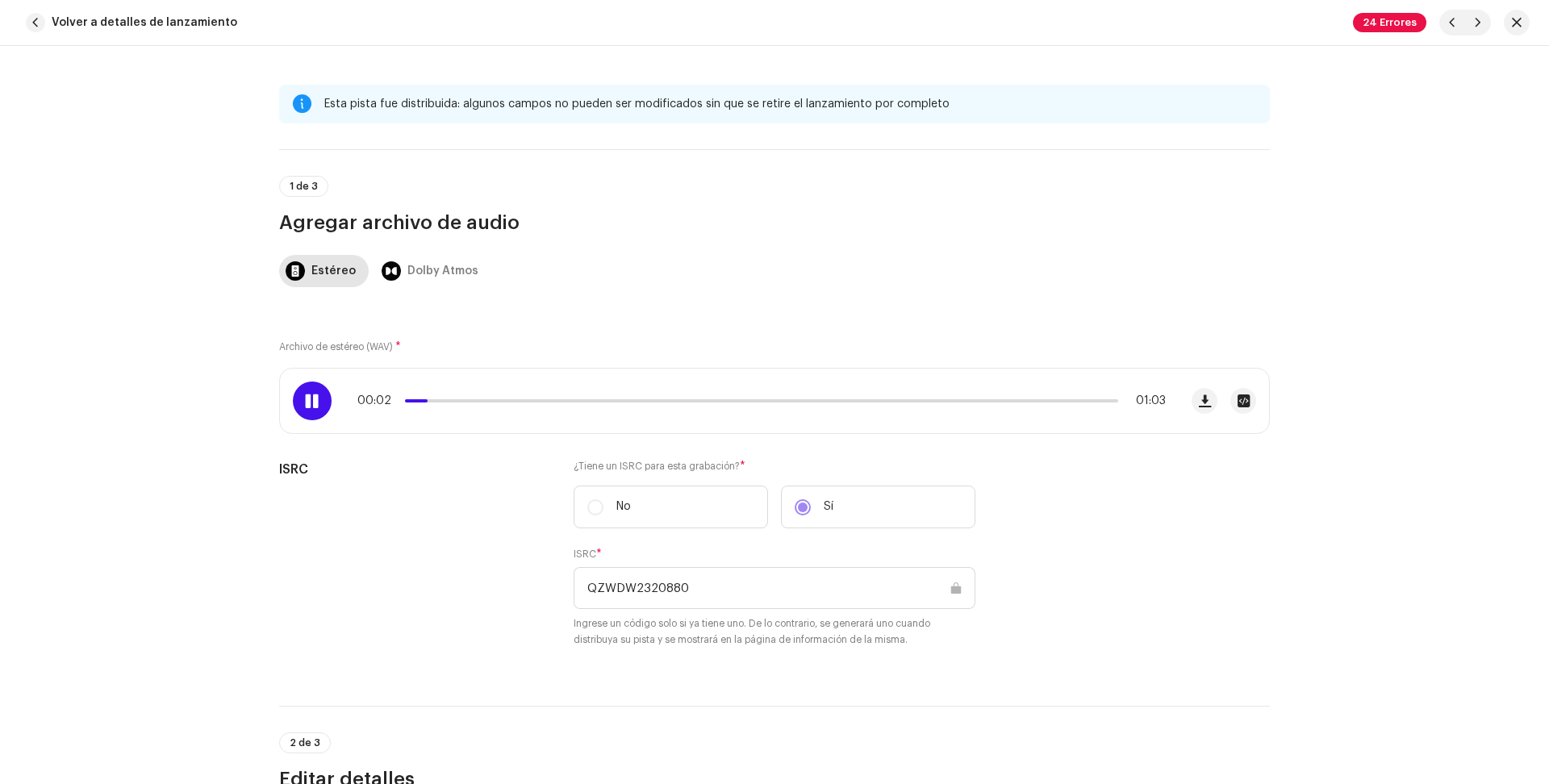
drag, startPoint x: 304, startPoint y: 404, endPoint x: 617, endPoint y: 456, distance: 317.3
click at [305, 404] on span at bounding box center [312, 400] width 13 height 13
click at [1201, 400] on span "button" at bounding box center [1204, 400] width 12 height 13
click at [1125, 179] on div "1 de 3 Agregar archivo de audio" at bounding box center [774, 205] width 991 height 60
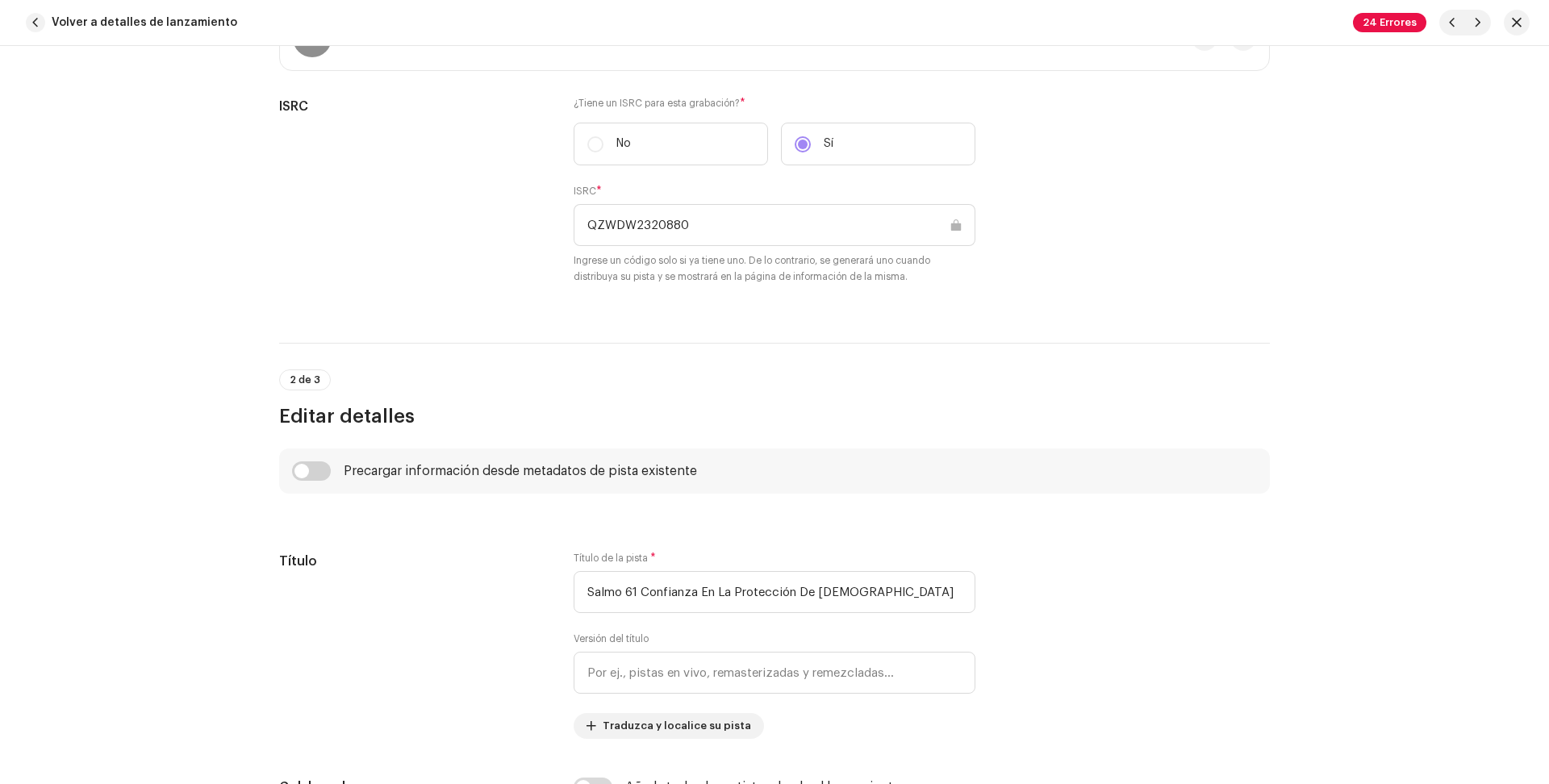
scroll to position [115, 0]
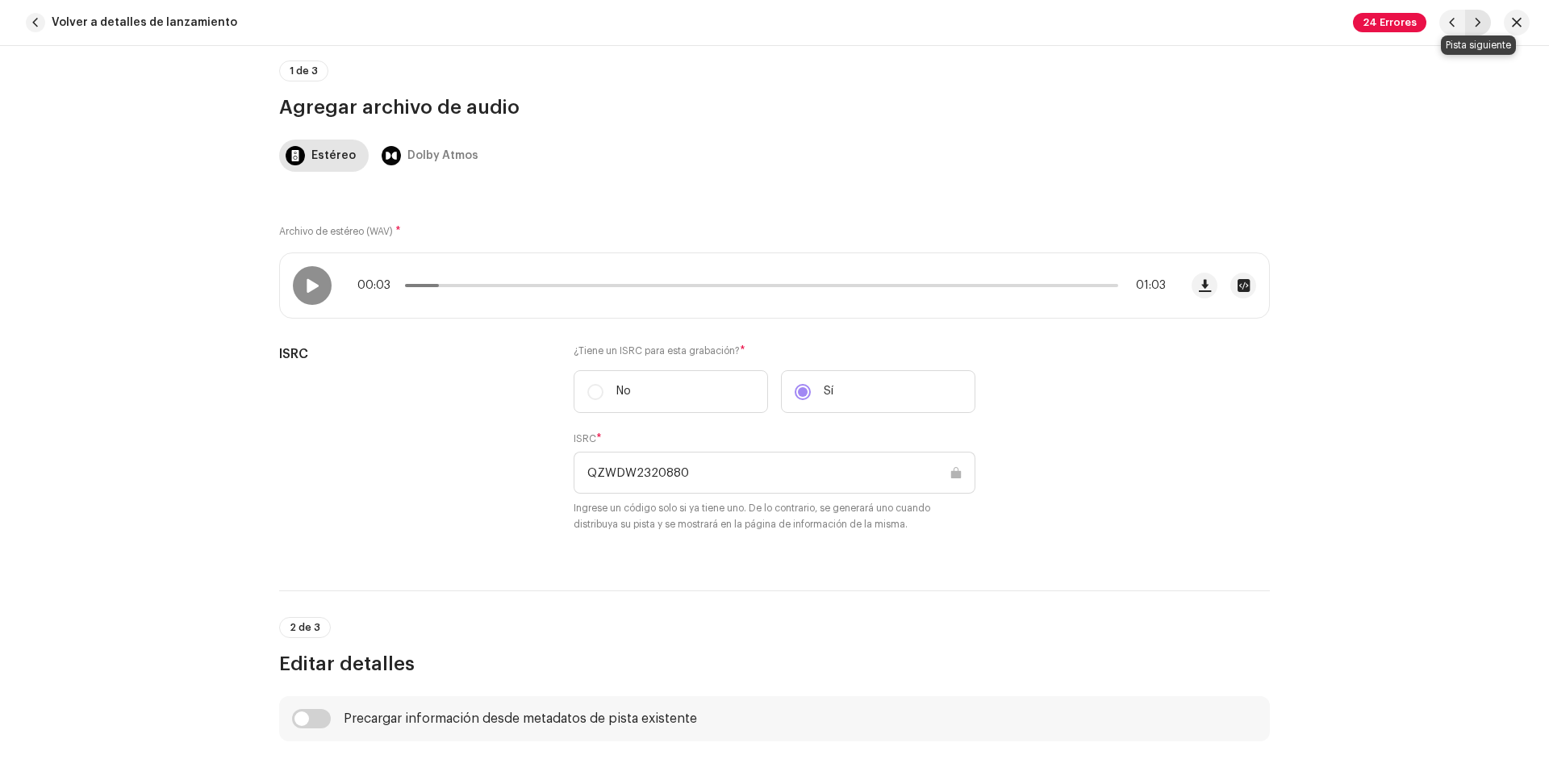
click at [1475, 19] on span "button" at bounding box center [1477, 22] width 9 height 13
type input "QZWDW2320881"
type input "[DEMOGRAPHIC_DATA] 91 ([DEMOGRAPHIC_DATA] [DEMOGRAPHIC_DATA])"
type textarea "Loremi, 72 1.Do sit ametcon ad elitse doe Temporin u laboree d ma aliqua eni Ad…"
click at [201, 472] on div "Esta pista fue distribuida: algunos campos no pueden ser modificados sin que se…" at bounding box center [774, 415] width 1549 height 738
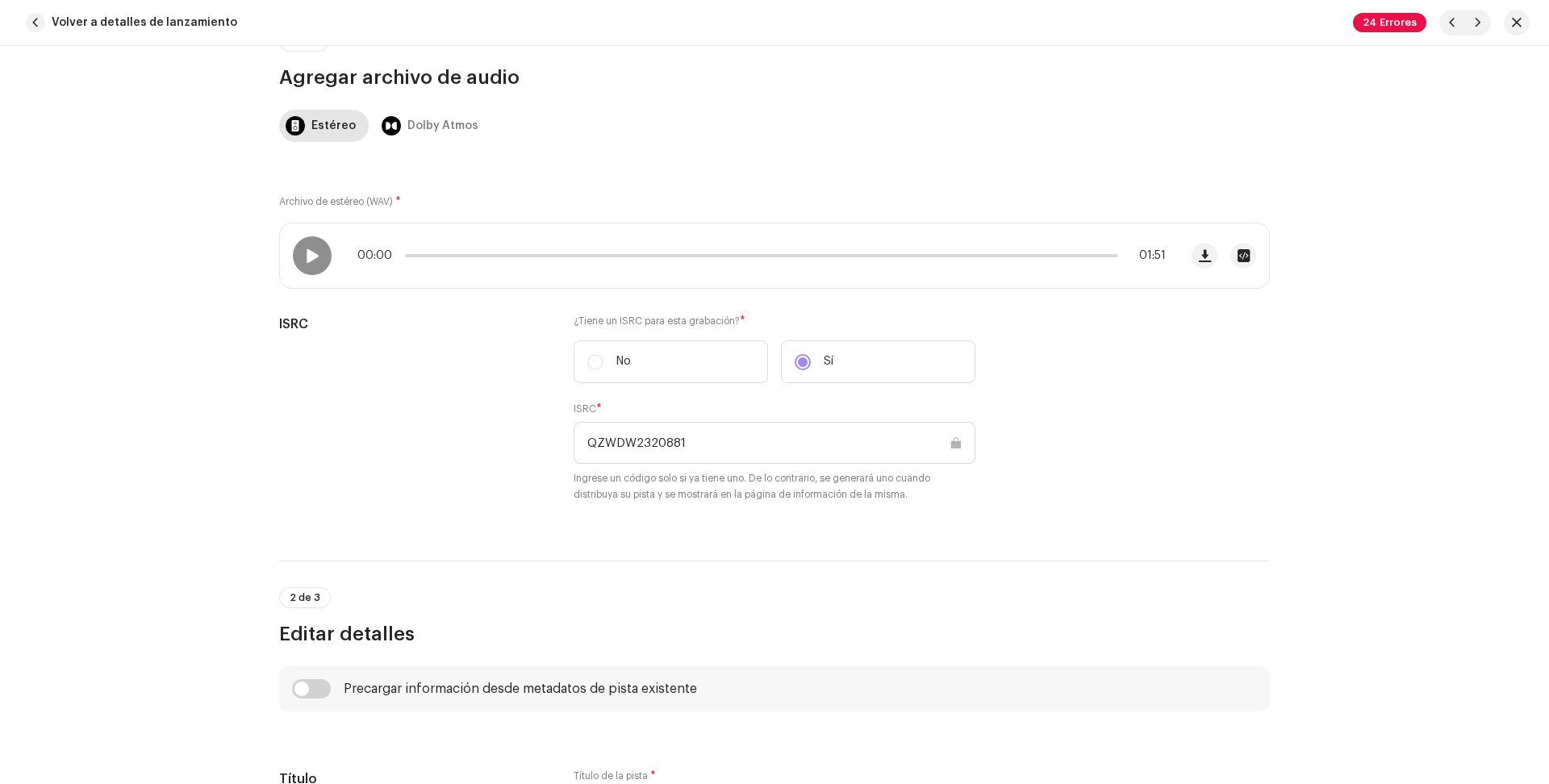
scroll to position [115, 0]
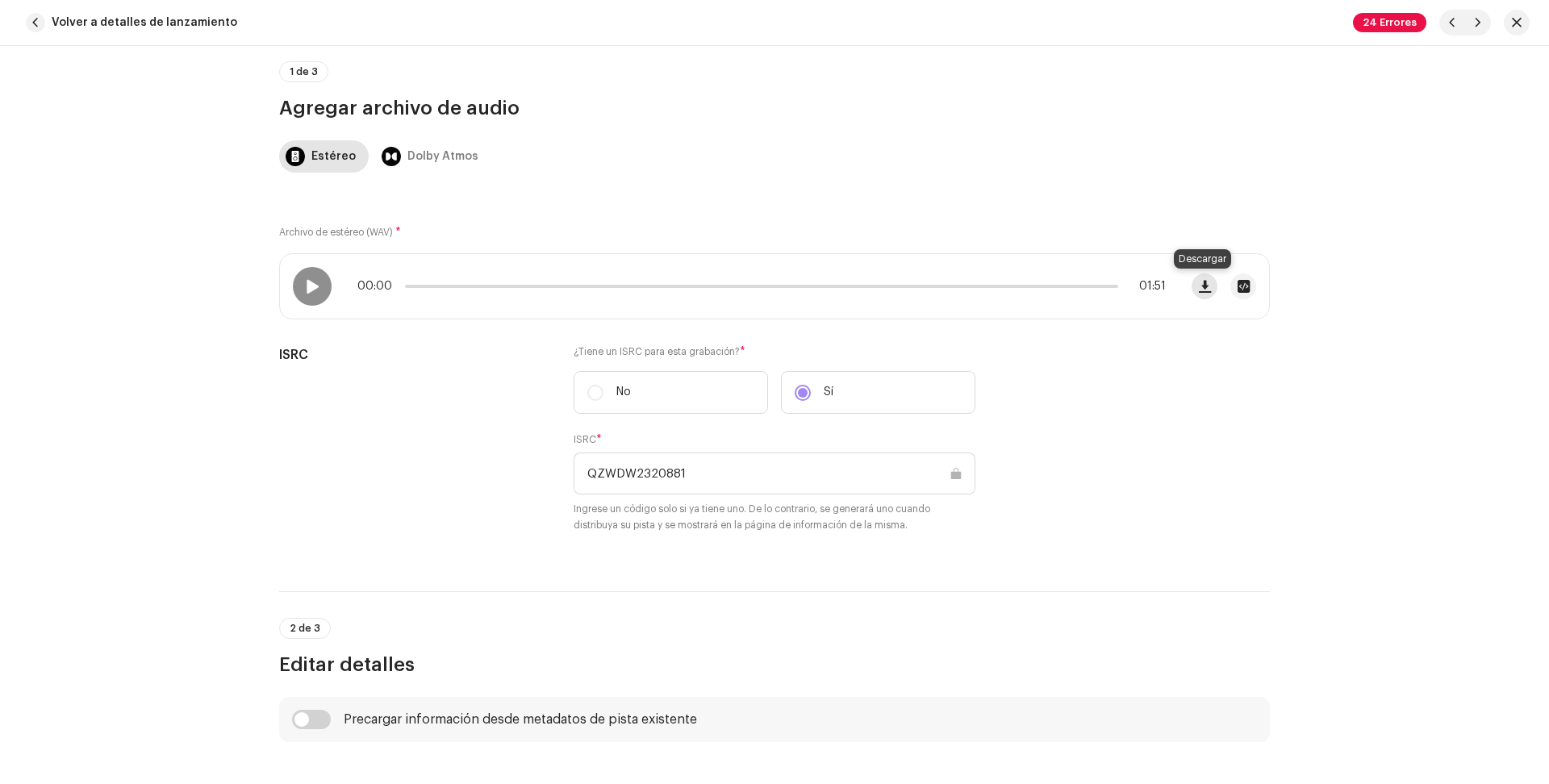
click at [1199, 286] on span "button" at bounding box center [1204, 285] width 12 height 13
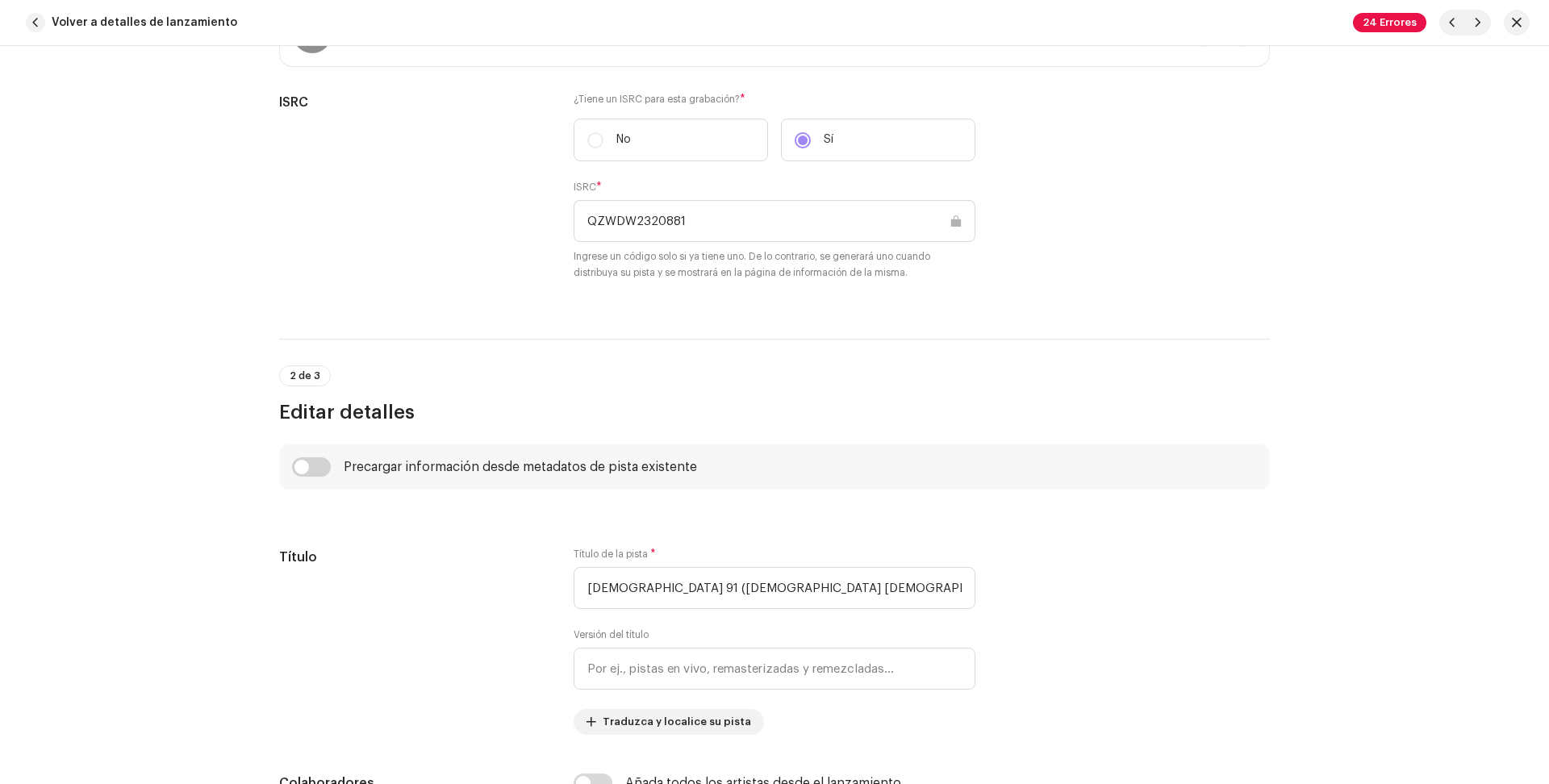
click at [1491, 166] on div "Esta pista fue distribuida: algunos campos no pueden ser modificados sin que se…" at bounding box center [774, 415] width 1549 height 738
click at [1480, 22] on span "button" at bounding box center [1477, 22] width 9 height 13
type input "QZWDW2320882"
type input "Salmo 91 (RV)"
type textarea "Loremi, 76 3.Do sit ametcon ad elitse doe Temporin u laboree d ma aliqua eni Ad…"
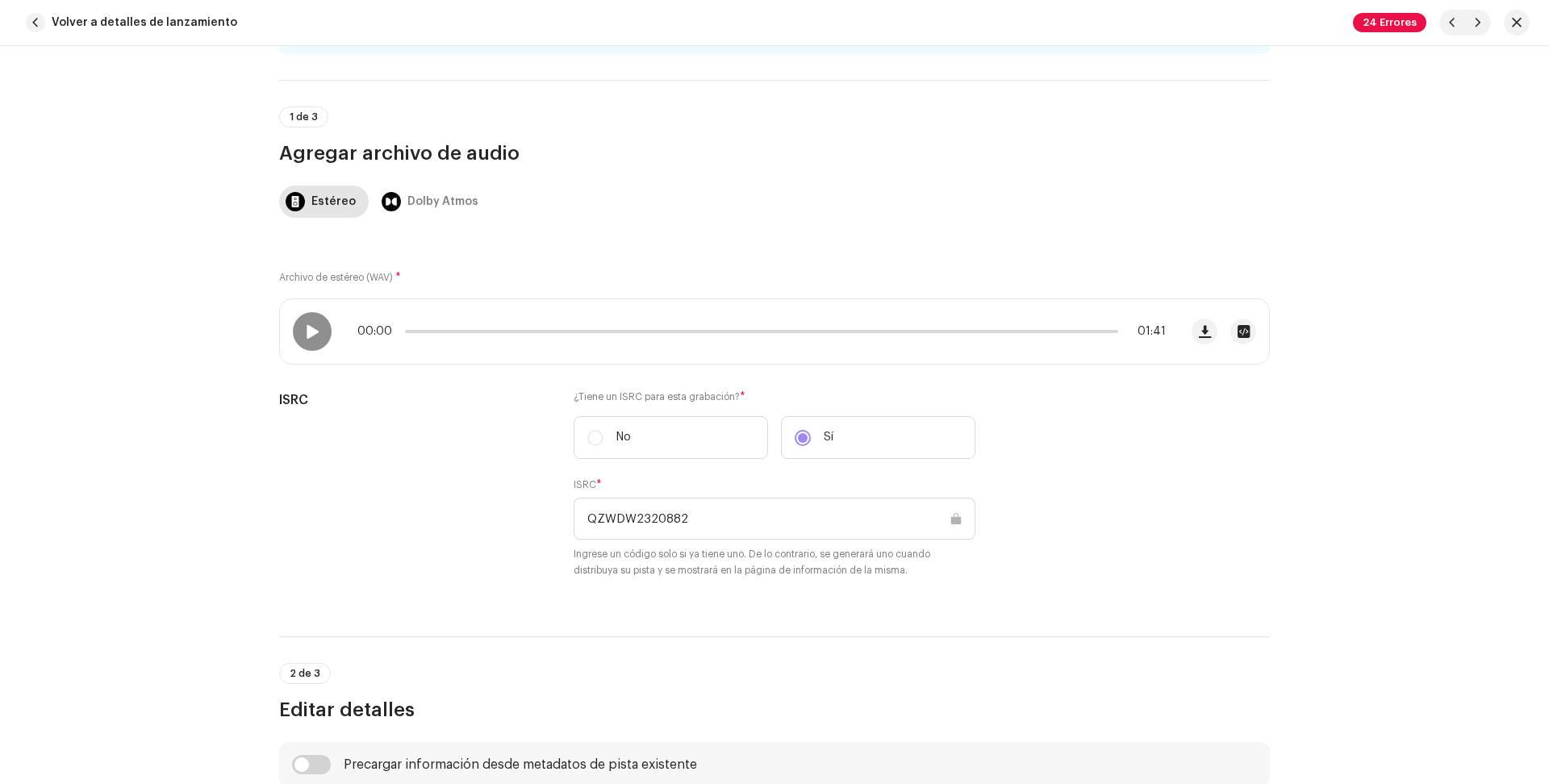
scroll to position [0, 0]
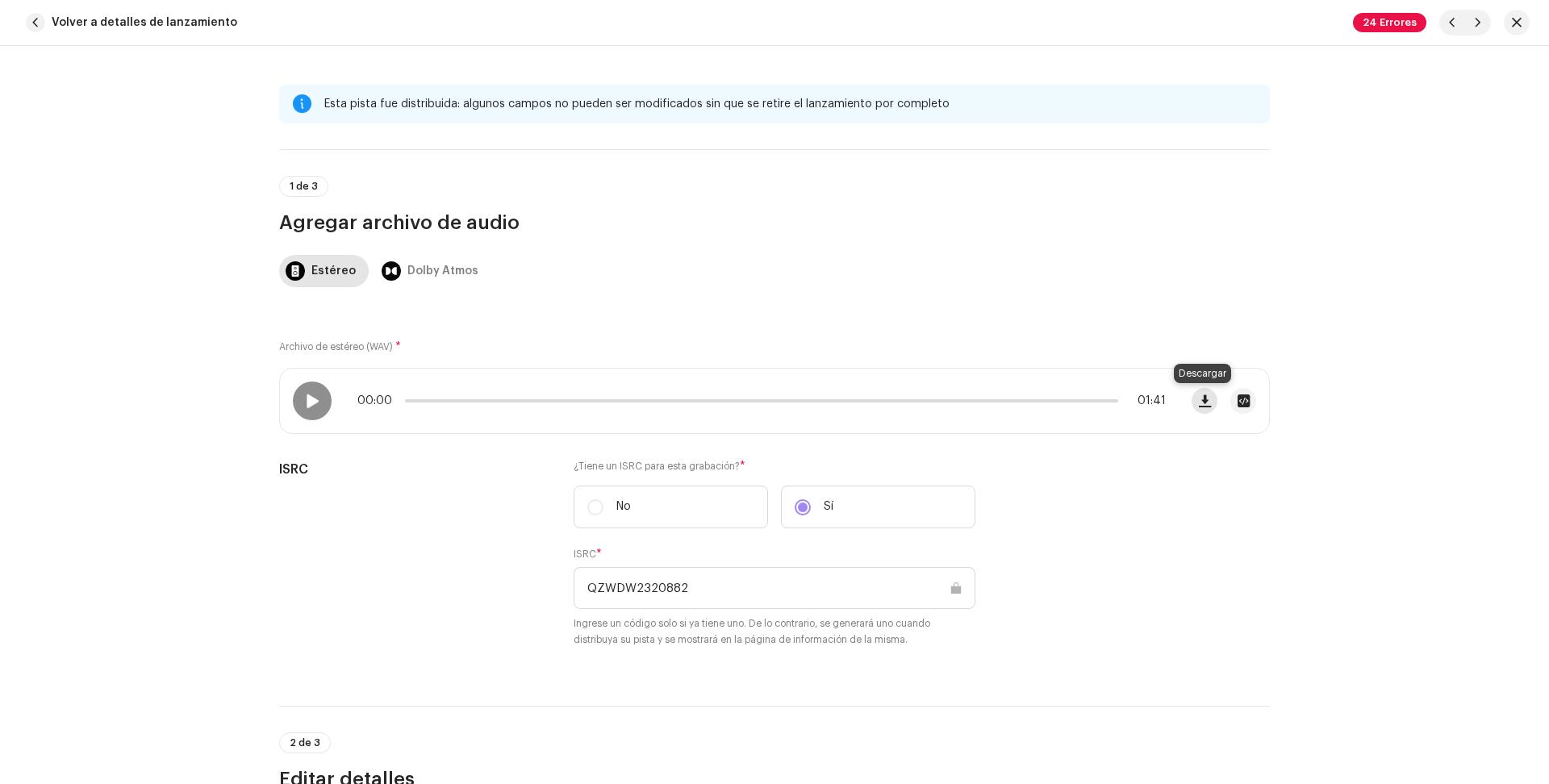
click at [1200, 401] on span "button" at bounding box center [1204, 400] width 12 height 13
click at [1489, 139] on div "Esta pista fue distribuida: algunos campos no pueden ser modificados sin que se…" at bounding box center [774, 415] width 1549 height 738
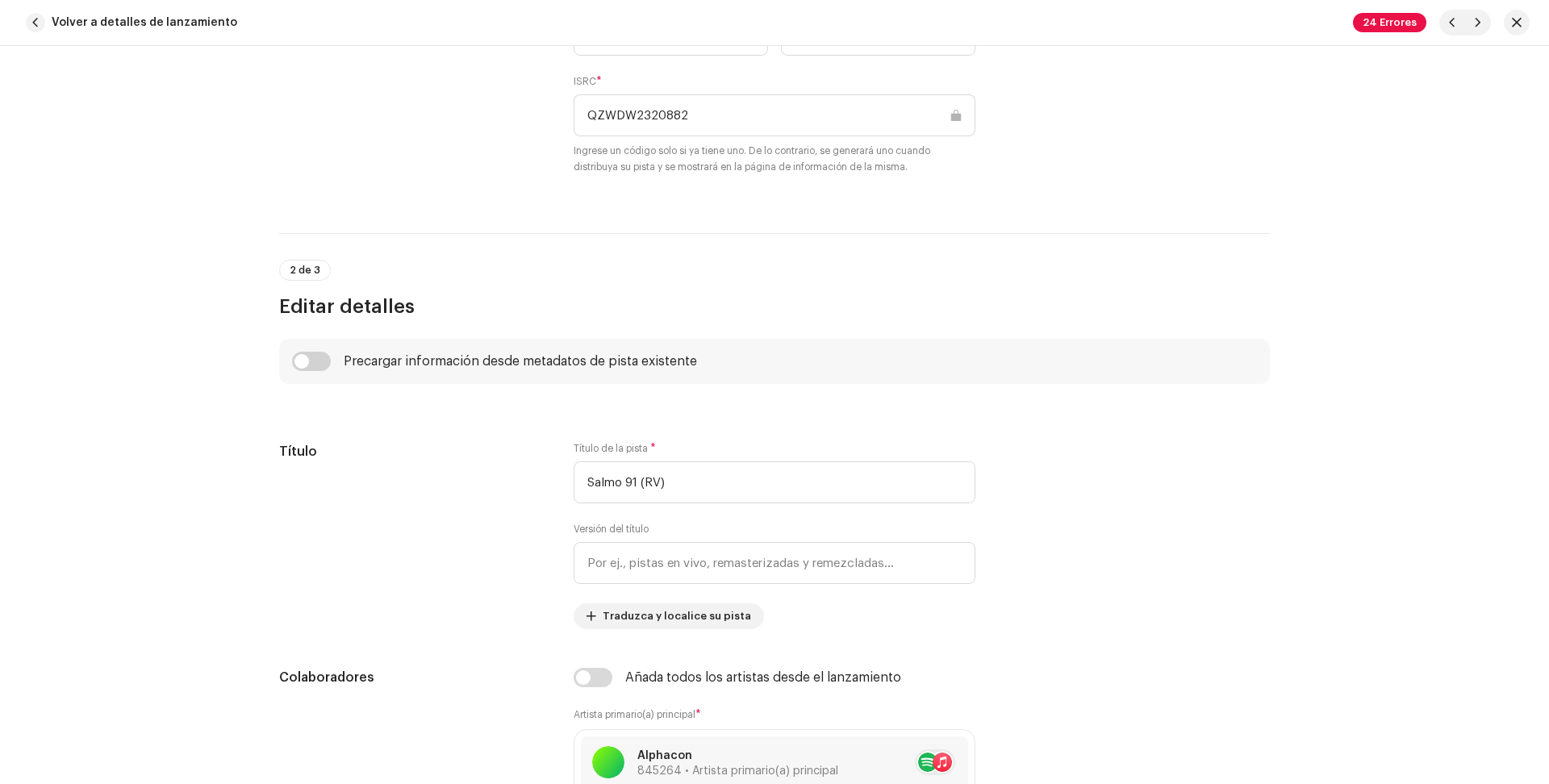
scroll to position [97, 0]
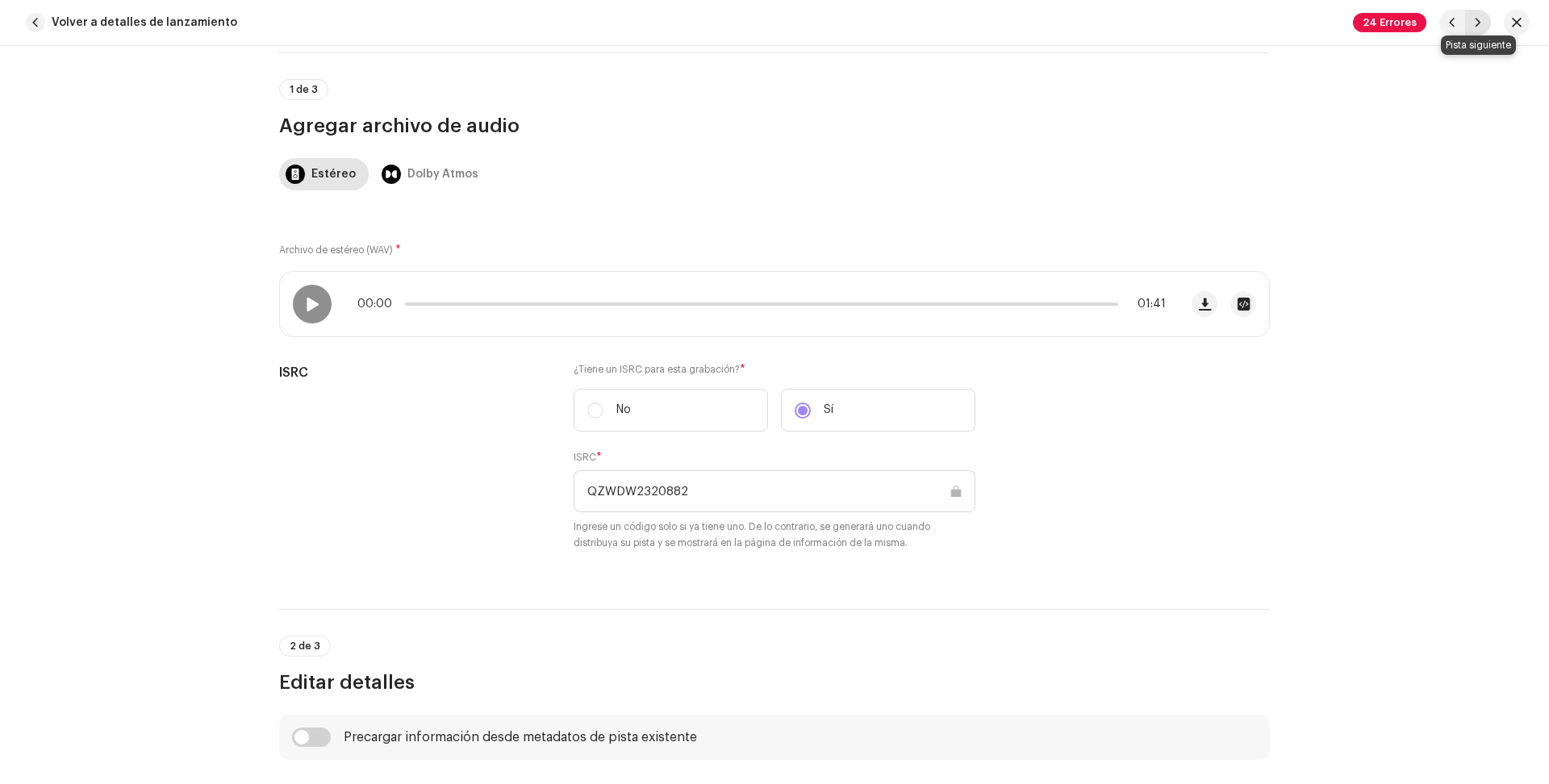
click at [1477, 20] on span "button" at bounding box center [1477, 22] width 9 height 13
type input "QZWDW2320883"
type input "Salmo 121 [DEMOGRAPHIC_DATA] Es Tu Guardador"
type textarea "[DEMOGRAPHIC_DATA] es tu guardador Cántico gradual. 1 Alzaré mis ojos a los [PE…"
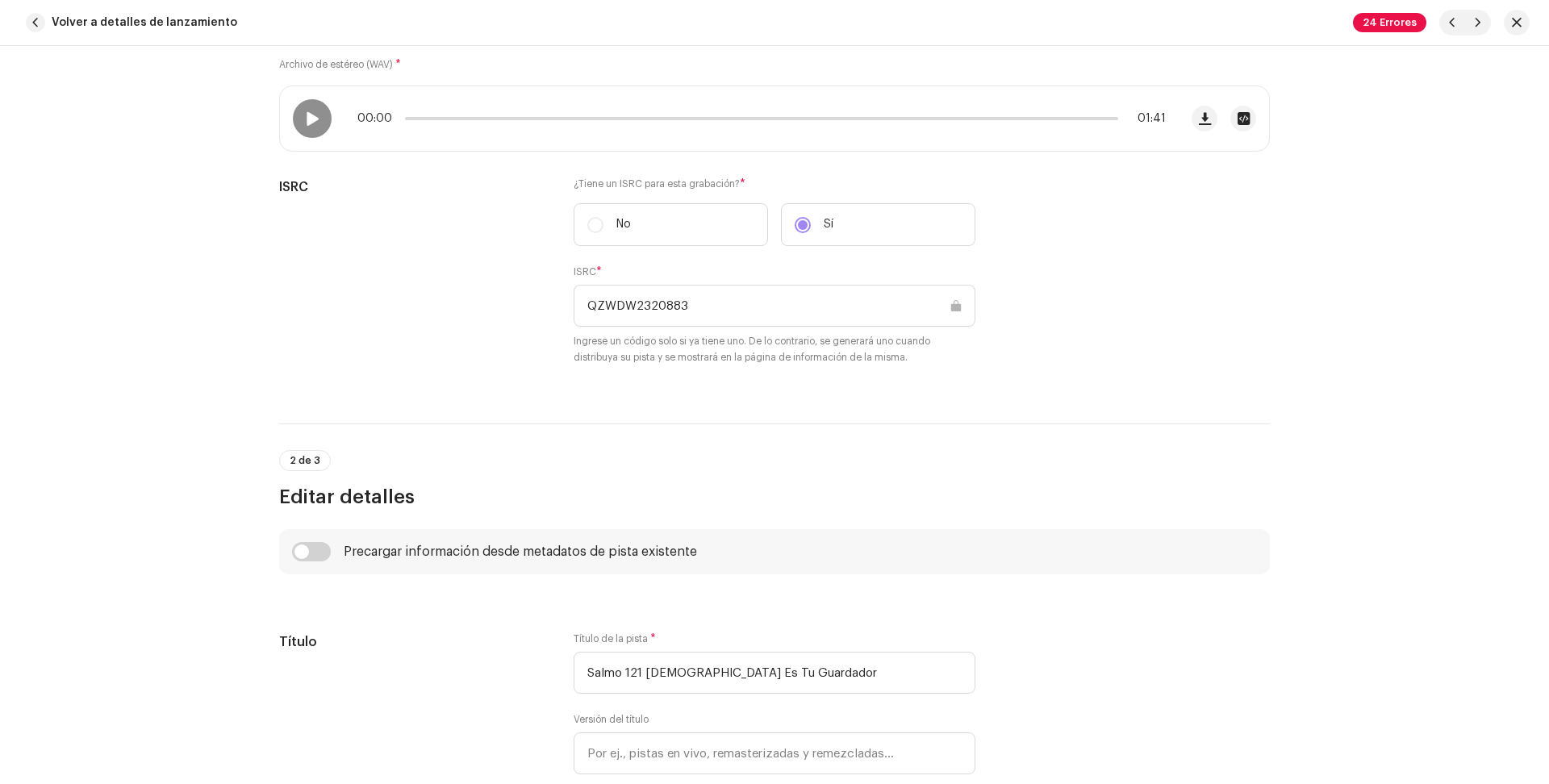
scroll to position [209, 0]
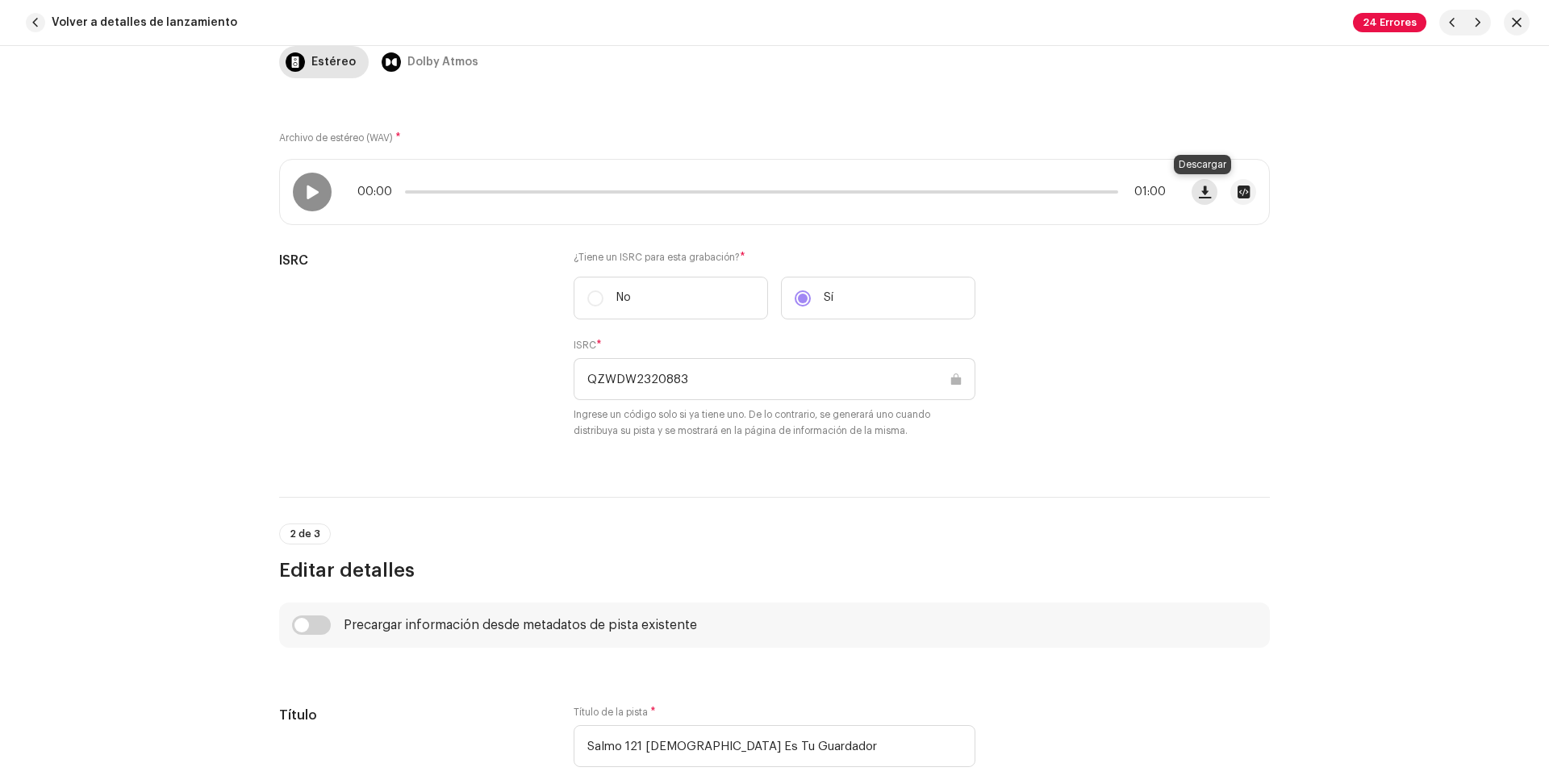
click at [1199, 195] on span "button" at bounding box center [1204, 191] width 12 height 13
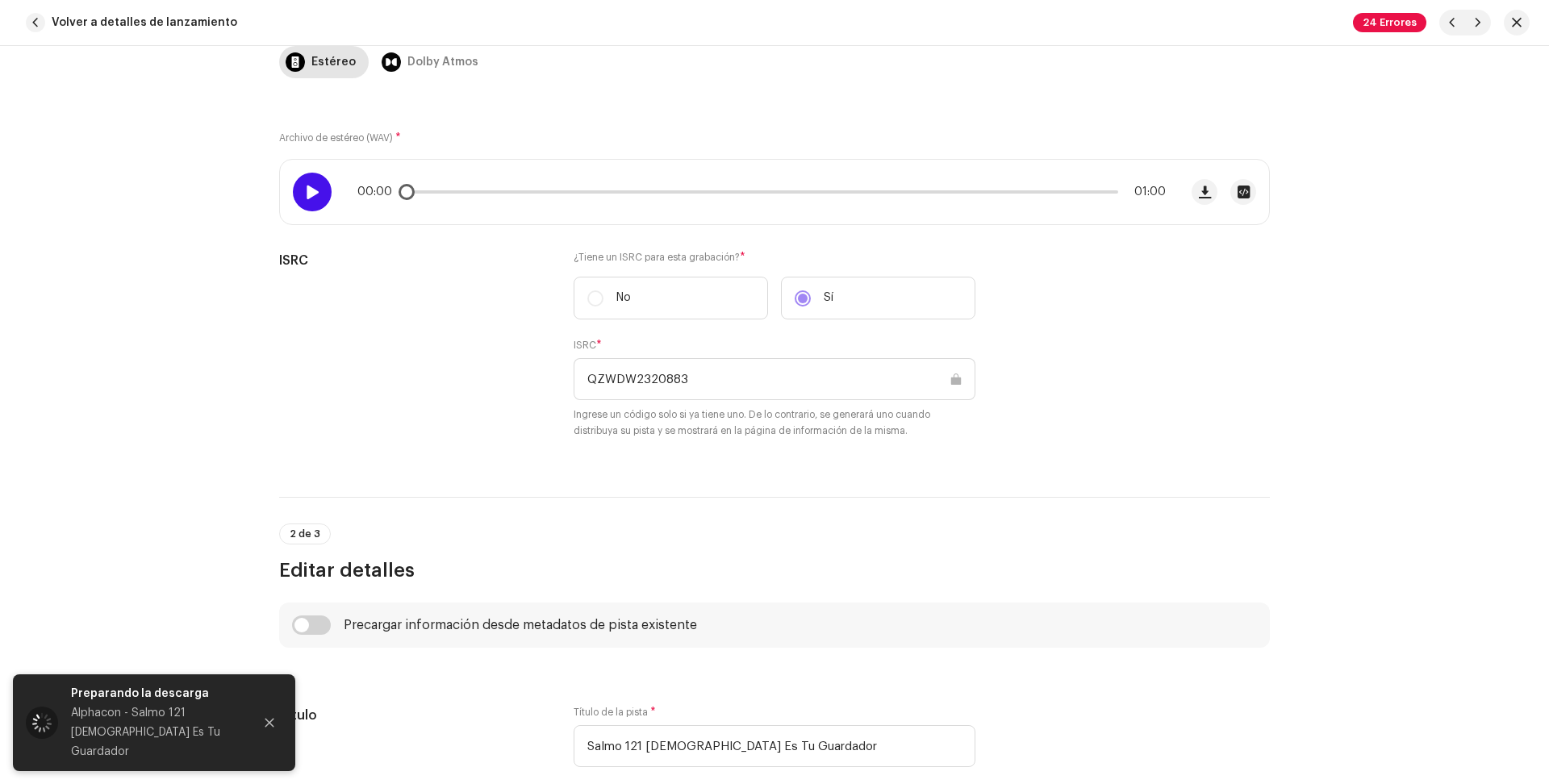
click at [306, 185] on span at bounding box center [312, 191] width 13 height 13
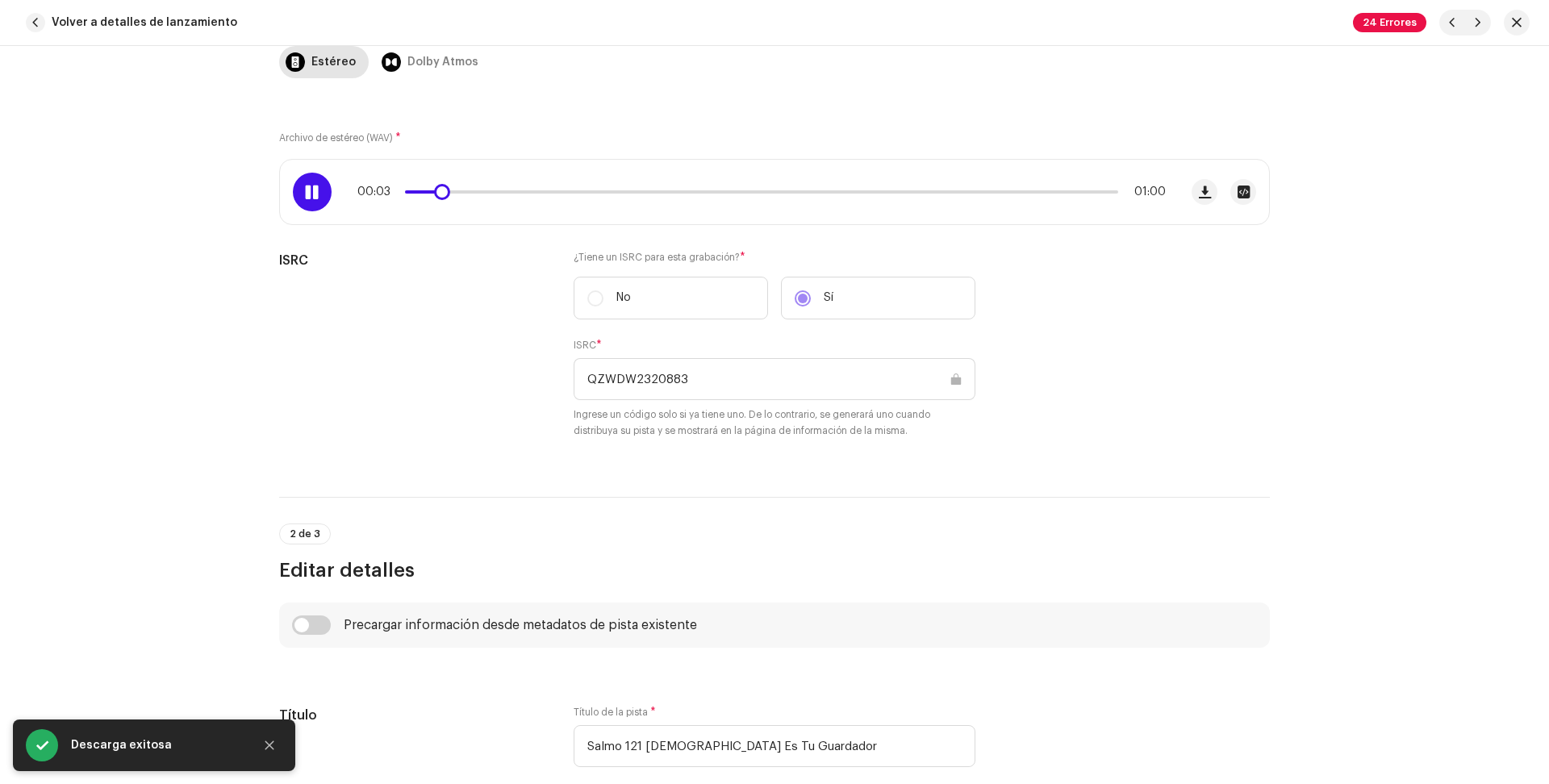
click at [1032, 191] on p-slider at bounding box center [761, 192] width 713 height 3
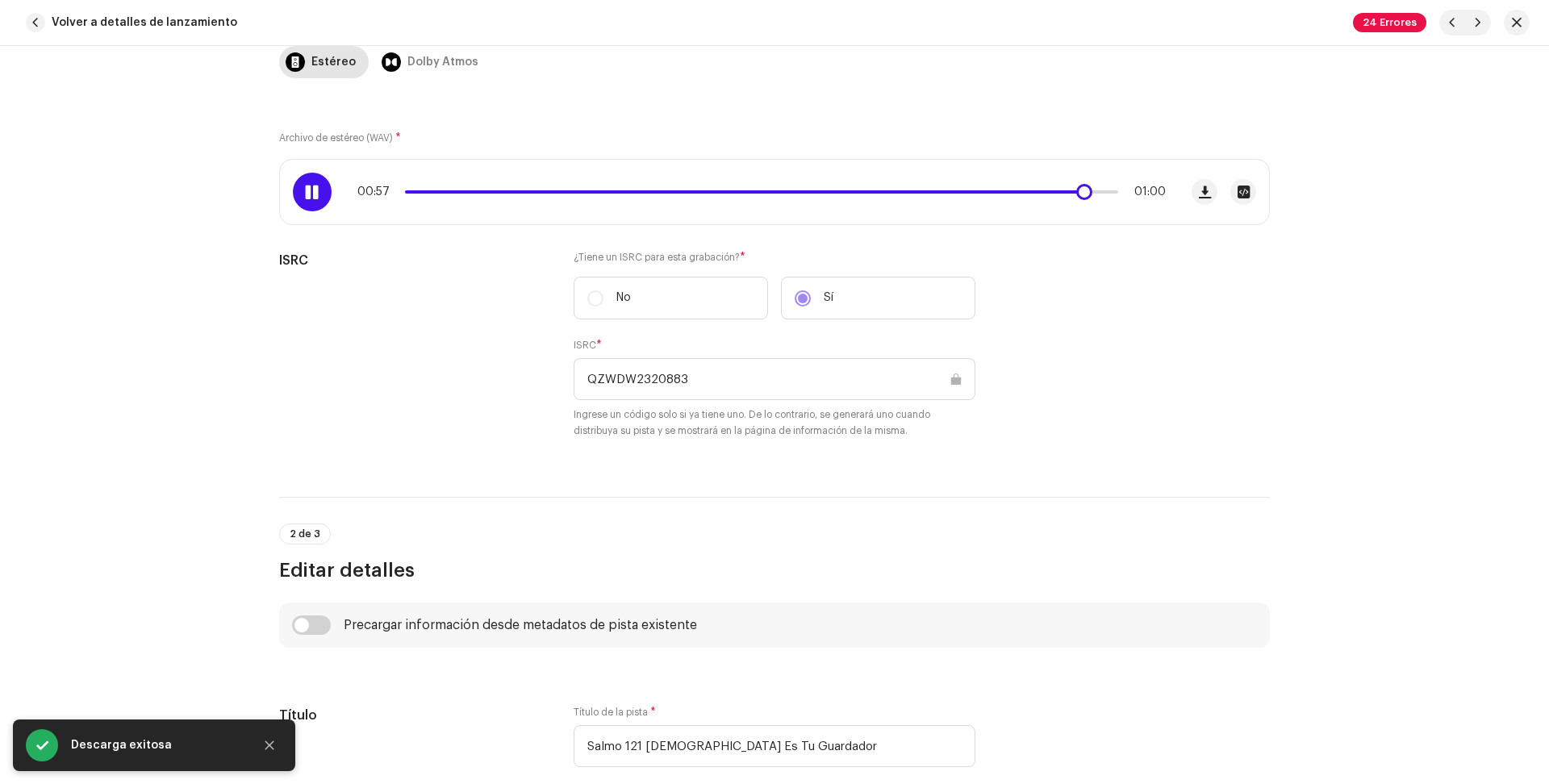
click at [890, 189] on div "00:57 01:00" at bounding box center [761, 191] width 809 height 13
click at [890, 191] on span at bounding box center [750, 192] width 690 height 3
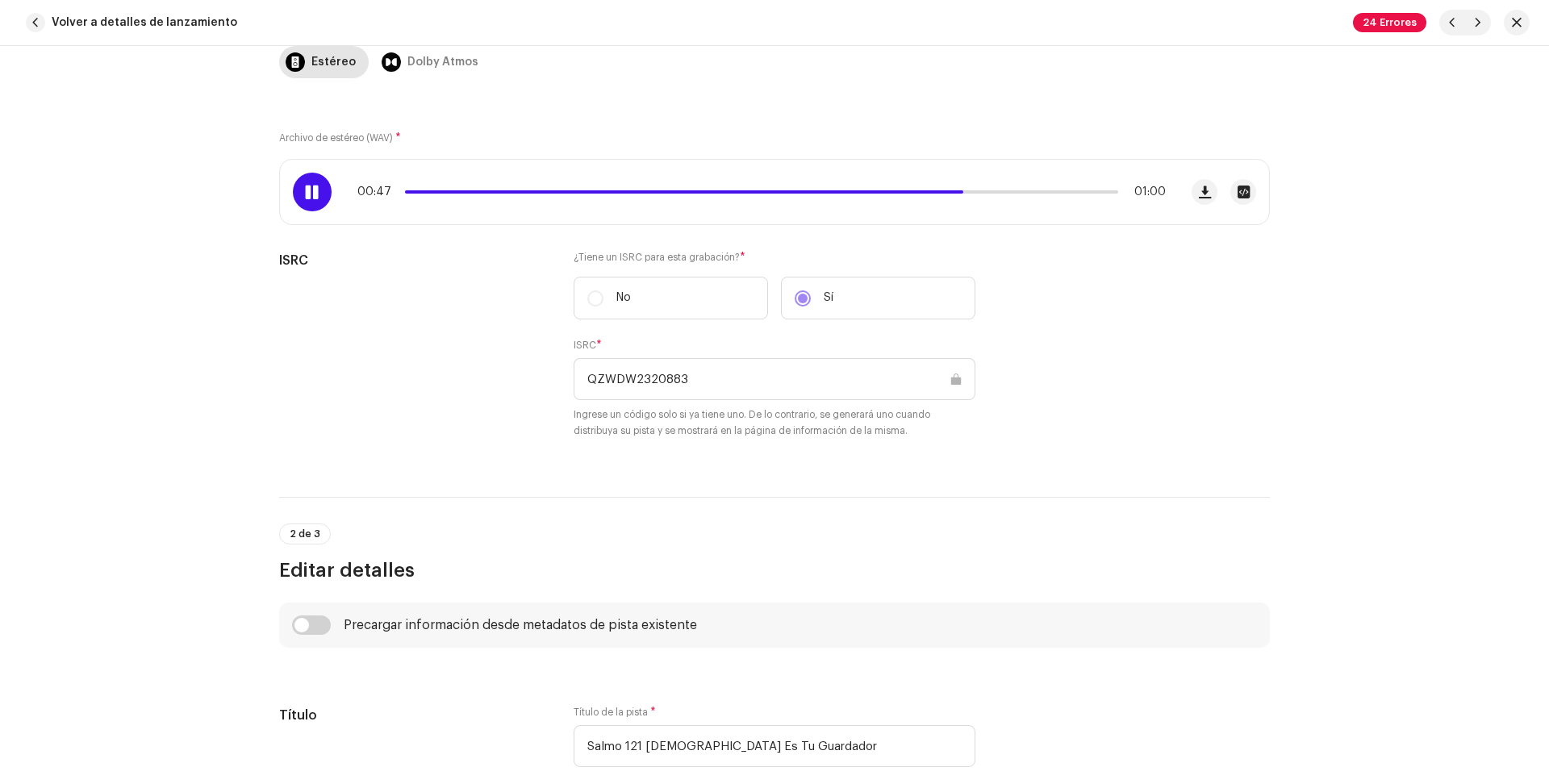
click at [115, 459] on div "Esta pista fue distribuida: algunos campos no pueden ser modificados sin que se…" at bounding box center [774, 415] width 1549 height 738
drag, startPoint x: 195, startPoint y: 360, endPoint x: 496, endPoint y: 1, distance: 468.5
click at [197, 360] on div "Esta pista fue distribuida: algunos campos no pueden ser modificados sin que se…" at bounding box center [774, 415] width 1549 height 738
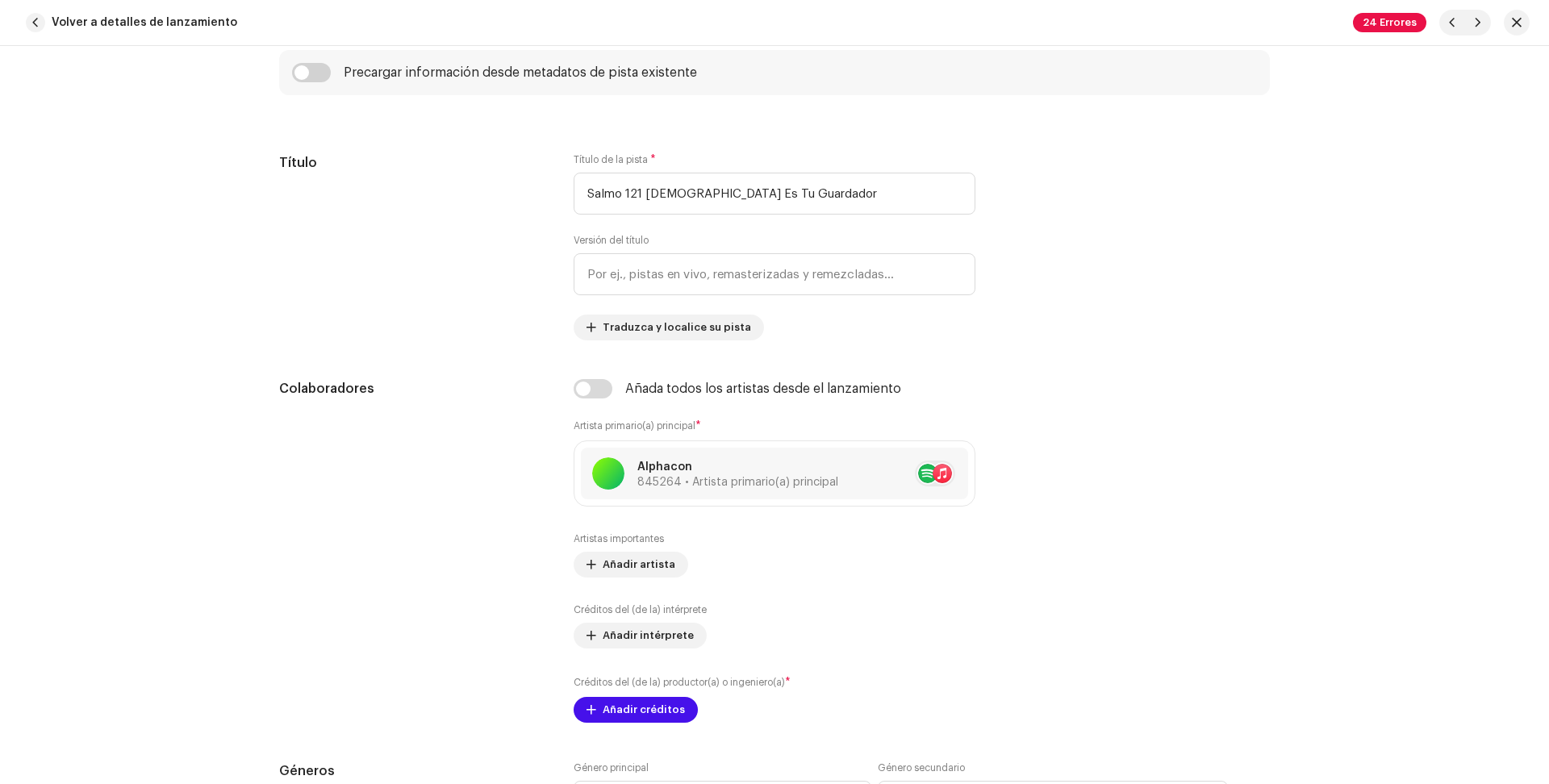
scroll to position [127, 0]
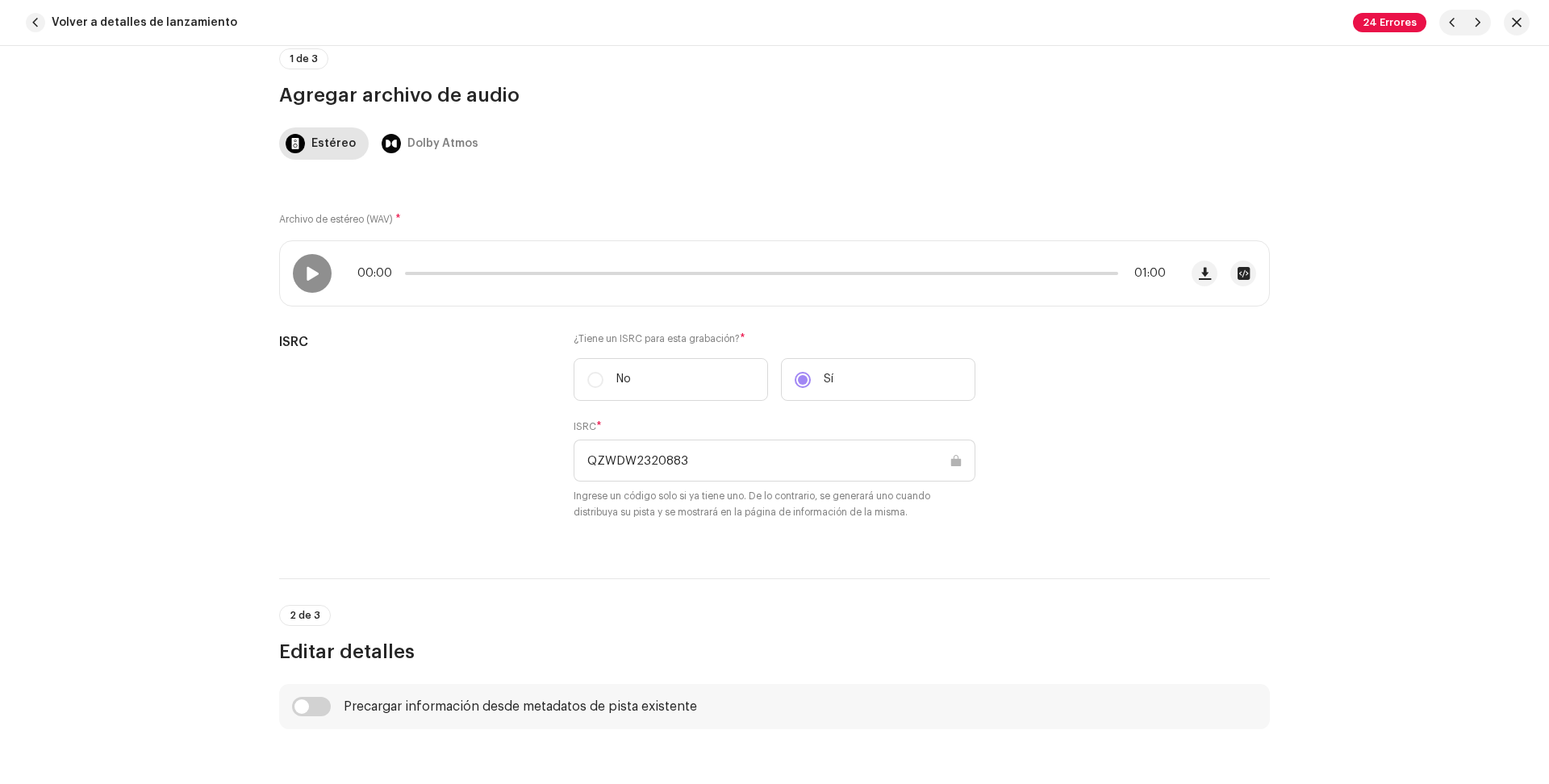
click at [1502, 104] on div "Esta pista fue distribuida: algunos campos no pueden ser modificados sin que se…" at bounding box center [774, 415] width 1549 height 738
click at [1479, 24] on span "button" at bounding box center [1477, 22] width 9 height 13
type input "QZWDW2320884"
type input "Salmo 131 Confiando En [DEMOGRAPHIC_DATA] Como Un Niño"
type input "CR01"
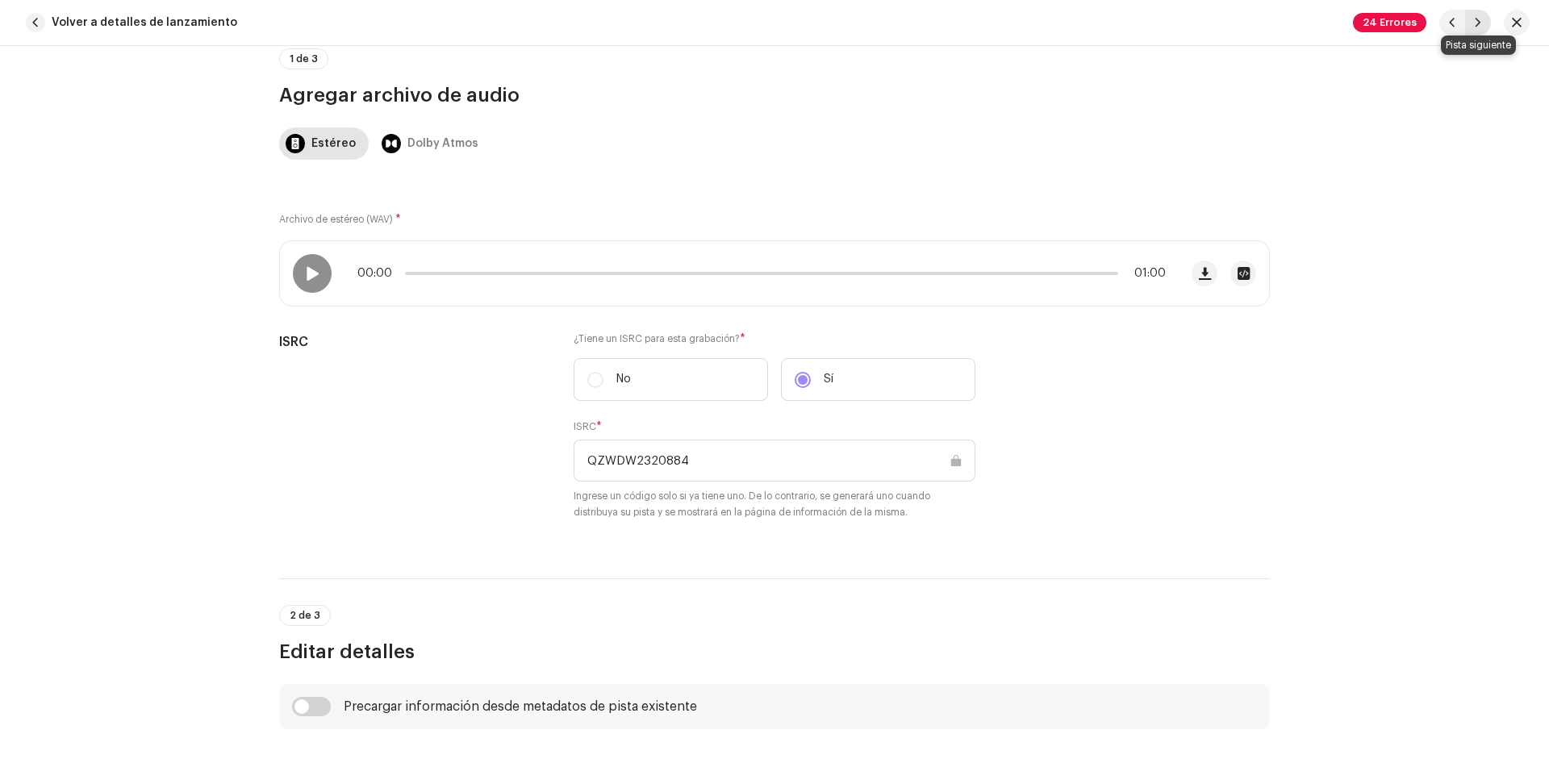
type textarea "Confiando en [DEMOGRAPHIC_DATA] como un niño Cántico gradual; de [PERSON_NAME].…"
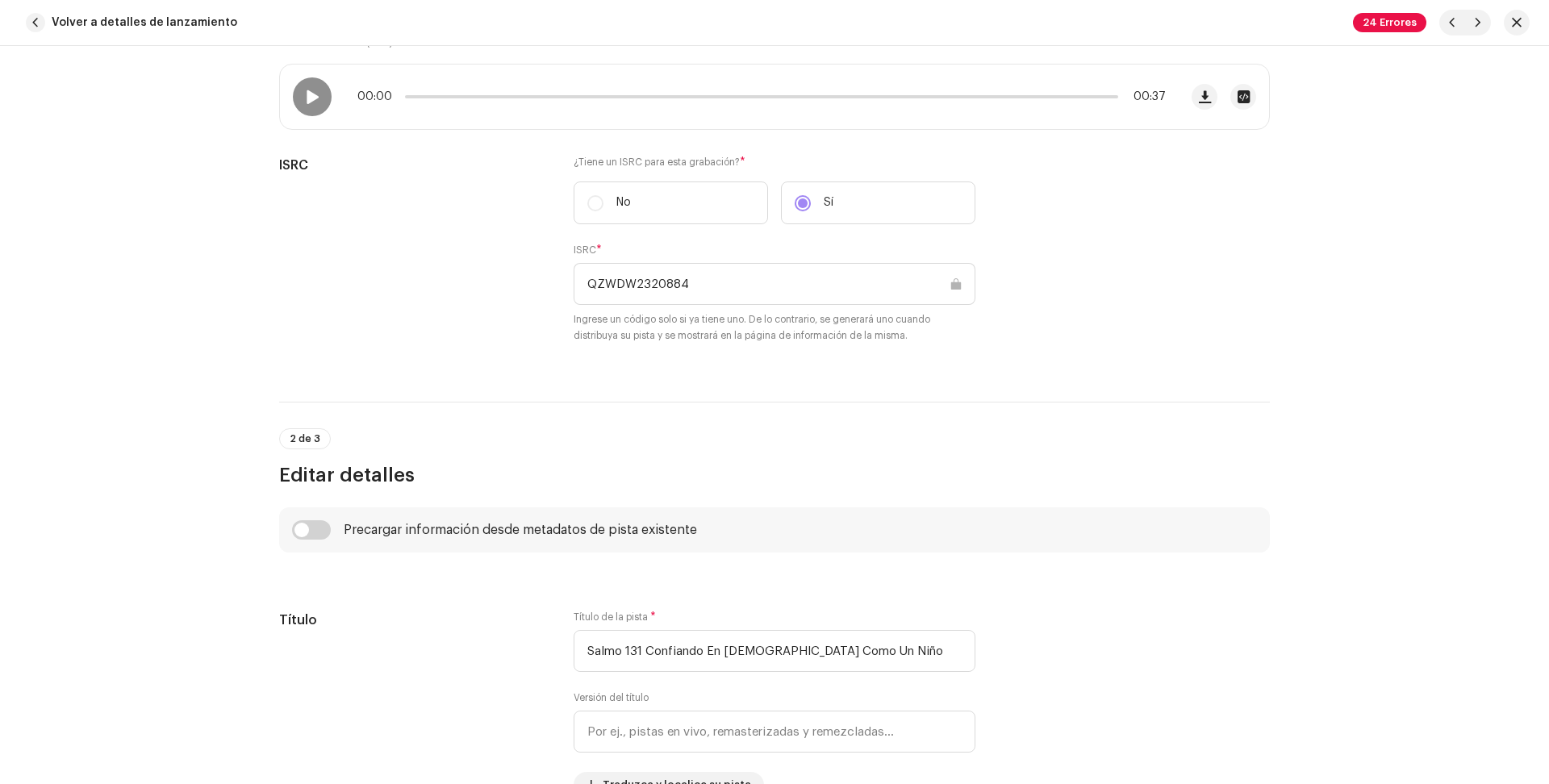
scroll to position [158, 0]
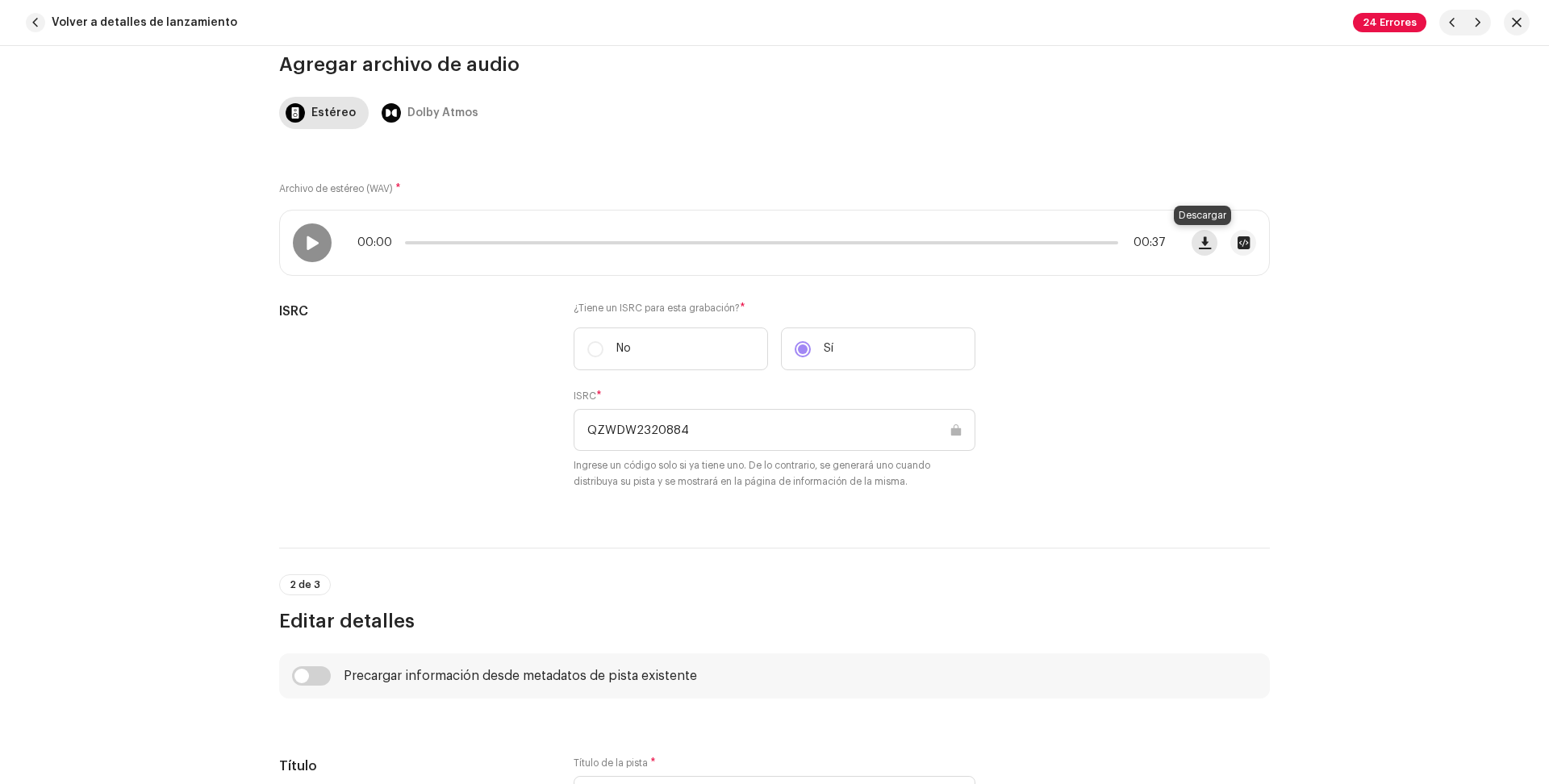
click at [1205, 239] on span "button" at bounding box center [1204, 243] width 12 height 13
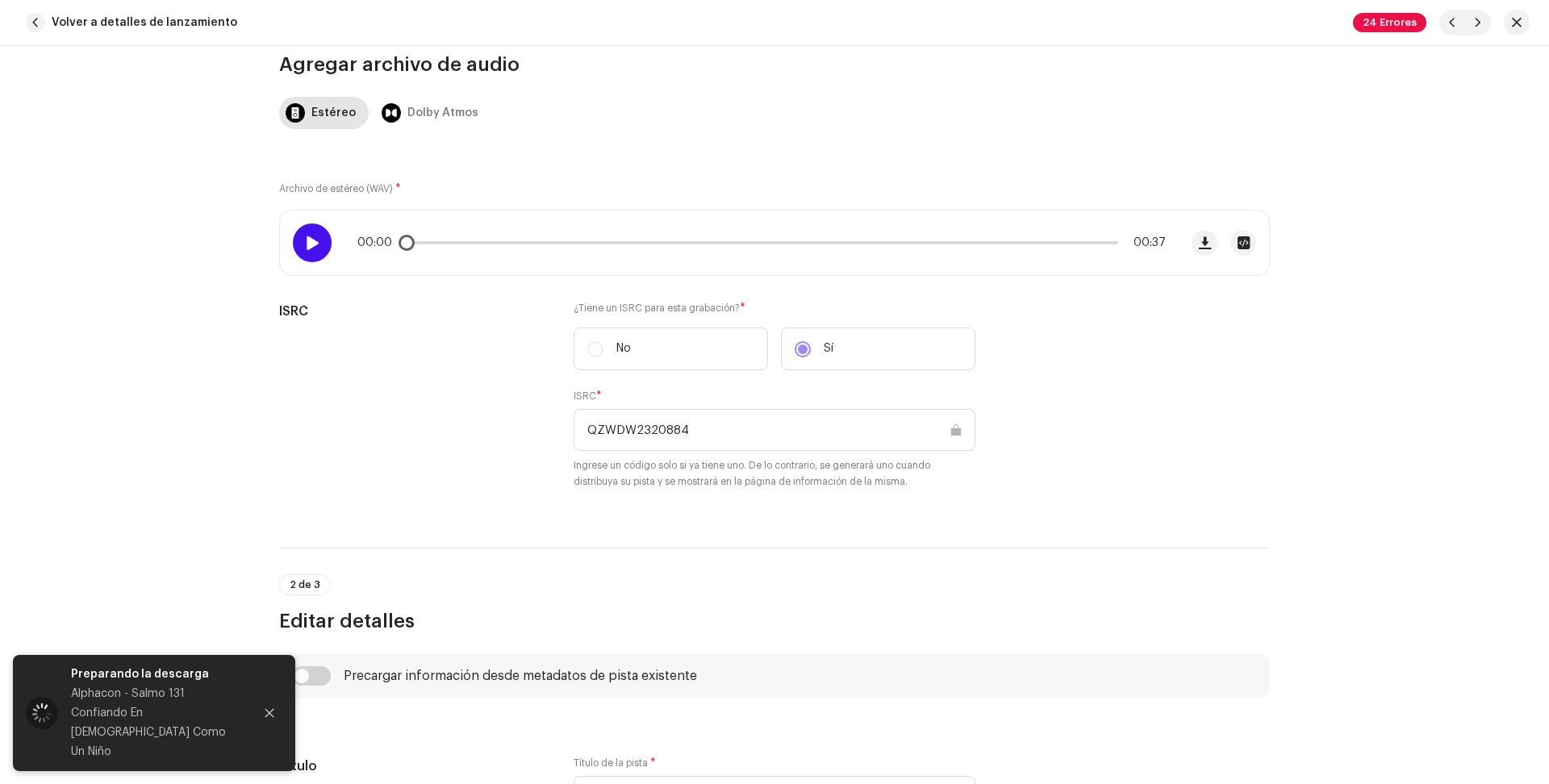
click at [311, 243] on span at bounding box center [312, 243] width 13 height 13
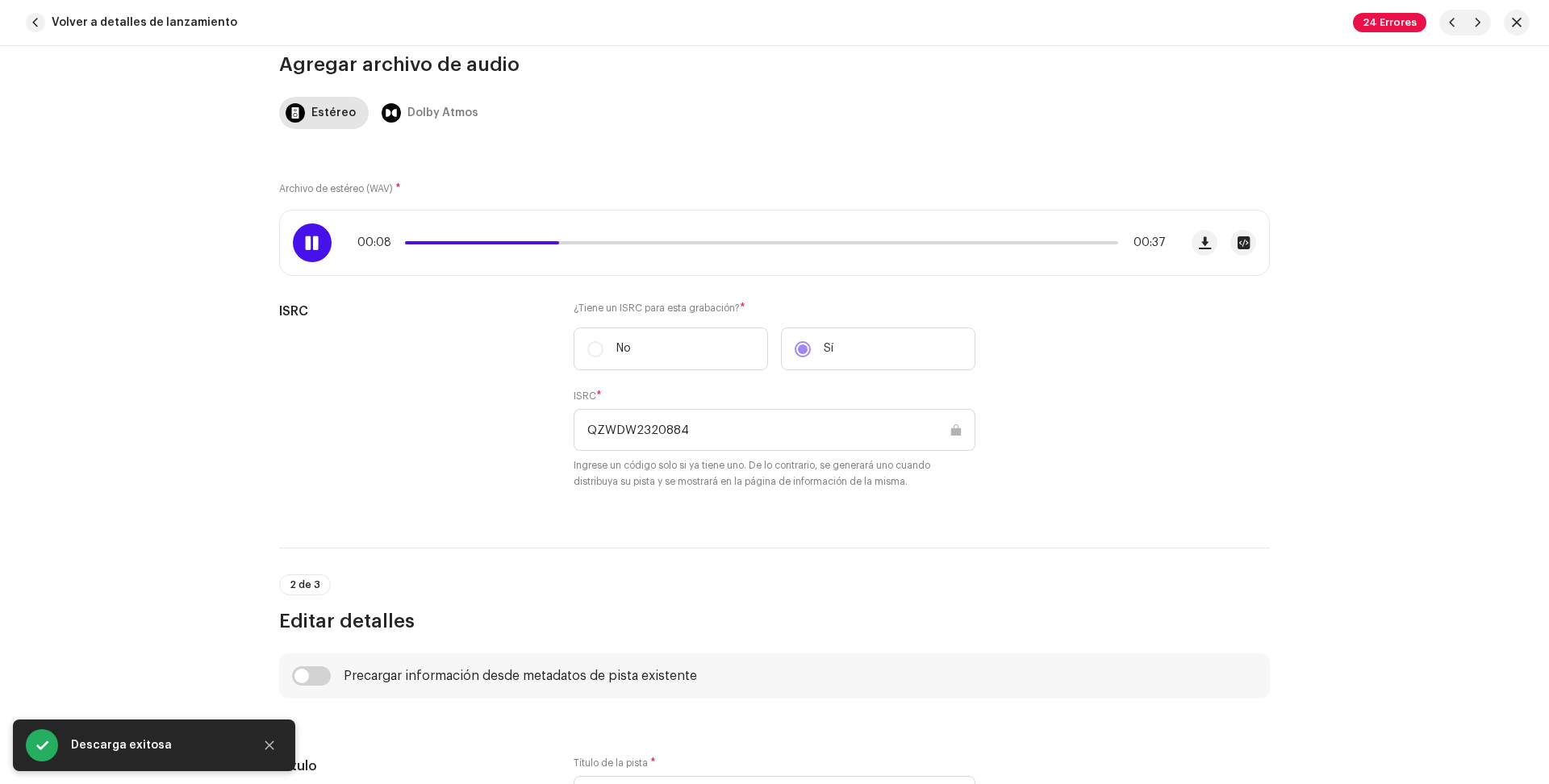
click at [136, 467] on div "Esta pista fue distribuida: algunos campos no pueden ser modificados sin que se…" at bounding box center [774, 415] width 1549 height 738
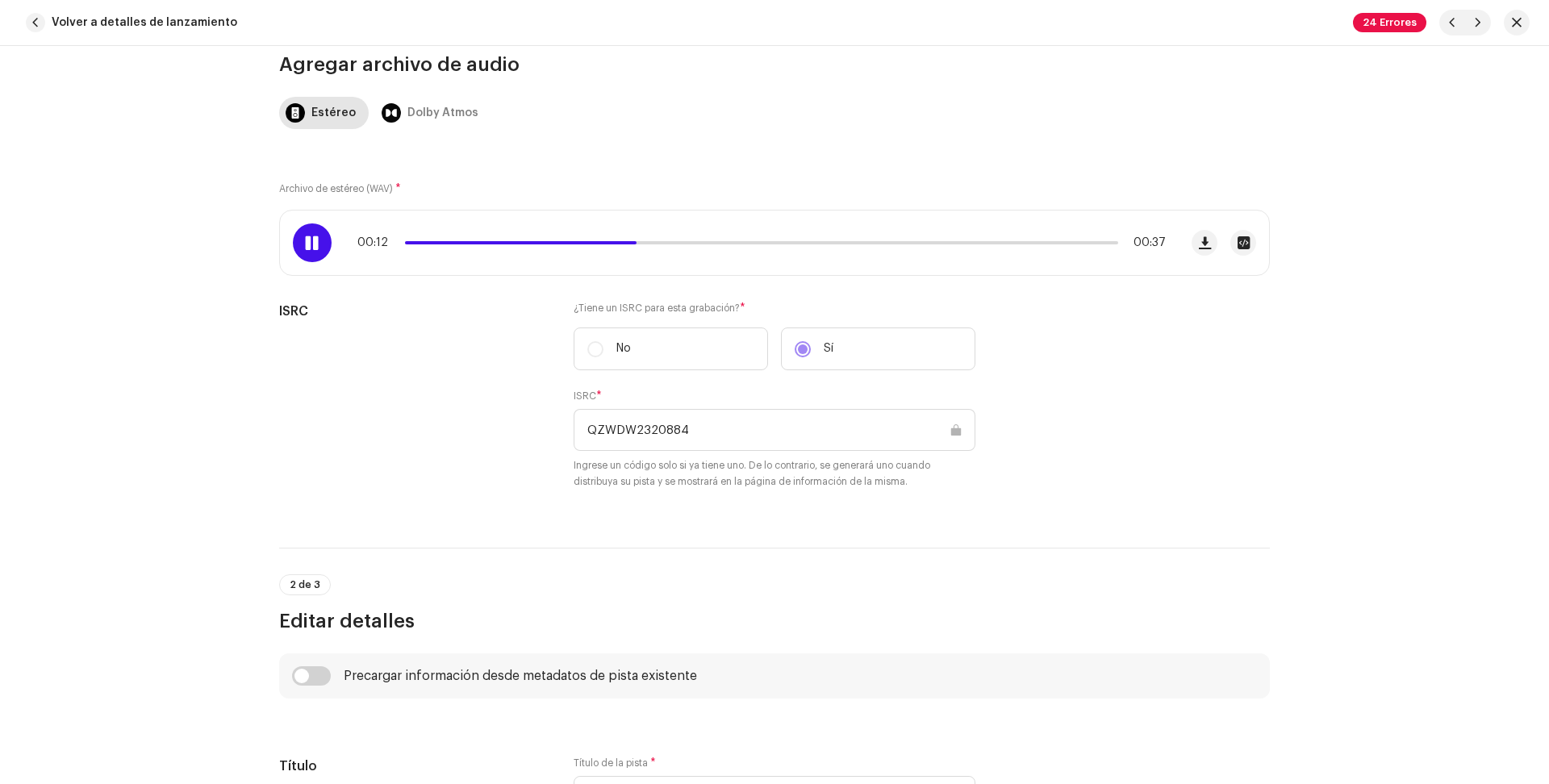
click at [158, 467] on div "Esta pista fue distribuida: algunos campos no pueden ser modificados sin que se…" at bounding box center [774, 415] width 1549 height 738
